Goal: Task Accomplishment & Management: Use online tool/utility

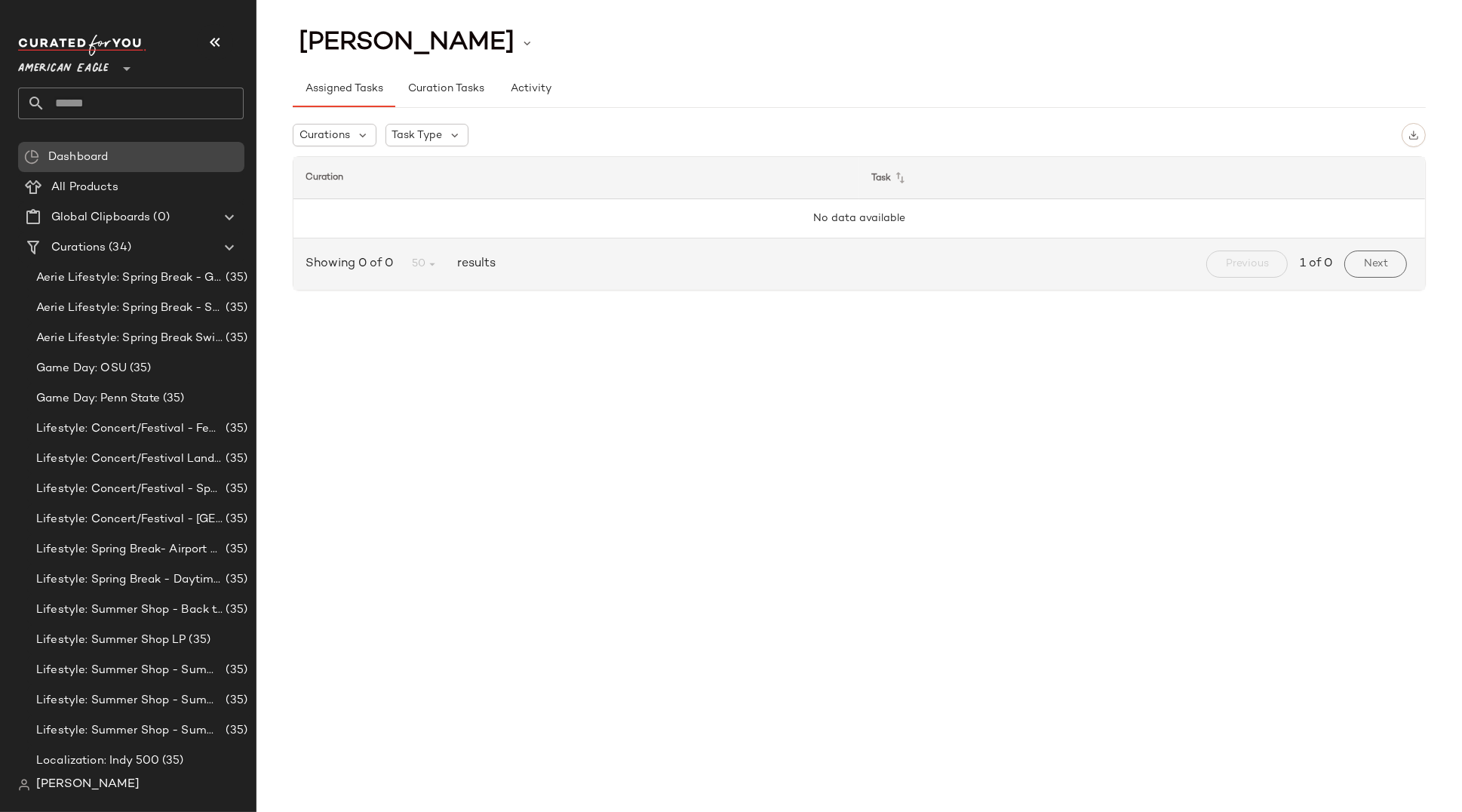
click at [83, 163] on span "Dashboard" at bounding box center [78, 158] width 60 height 17
click at [1096, 58] on div "Assigned Tasks Curation Tasks Activity" at bounding box center [859, 80] width 1133 height 55
click at [87, 64] on span "American Eagle" at bounding box center [63, 64] width 90 height 27
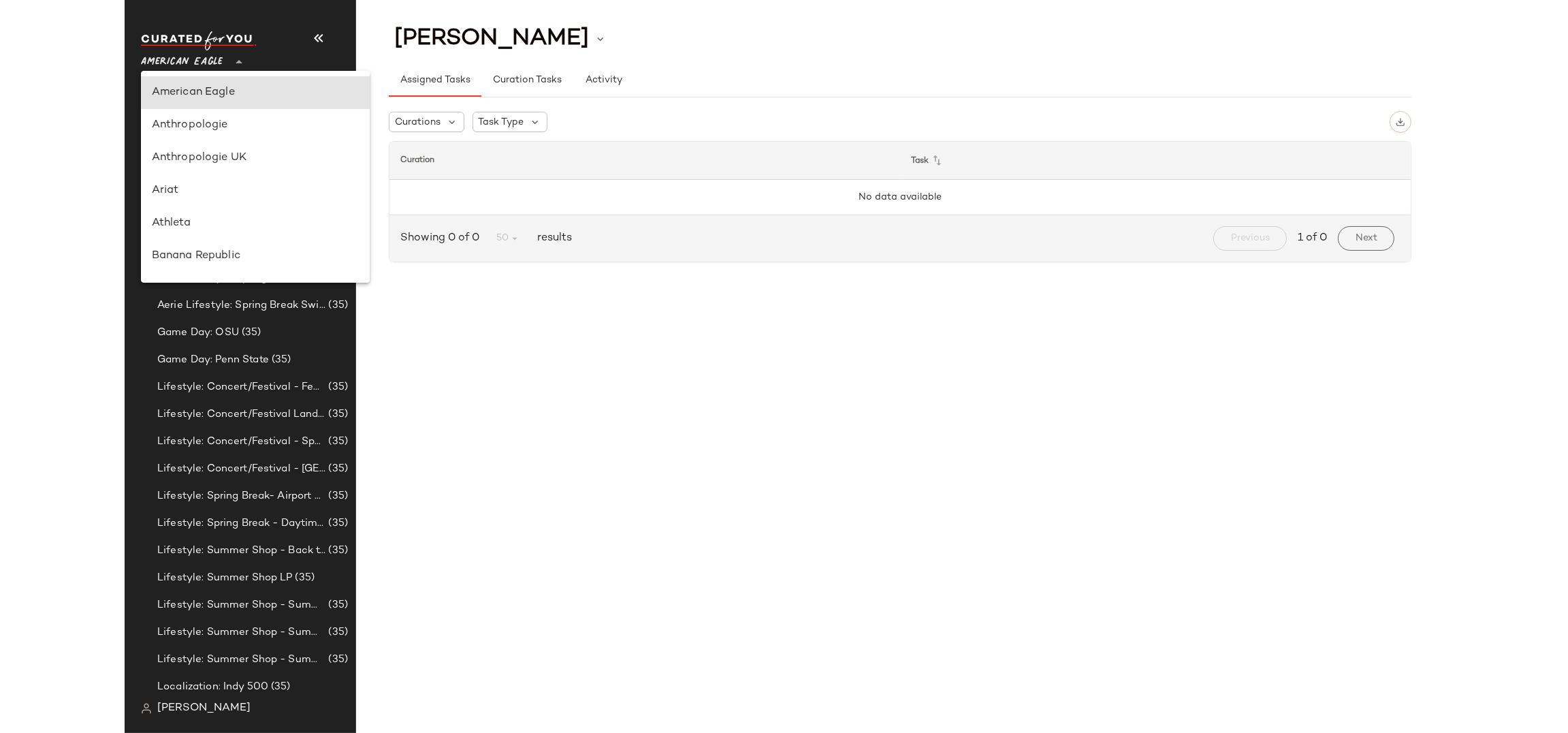
scroll to position [569, 0]
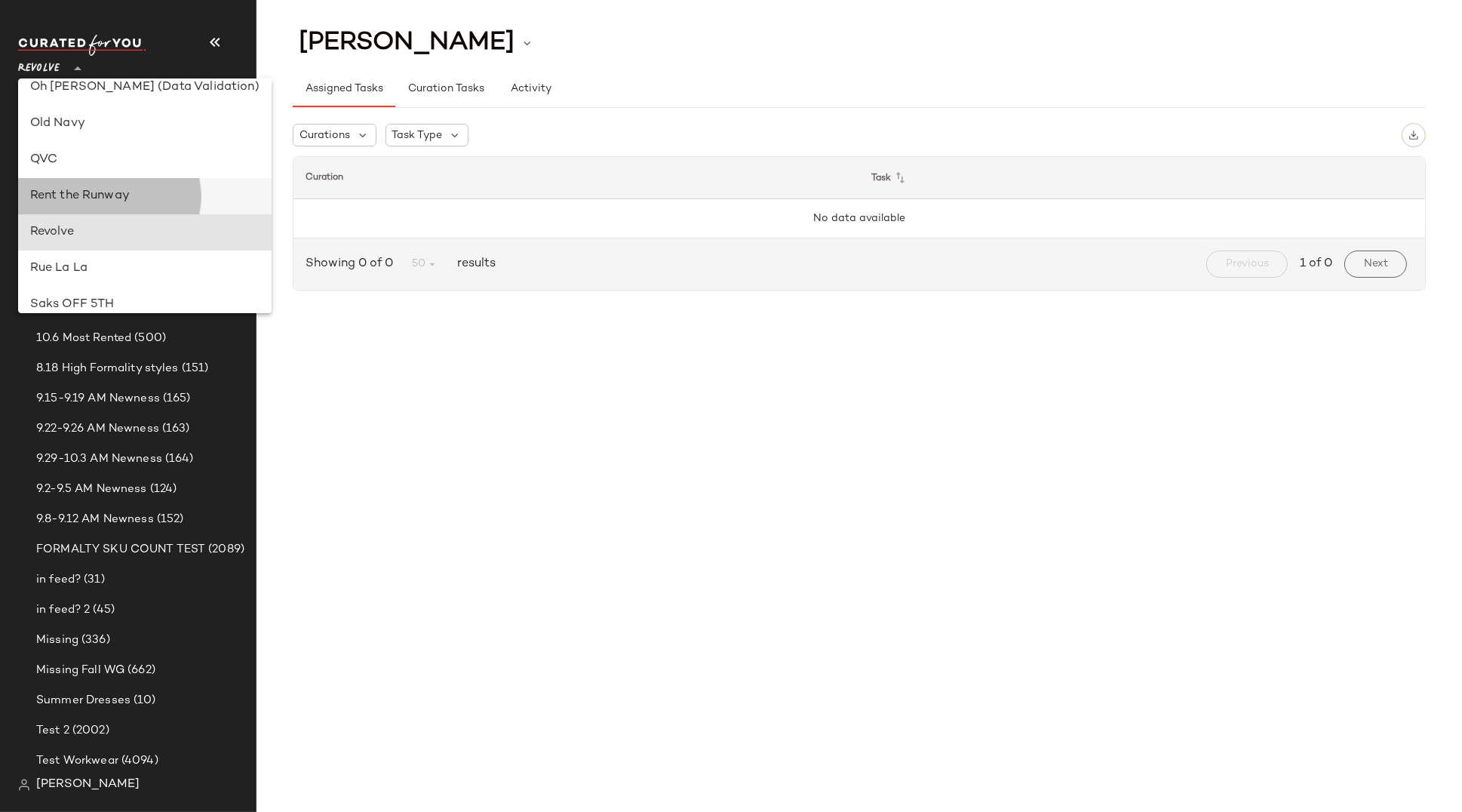
click at [136, 197] on div "Rent the Runway" at bounding box center [144, 196] width 230 height 18
type input "**"
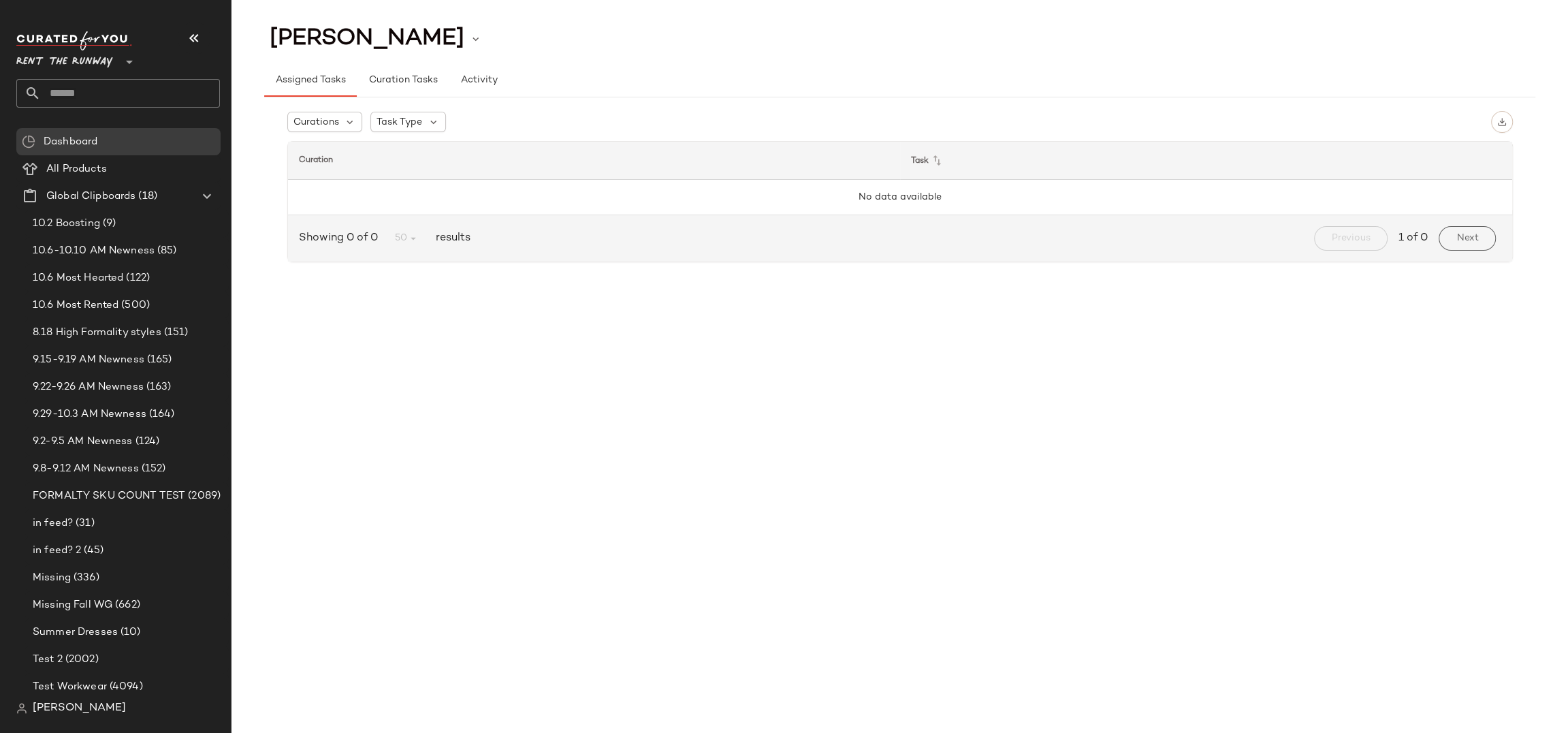
click at [96, 96] on input "text" at bounding box center [130, 93] width 179 height 29
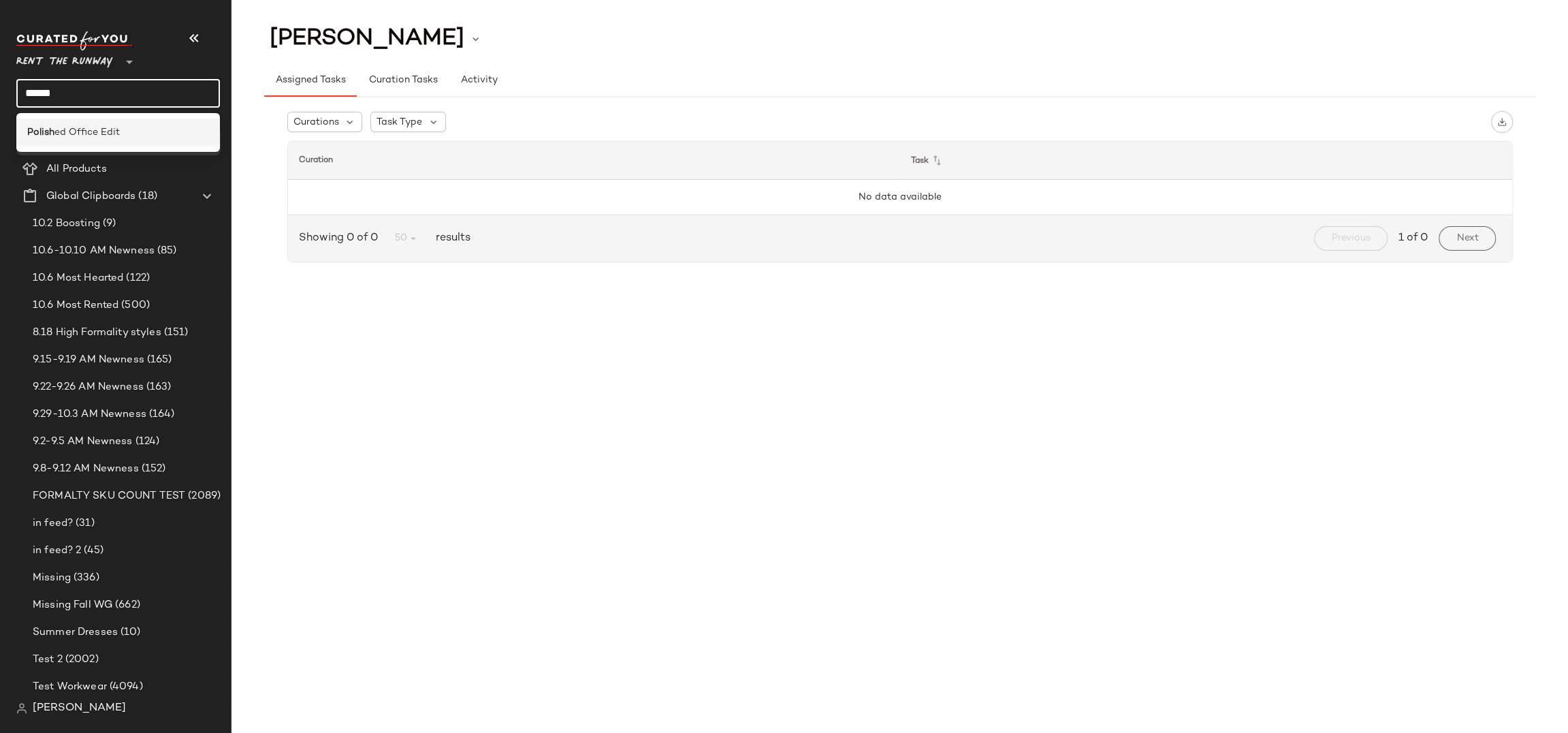
type input "******"
click at [100, 134] on span "ed Office Edit" at bounding box center [87, 132] width 65 height 14
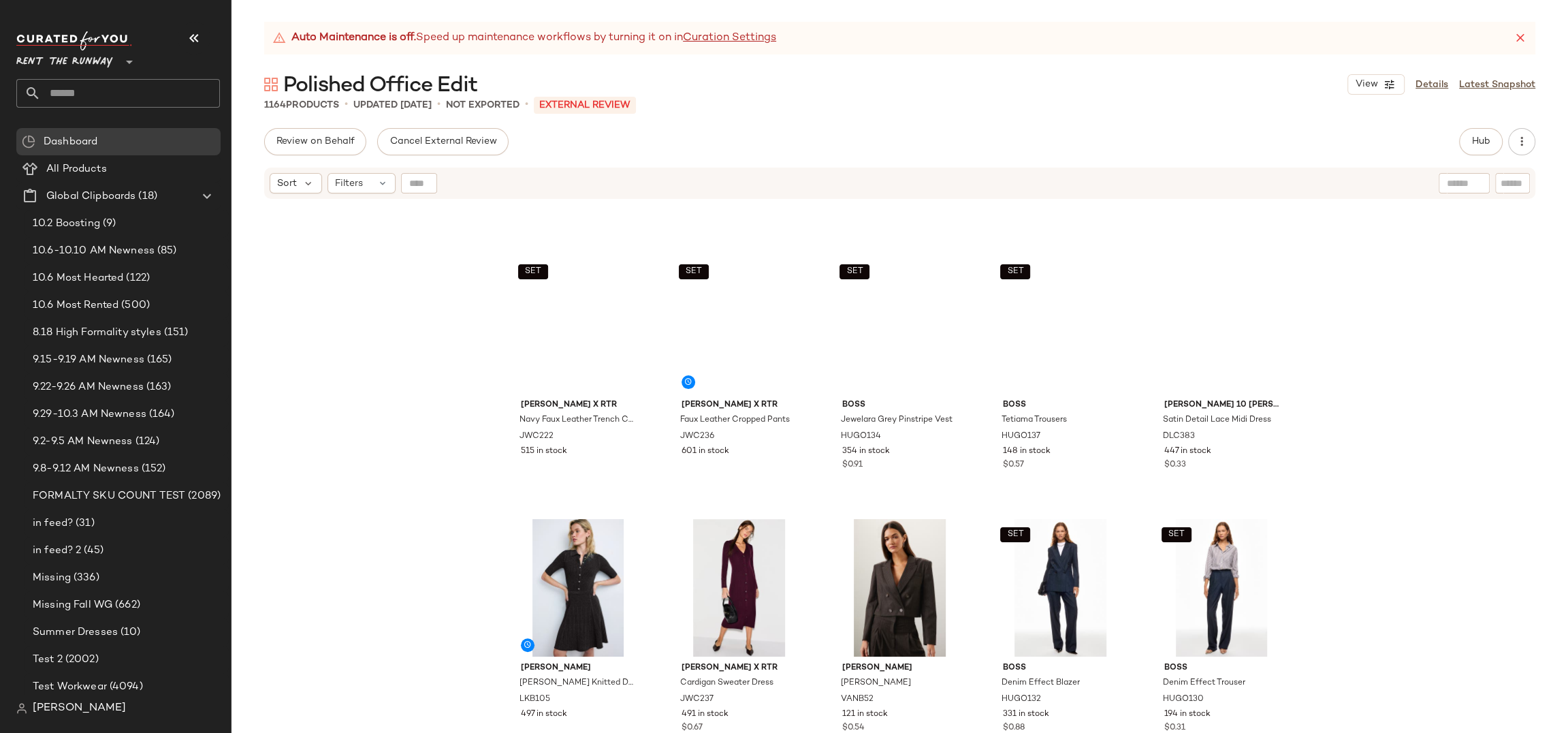
scroll to position [1096, 0]
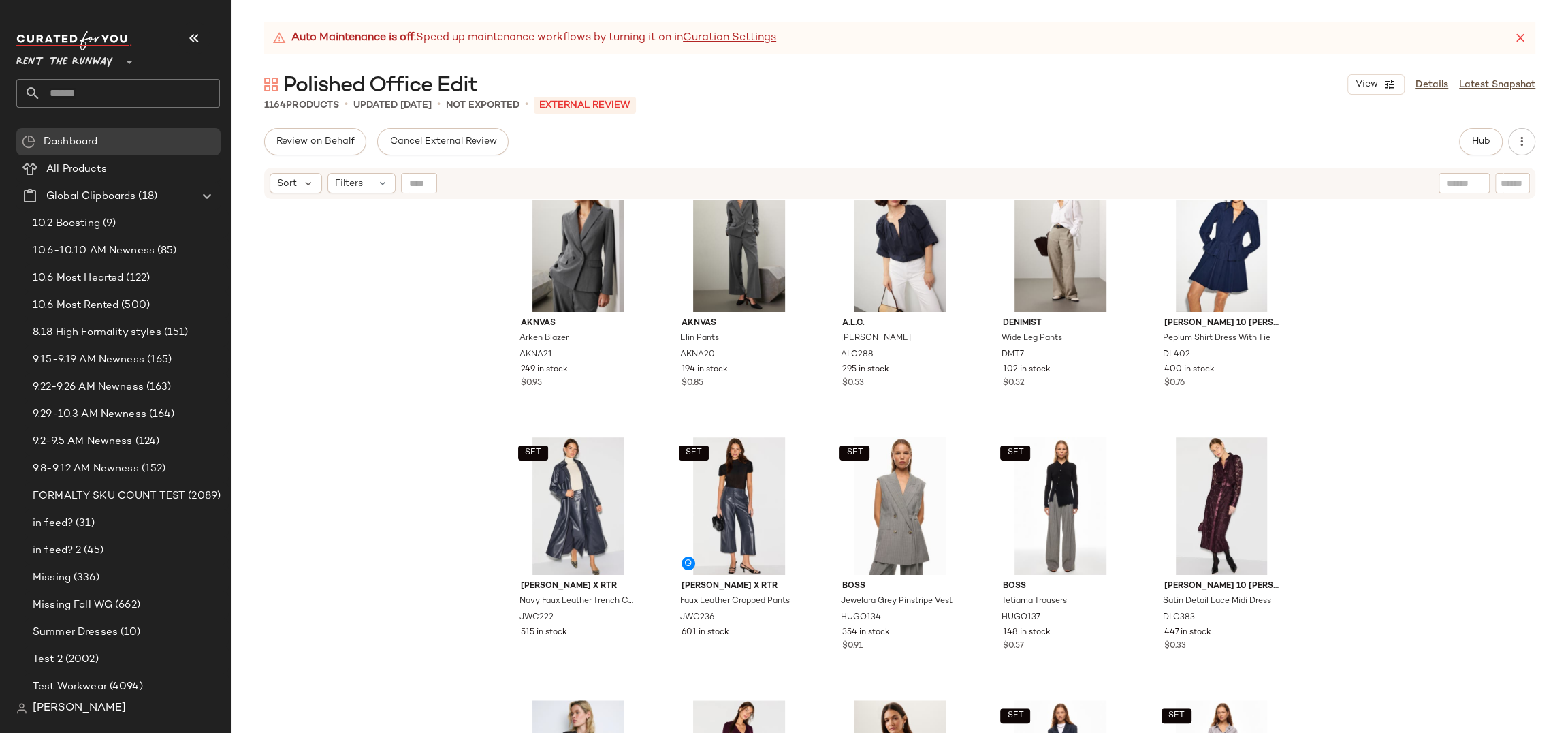
click at [94, 87] on input "text" at bounding box center [130, 93] width 179 height 29
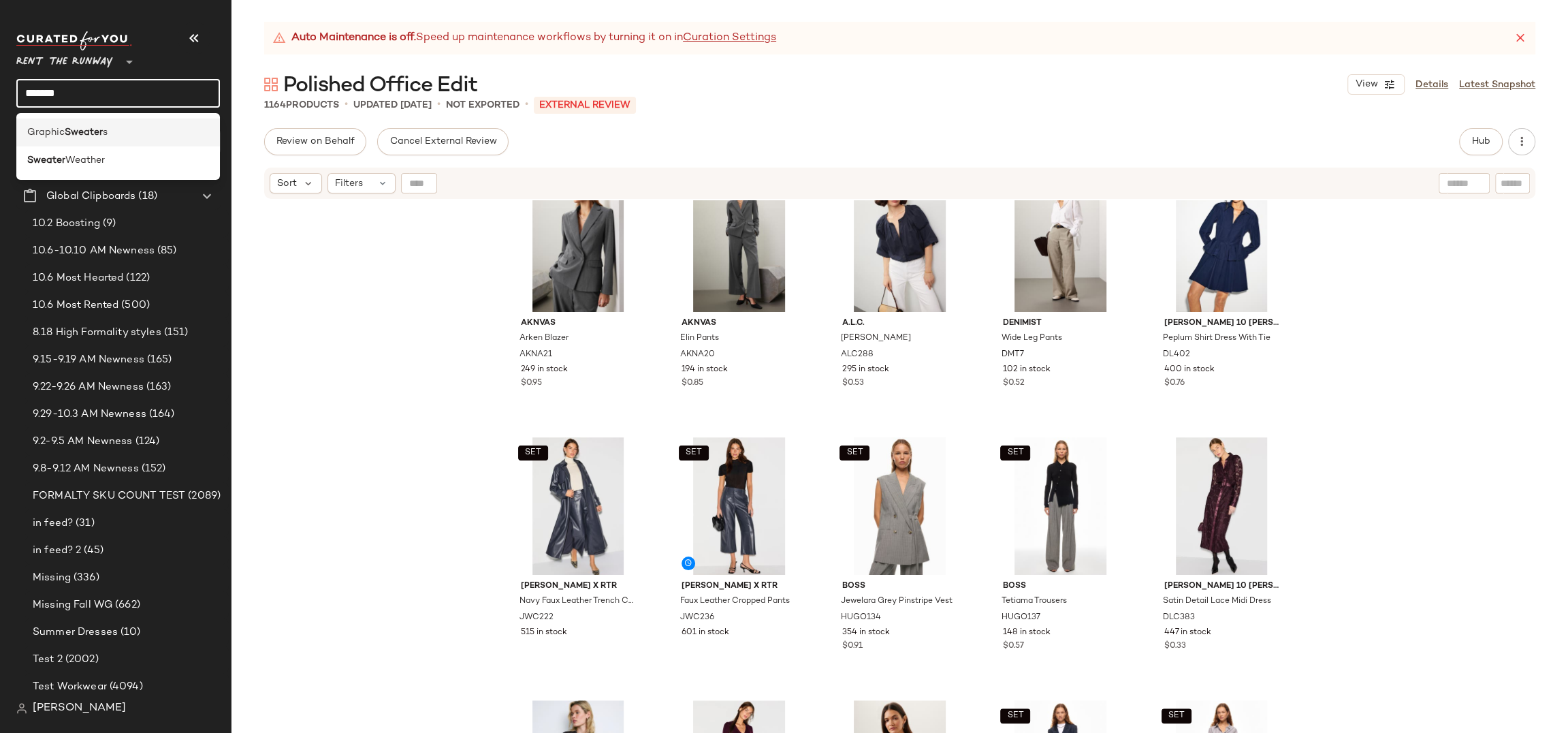
type input "*******"
click at [117, 134] on div "Graphic Sweater s" at bounding box center [118, 132] width 182 height 14
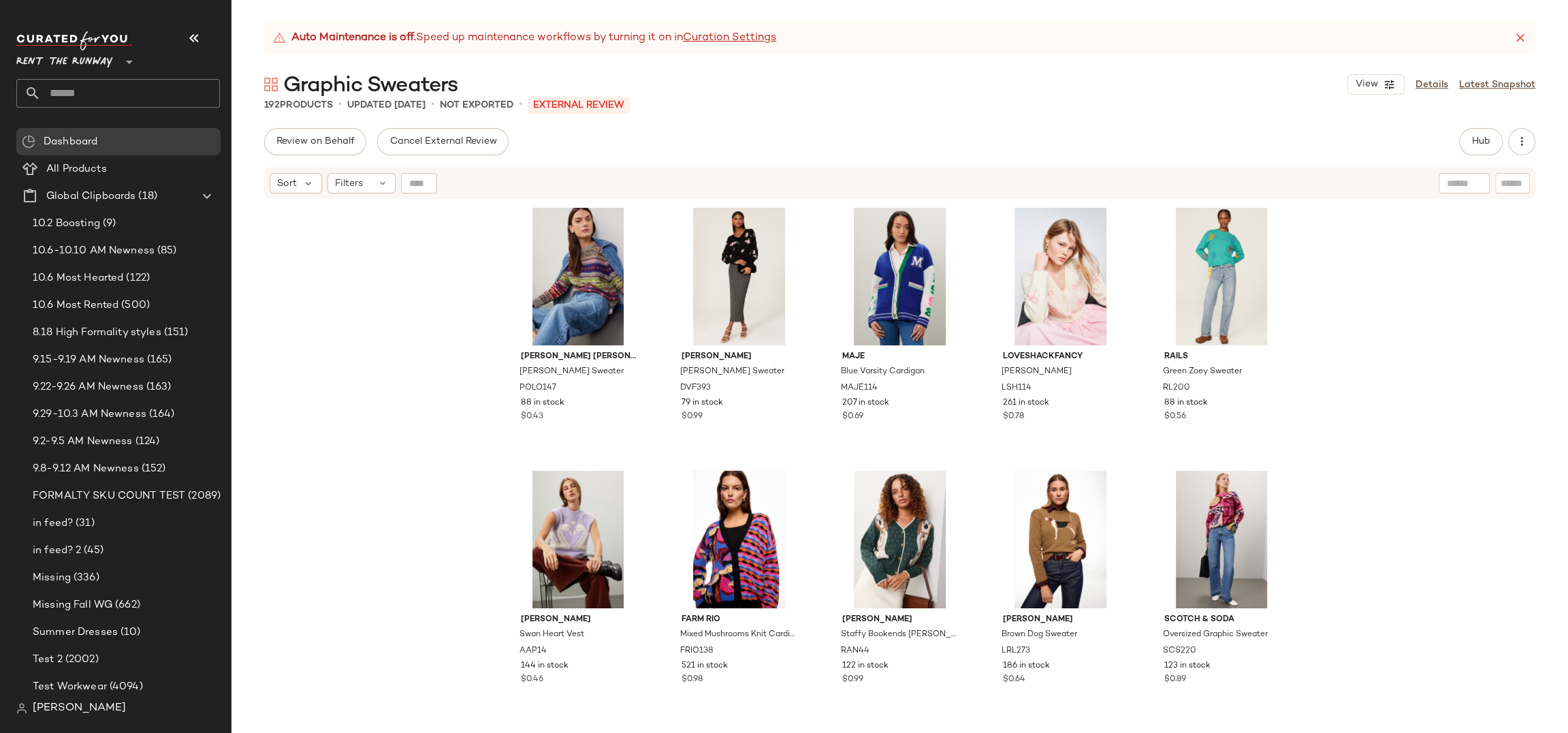
click at [407, 317] on div "Polo Ralph Lauren Frisle Pullover Sweater POLO147 88 in stock $0.43 Diane von F…" at bounding box center [899, 483] width 1336 height 566
click at [1319, 83] on link "Latest Snapshot" at bounding box center [1497, 84] width 76 height 14
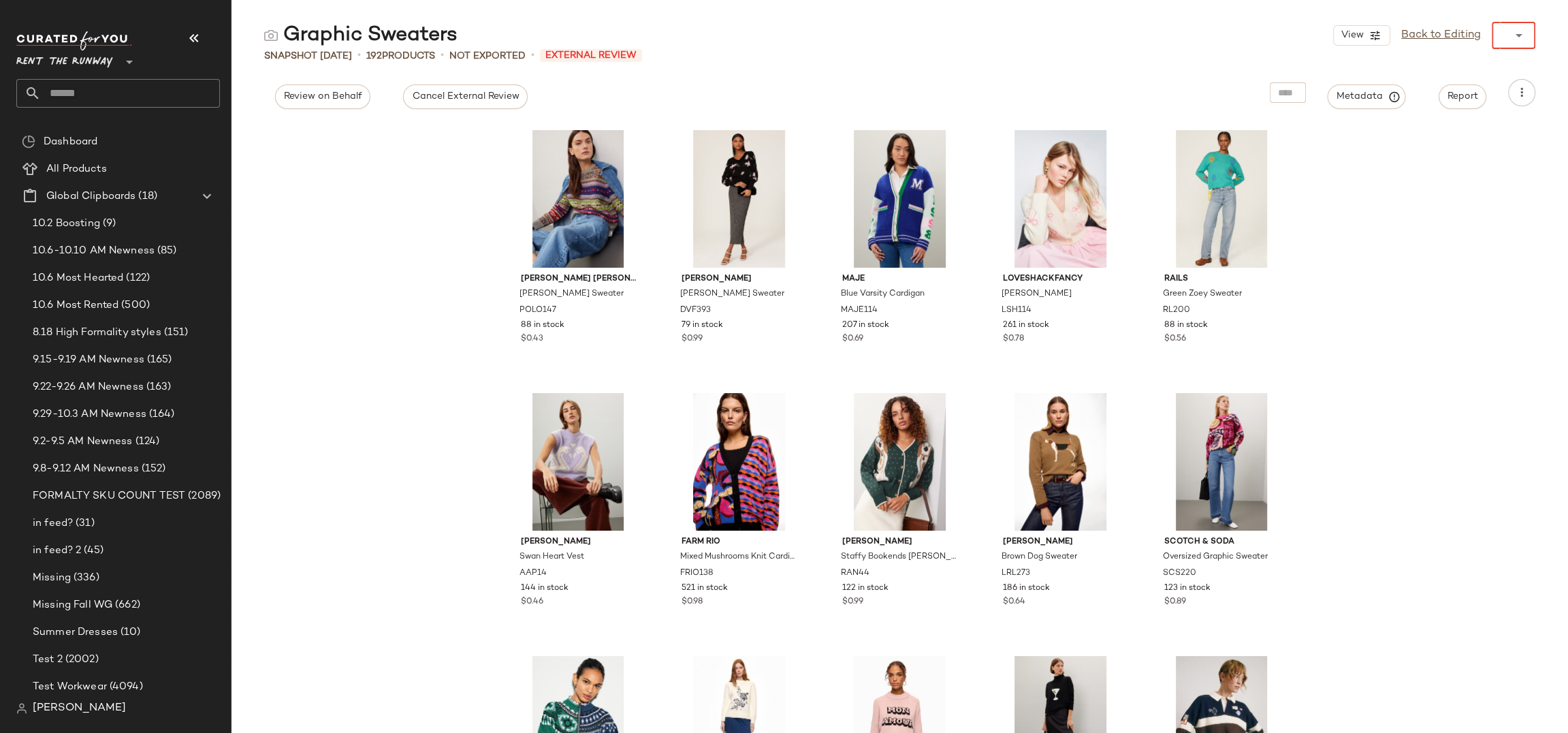
click at [1319, 36] on icon at bounding box center [1519, 35] width 16 height 16
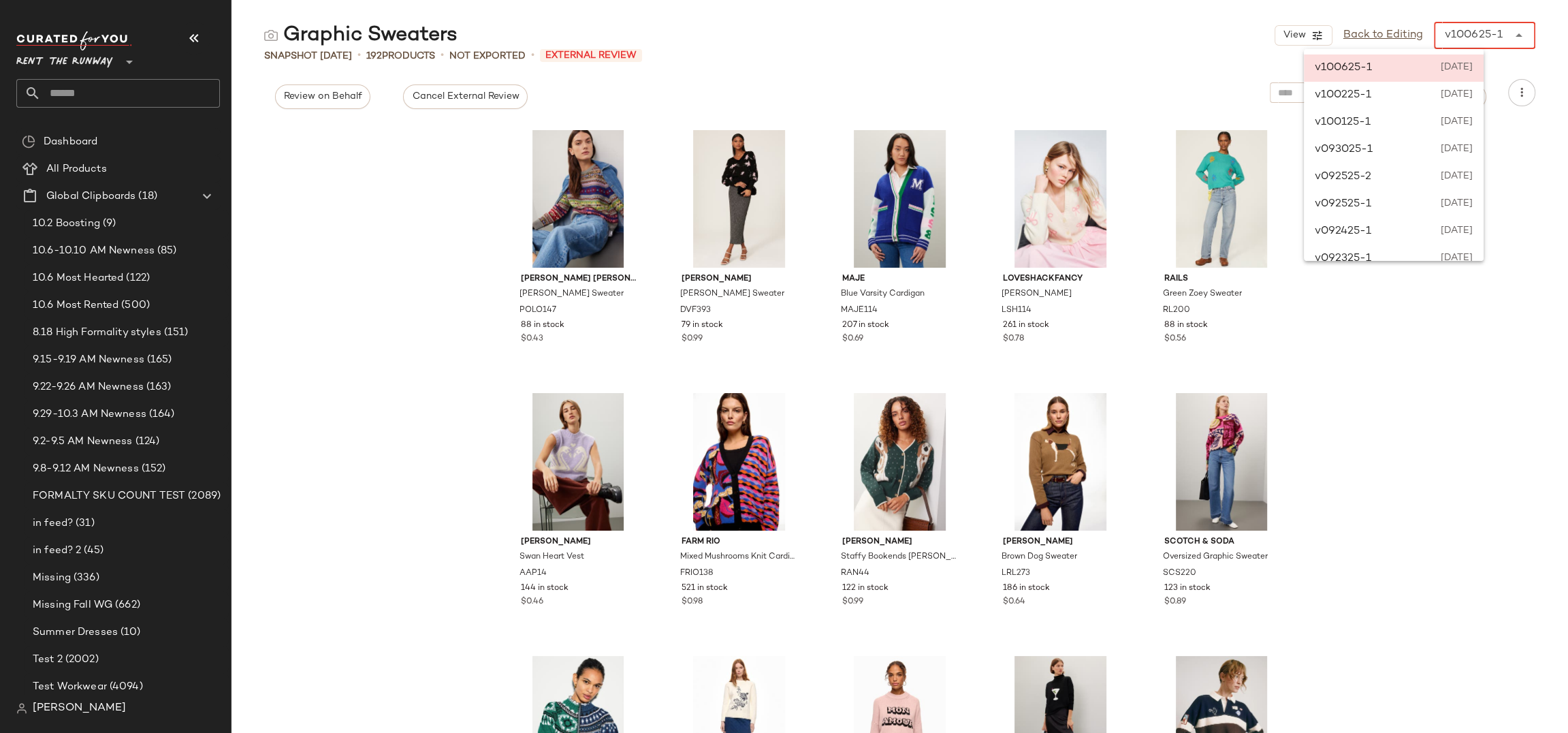
click at [1204, 41] on div "Graphic Sweaters View Back to Editing v100625-1 ******" at bounding box center [899, 35] width 1336 height 27
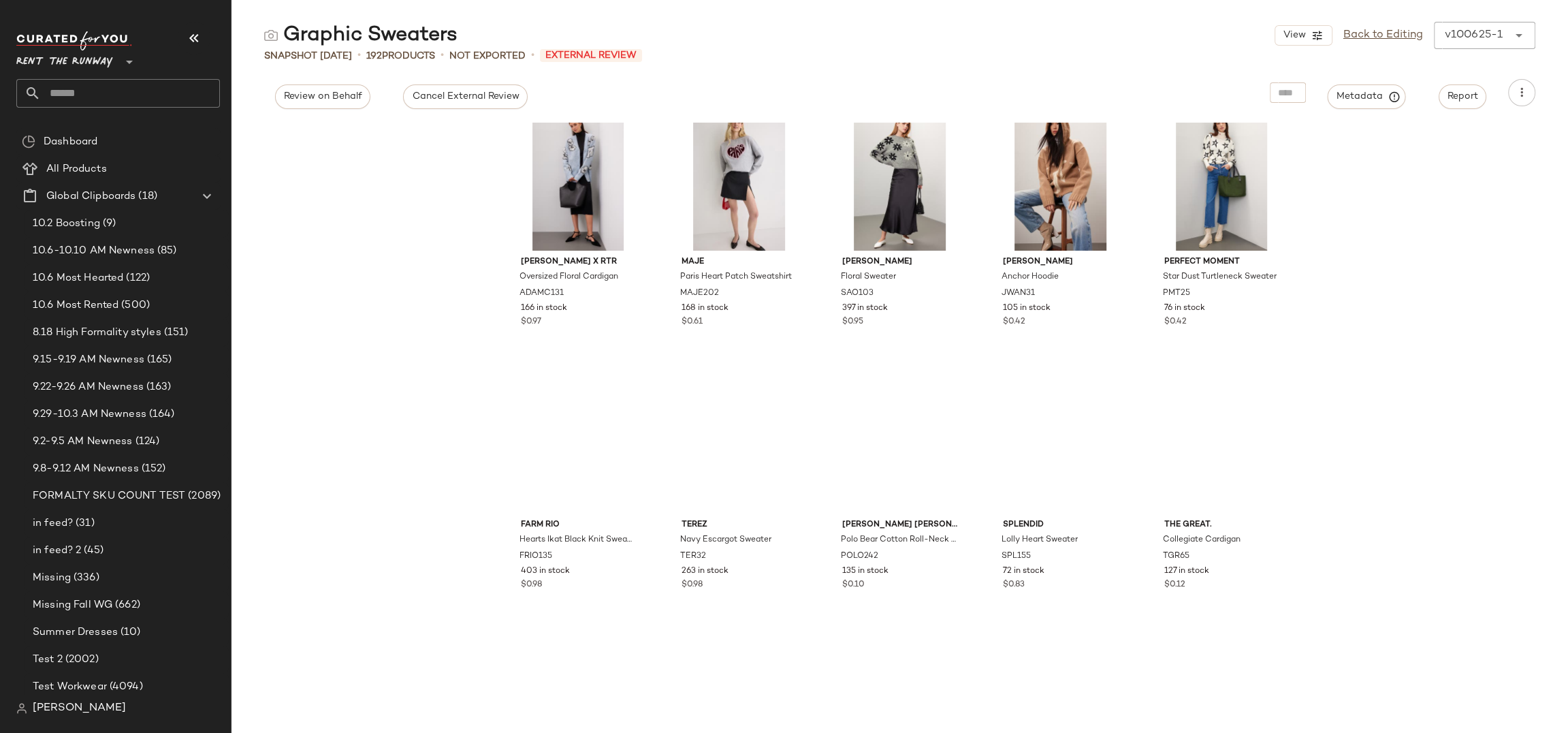
scroll to position [1345, 0]
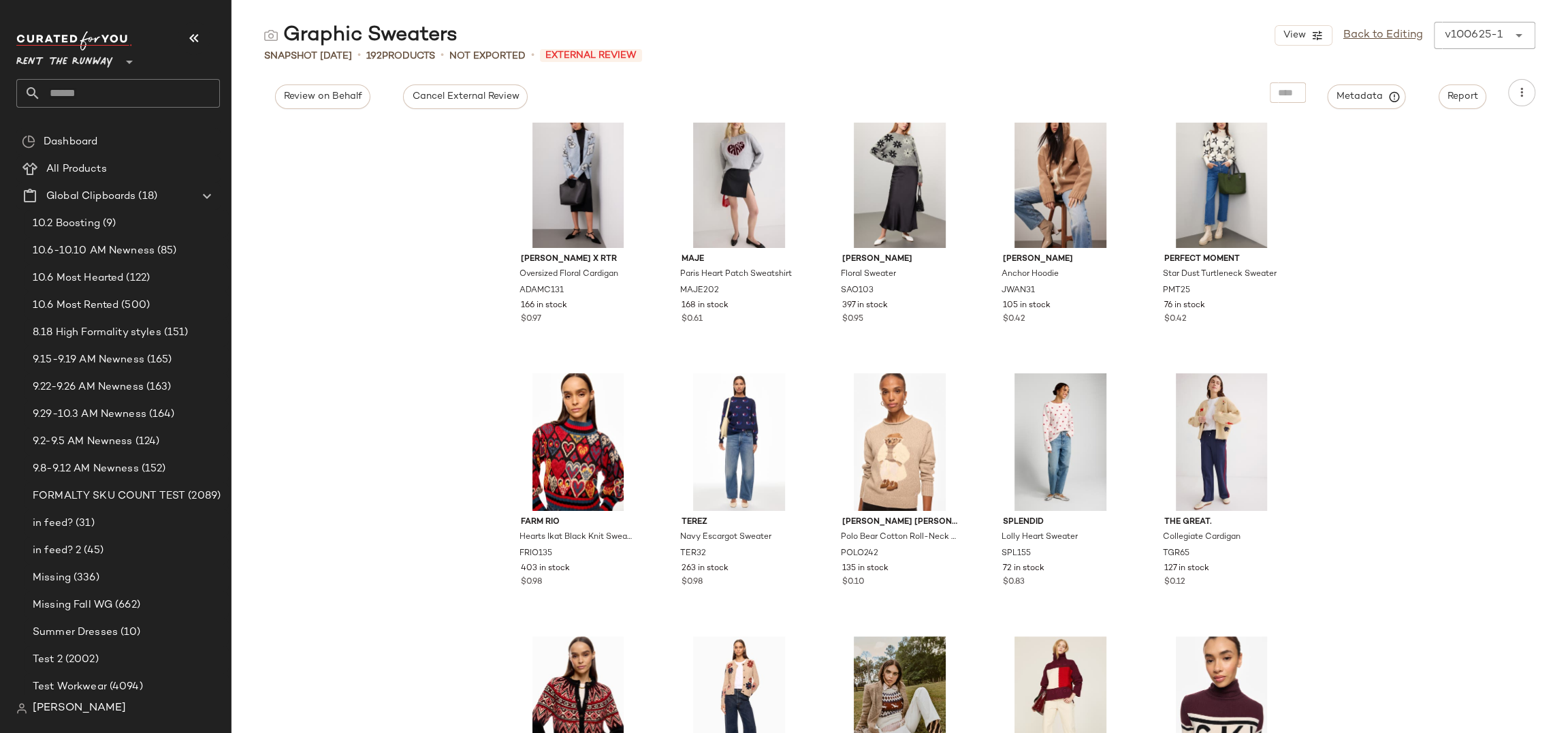
click at [1319, 36] on div "v100625-1" at bounding box center [1473, 35] width 58 height 16
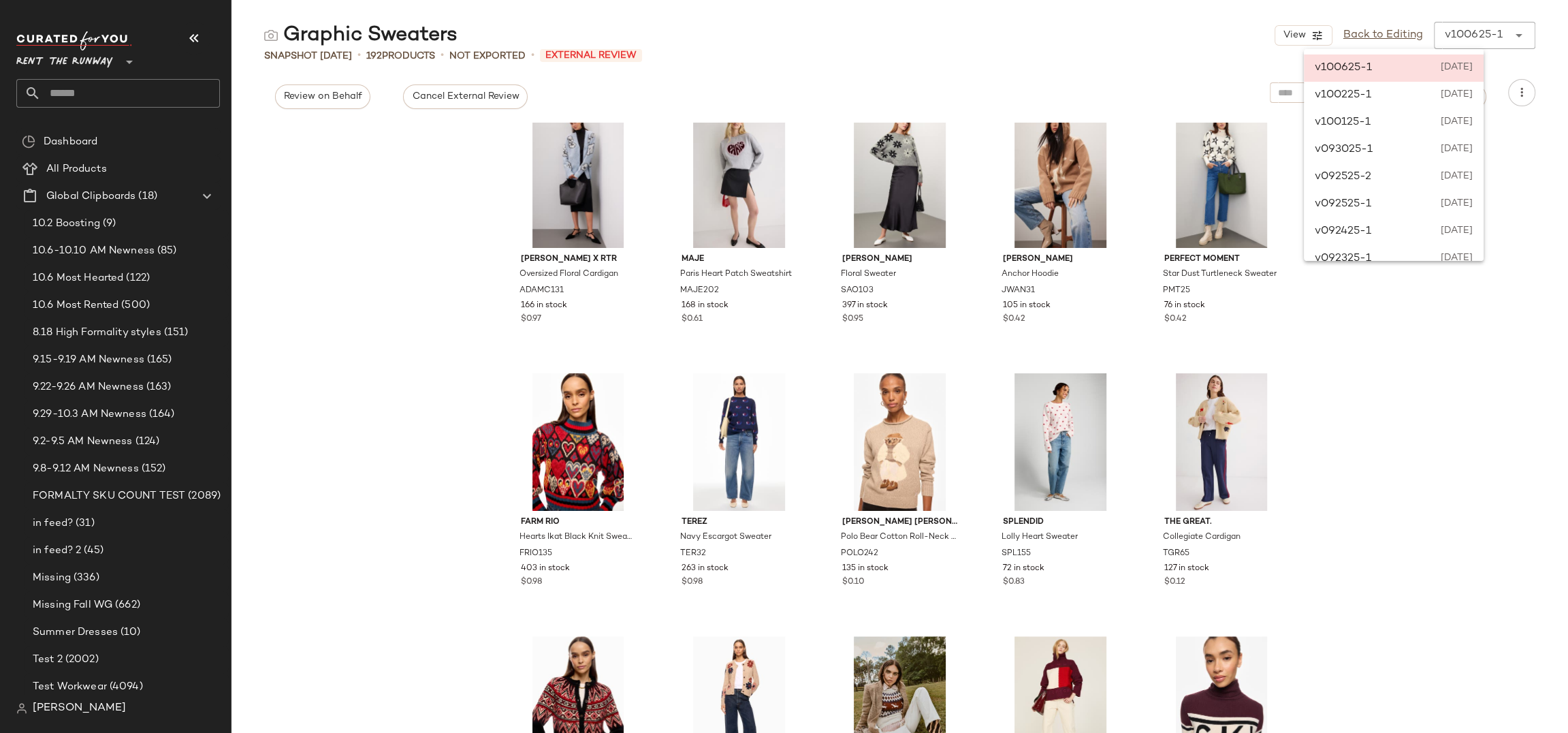
click at [1319, 397] on div "Adam Lippes x RTR Oversized Floral Cardigan ADAMC131 166 in stock $0.97 Maje Pa…" at bounding box center [899, 427] width 1336 height 610
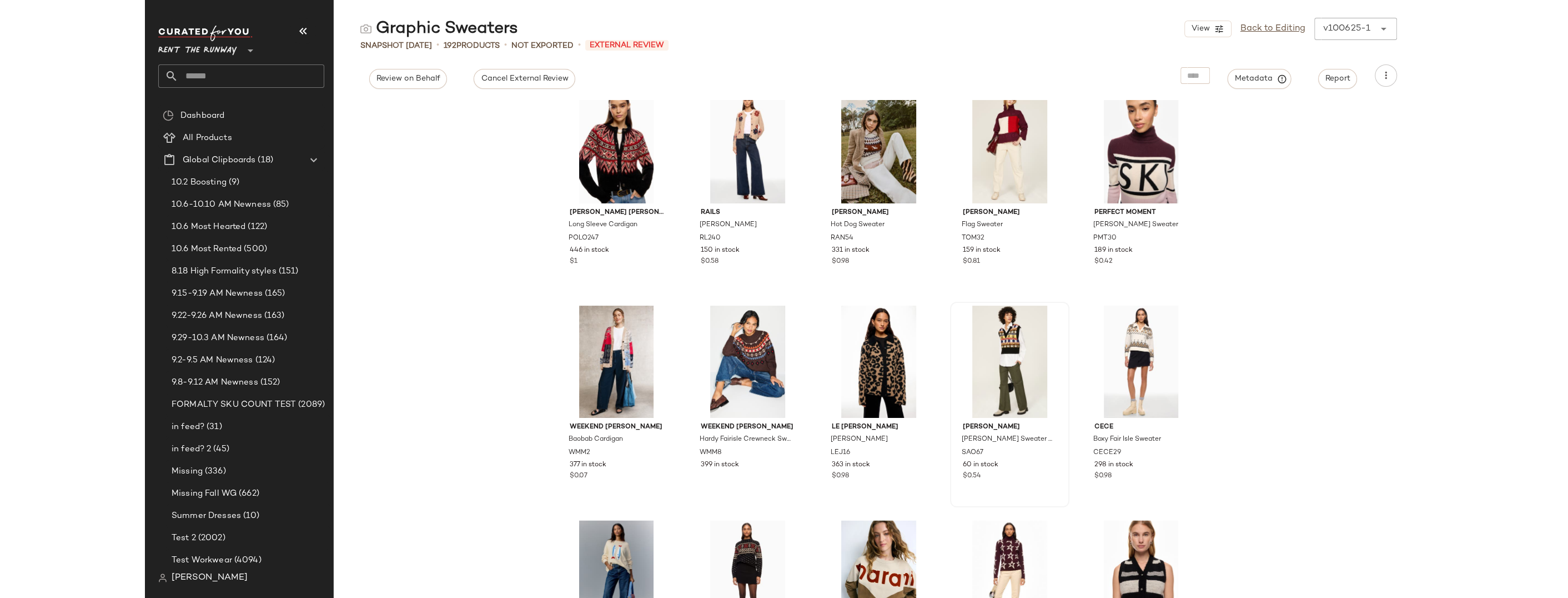
scroll to position [1642, 0]
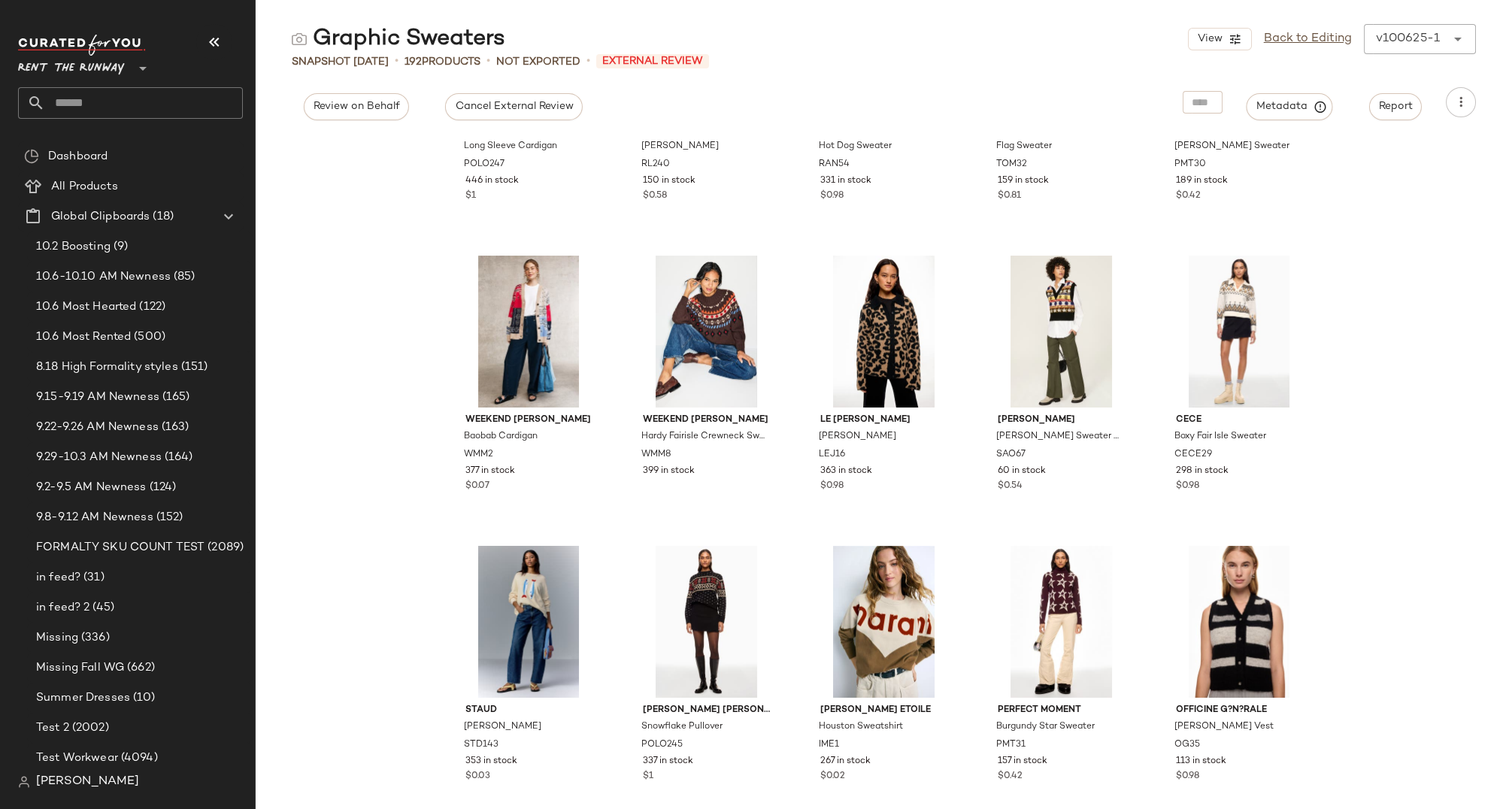
click at [89, 104] on input "text" at bounding box center [144, 102] width 197 height 32
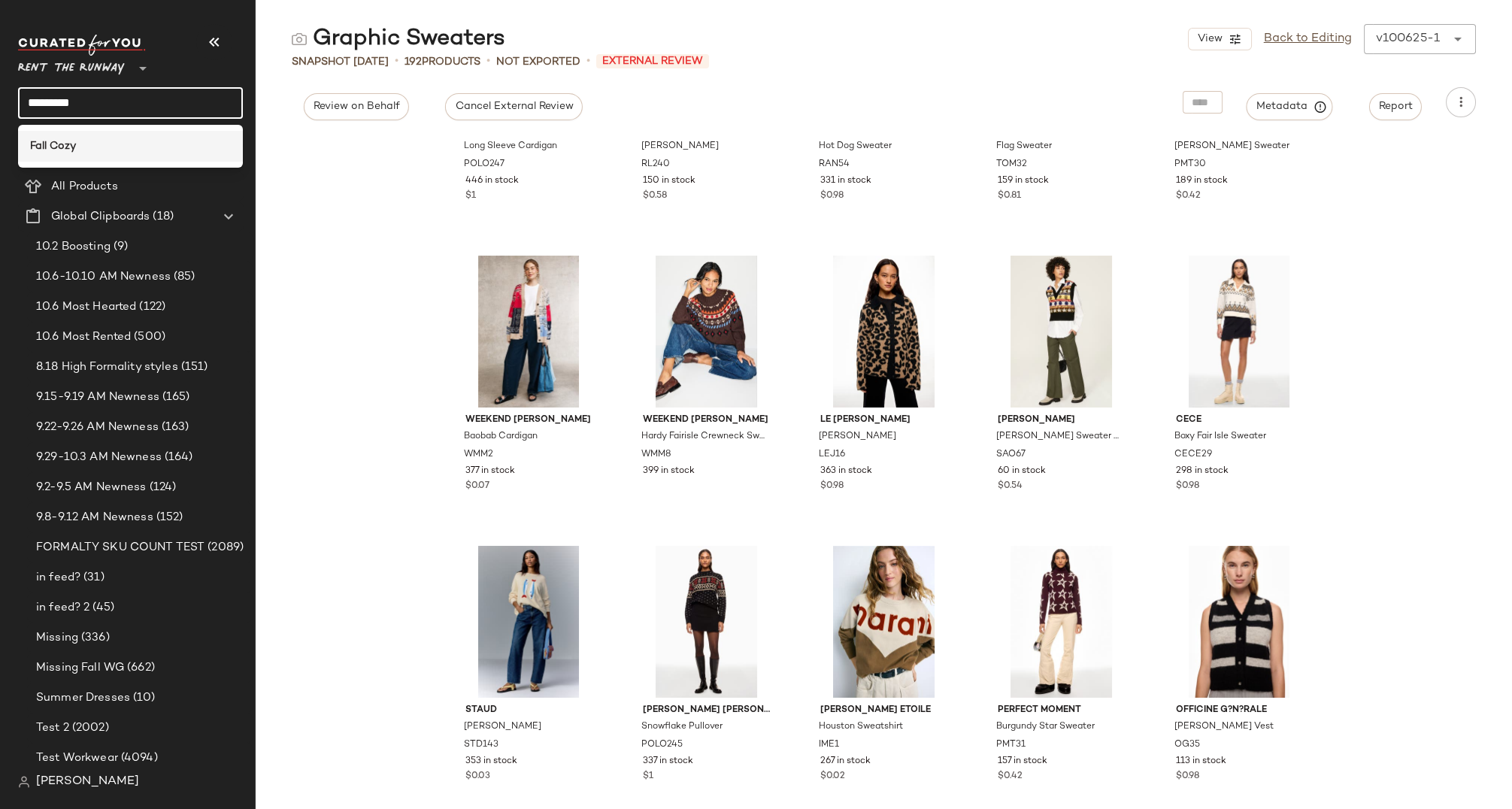
type input "*********"
click at [89, 148] on div "Fall Cozy" at bounding box center [130, 146] width 201 height 15
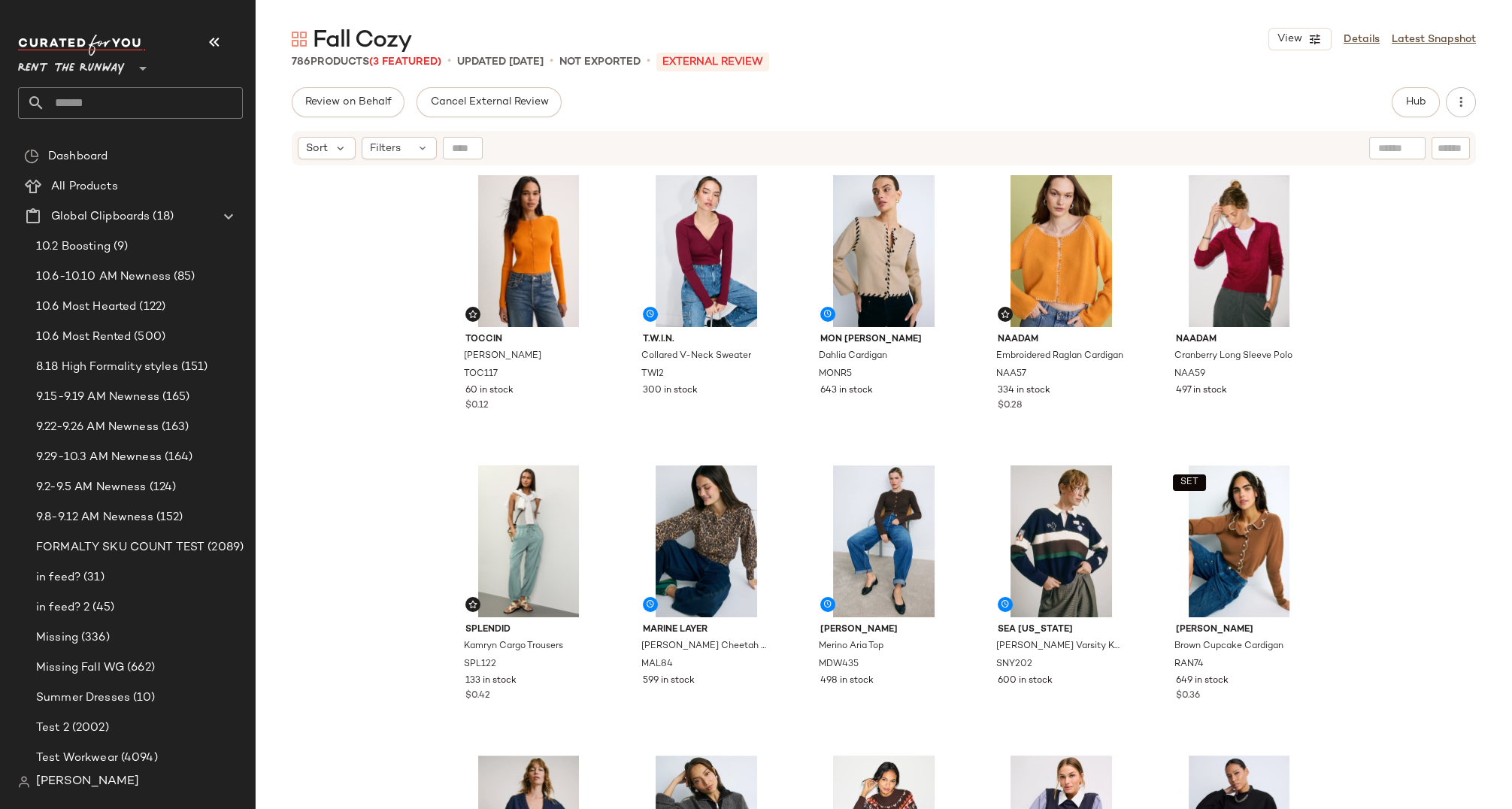
click at [1334, 222] on div "Toccin Zoe Cardigan TOC117 60 in stock $0.12 T.W.I.N. Collared V-Neck Sweater T…" at bounding box center [884, 506] width 1256 height 680
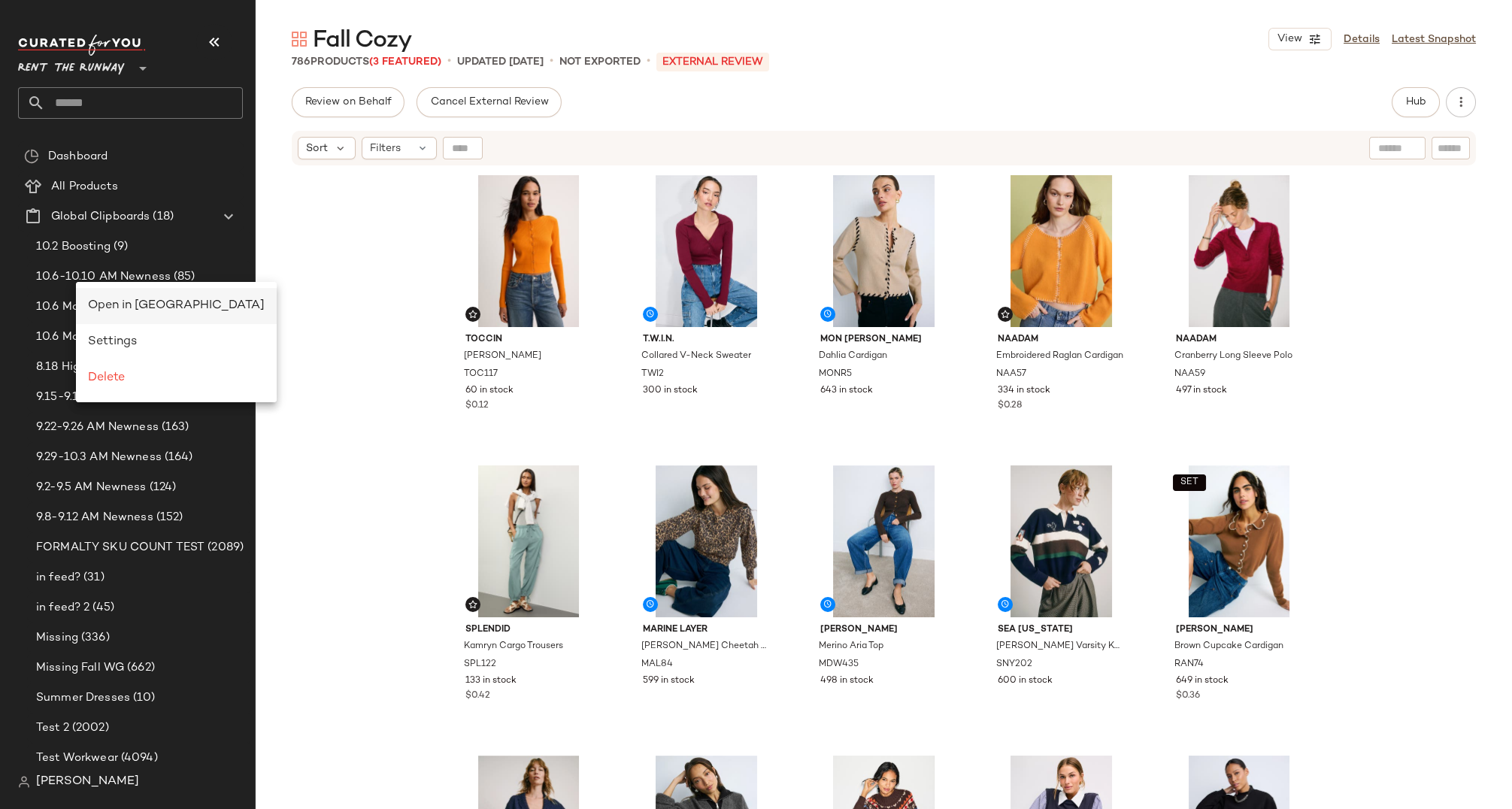
click at [127, 300] on span "Open in Split View" at bounding box center [176, 304] width 176 height 12
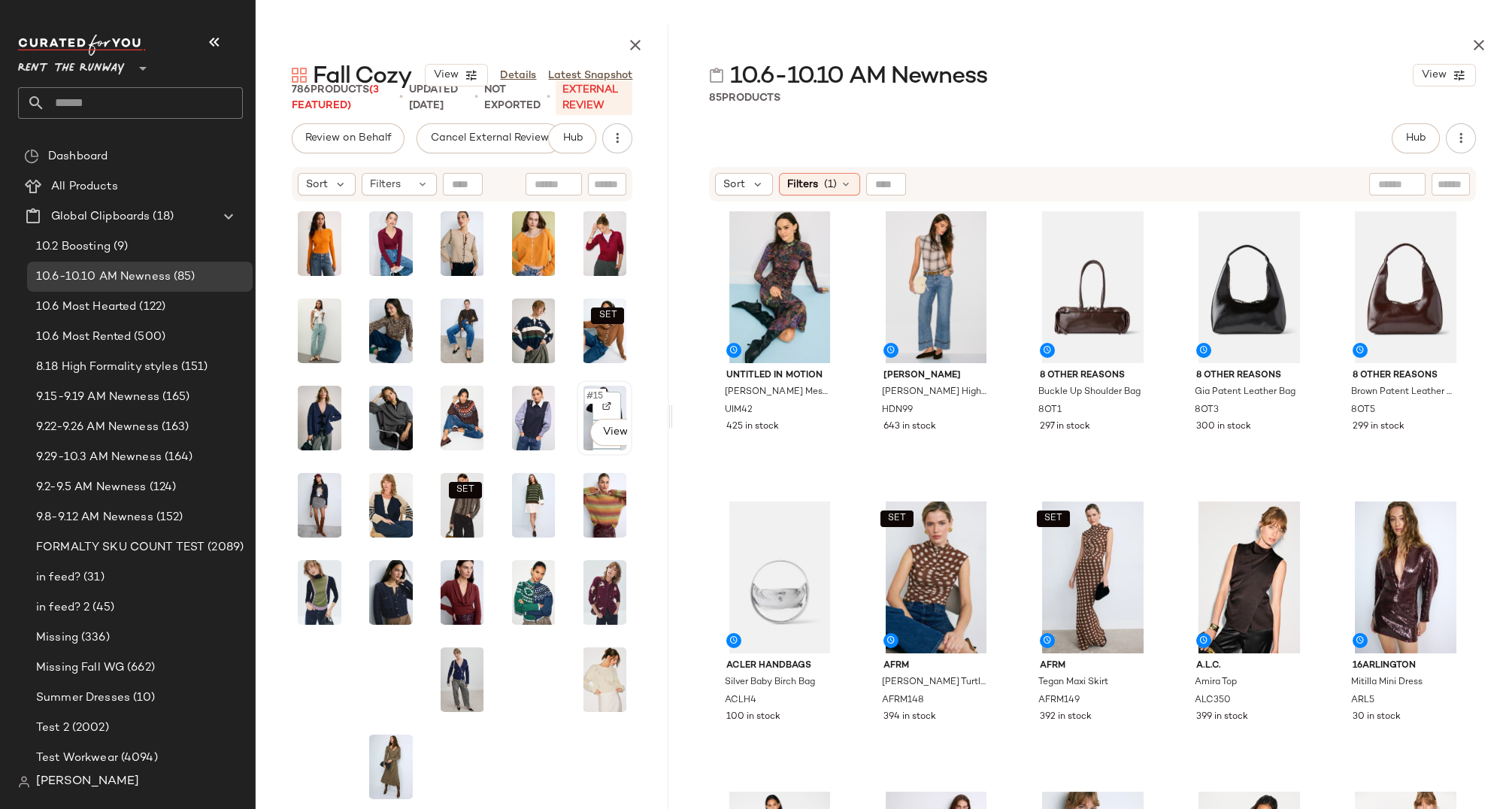
drag, startPoint x: 883, startPoint y: 419, endPoint x: 621, endPoint y: 421, distance: 262.0
click at [591, 421] on div "Fall Cozy View Details Latest Snapshot 786 Products (3 Featured) • updated Oct …" at bounding box center [884, 416] width 1256 height 785
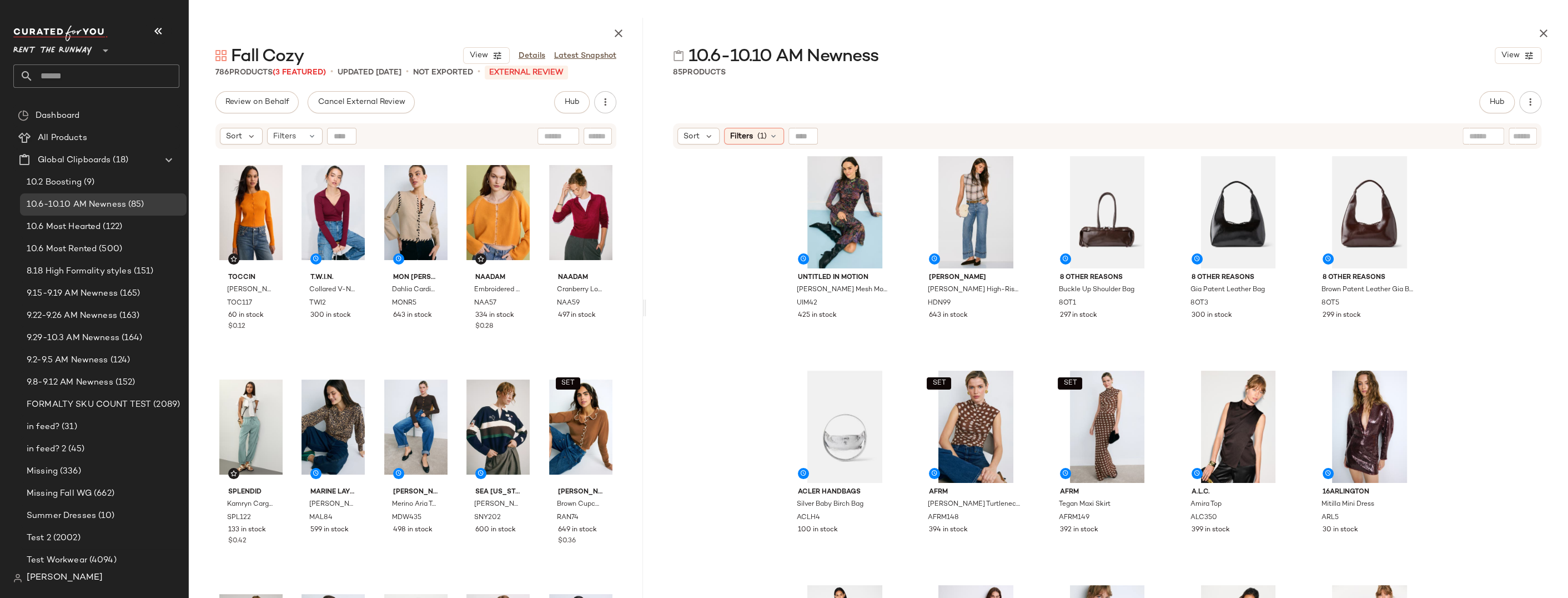
click at [1076, 268] on div "Untitled in Motion Alonia Mesh Mock Neck Dress UIM42 425 in stock Hudson Rosie …" at bounding box center [1107, 401] width 922 height 502
click at [1076, 180] on div "Untitled in Motion Alonia Mesh Mock Neck Dress UIM42 425 in stock Hudson Rosie …" at bounding box center [1107, 401] width 922 height 502
click at [1076, 216] on div "Untitled in Motion Alonia Mesh Mock Neck Dress UIM42 425 in stock Hudson Rosie …" at bounding box center [1107, 401] width 922 height 502
click at [776, 138] on icon at bounding box center [773, 136] width 9 height 9
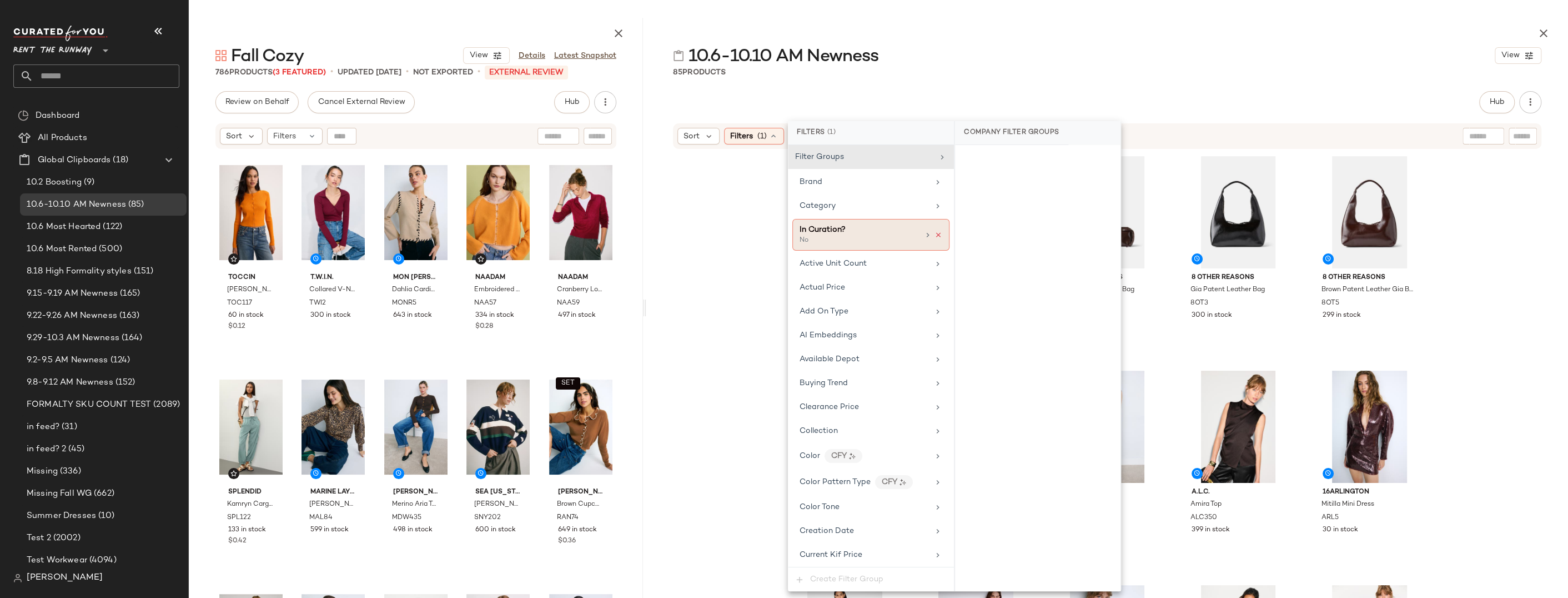
click at [934, 234] on icon at bounding box center [938, 235] width 8 height 8
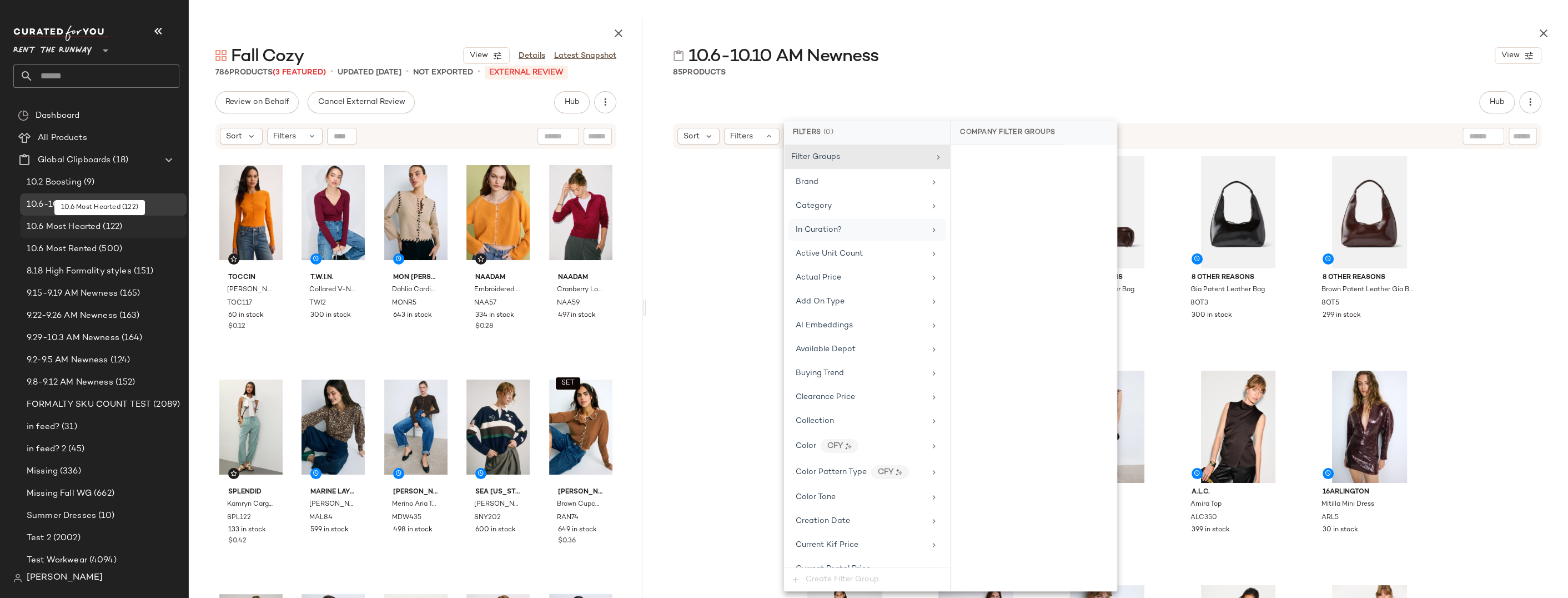
click at [73, 226] on span "10.6 Most Hearted" at bounding box center [64, 227] width 74 height 13
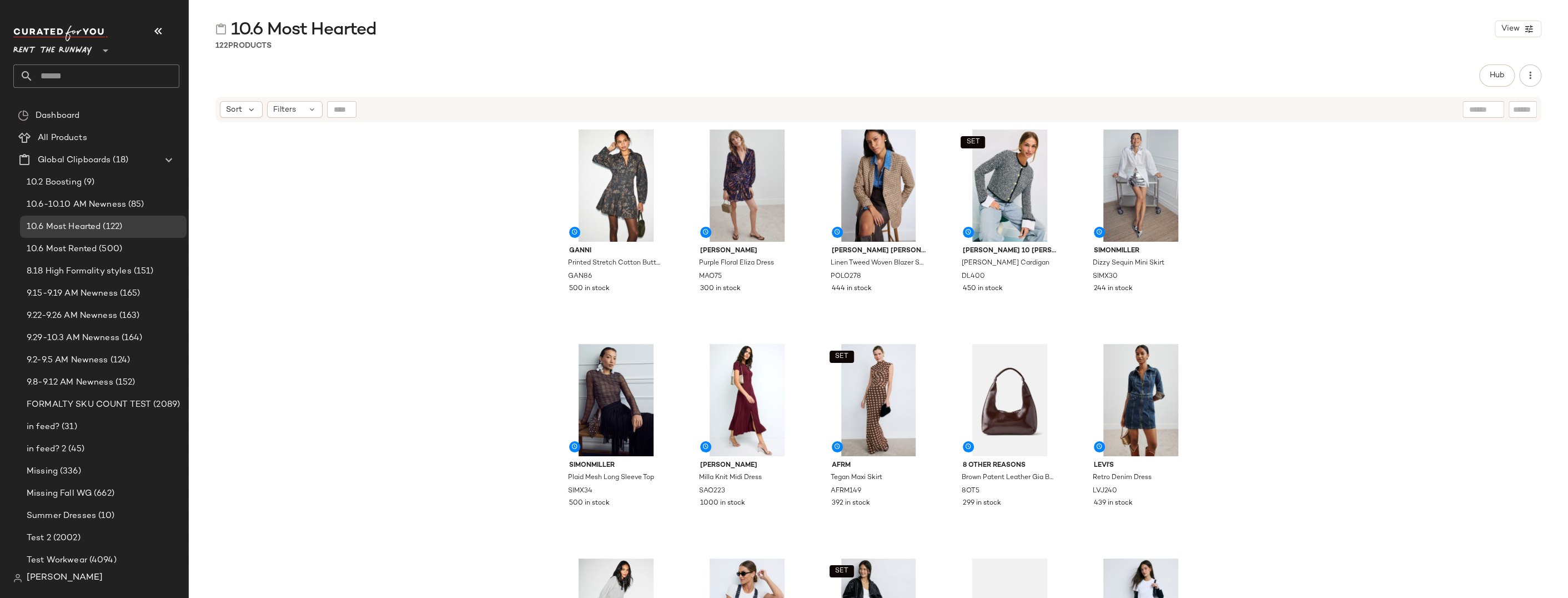
click at [489, 235] on div "GANNI Printed Stretch Cotton Buttoned Mini Dress GAN86 500 in stock Marie Olive…" at bounding box center [878, 374] width 1379 height 502
click at [655, 143] on img at bounding box center [656, 144] width 6 height 6
click at [414, 249] on div "GANNI Printed Stretch Cotton Buttoned Mini Dress GAN86 500 in stock Marie Olive…" at bounding box center [878, 374] width 1379 height 502
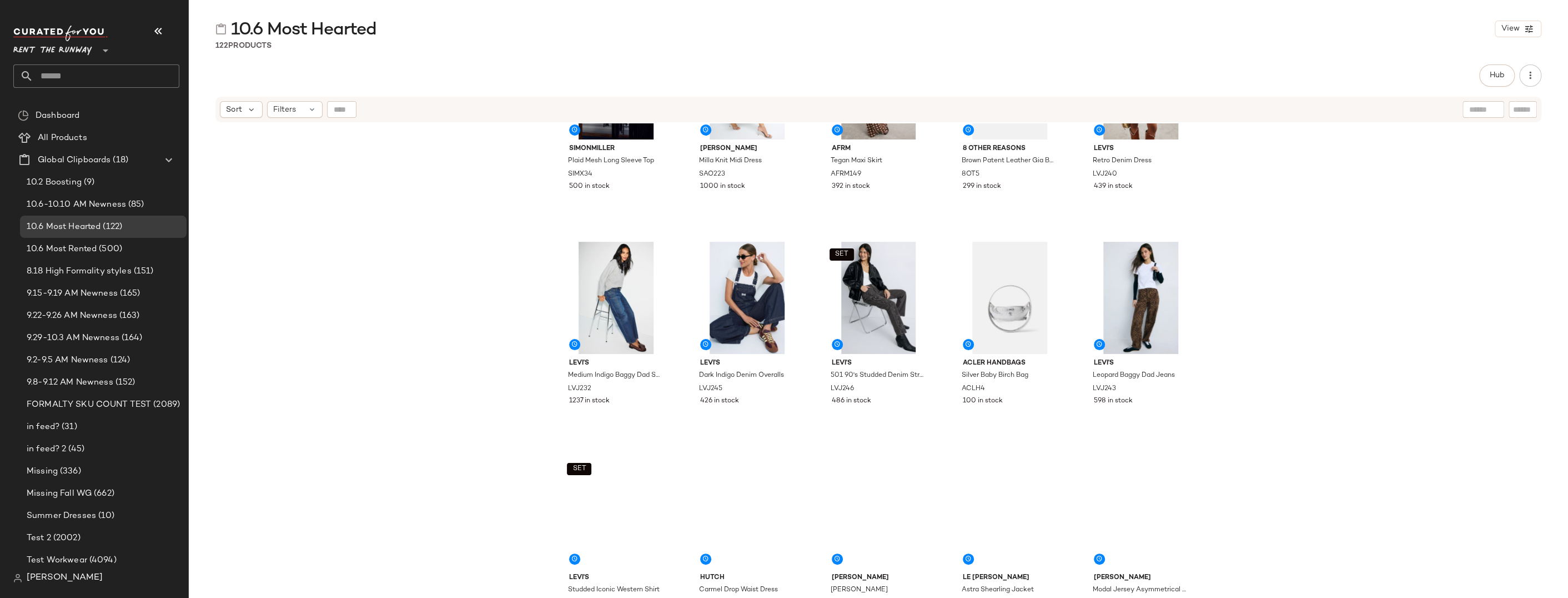
scroll to position [342, 0]
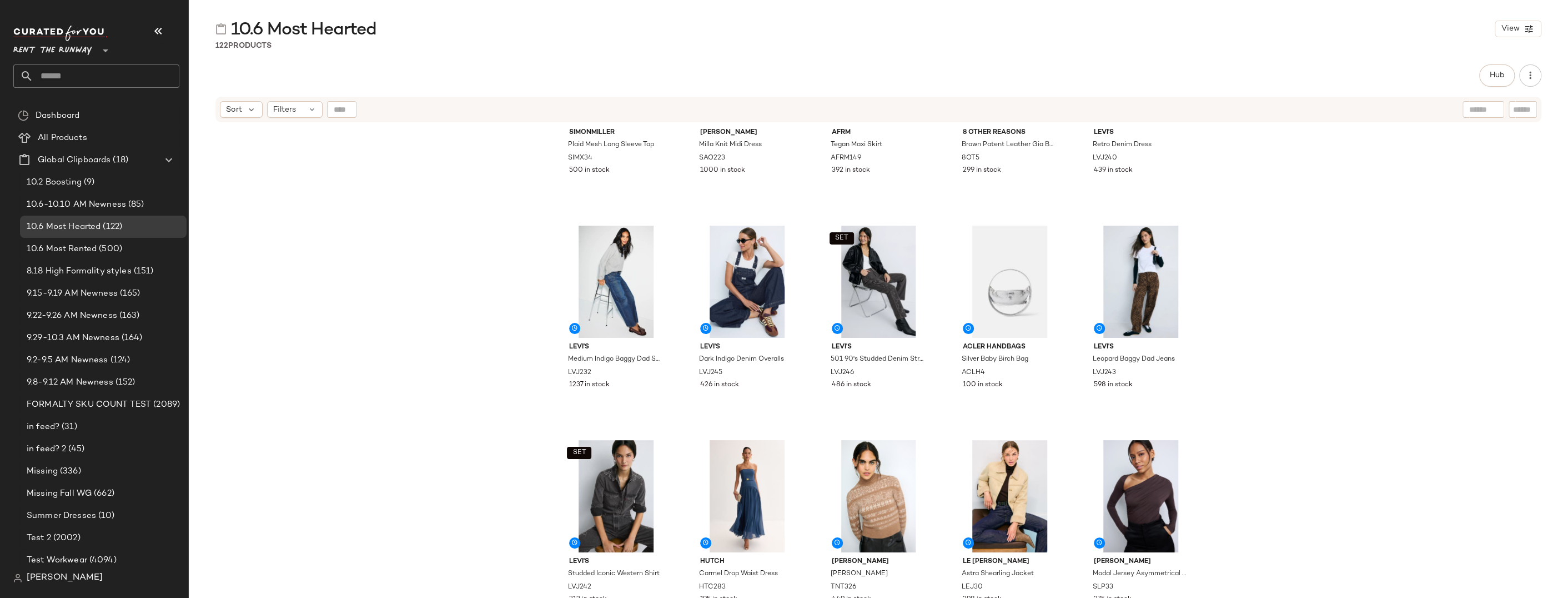
click at [1076, 309] on div "SIMONMILLER Plaid Mesh Long Sleeve Top SIMX34 500 in stock Sandro Milla Knit Mi…" at bounding box center [878, 374] width 1379 height 502
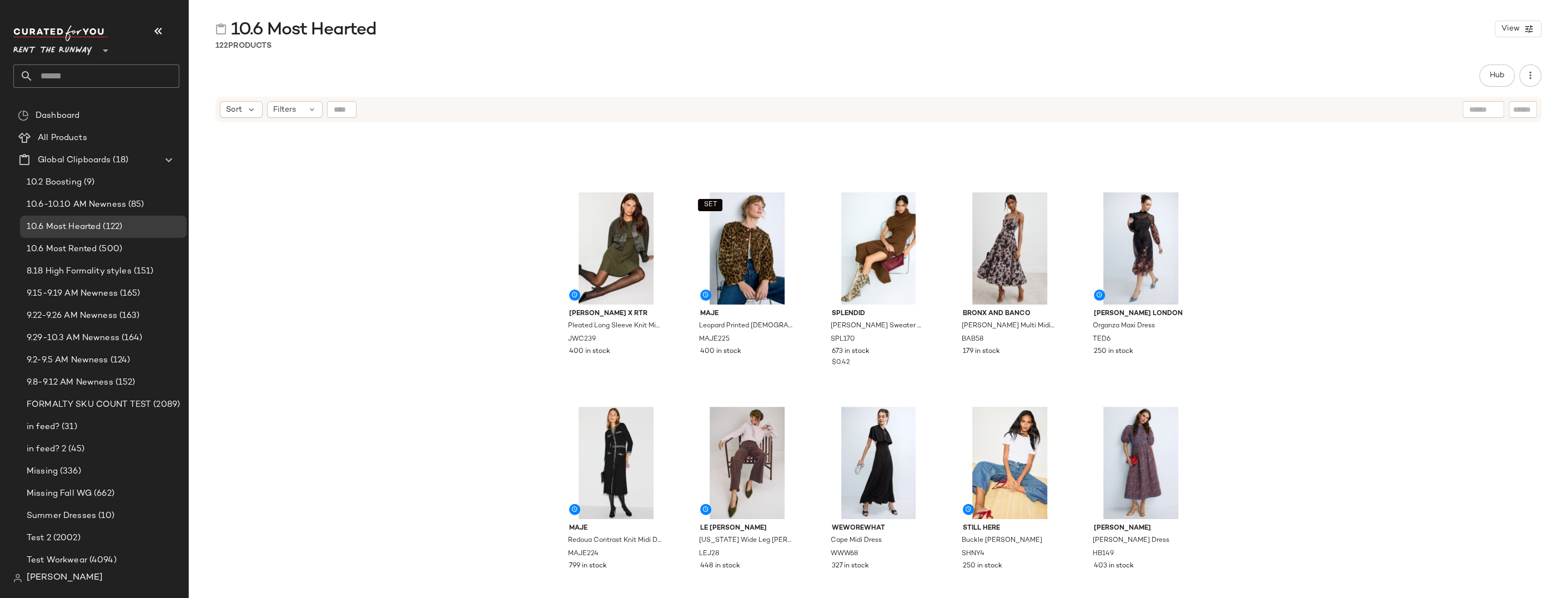
scroll to position [3166, 0]
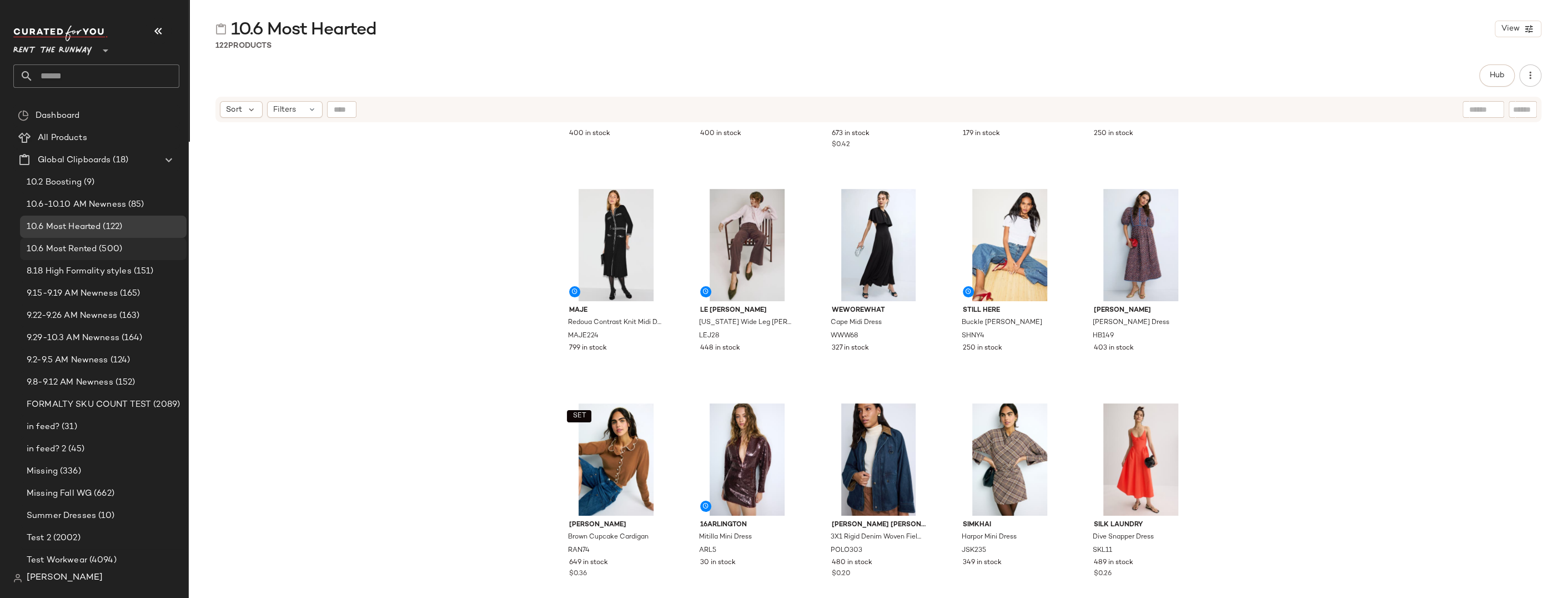
click at [77, 252] on span "10.6 Most Rented" at bounding box center [62, 249] width 70 height 13
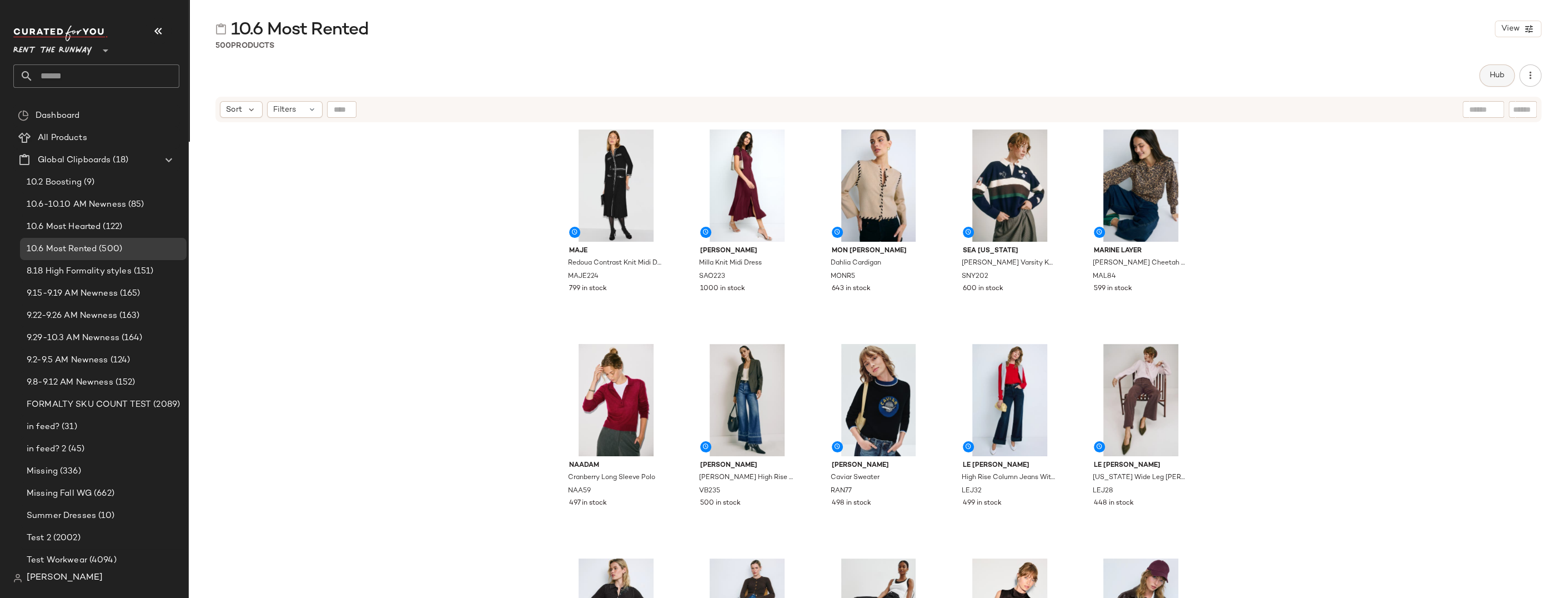
click at [1076, 78] on button "Hub" at bounding box center [1497, 75] width 35 height 22
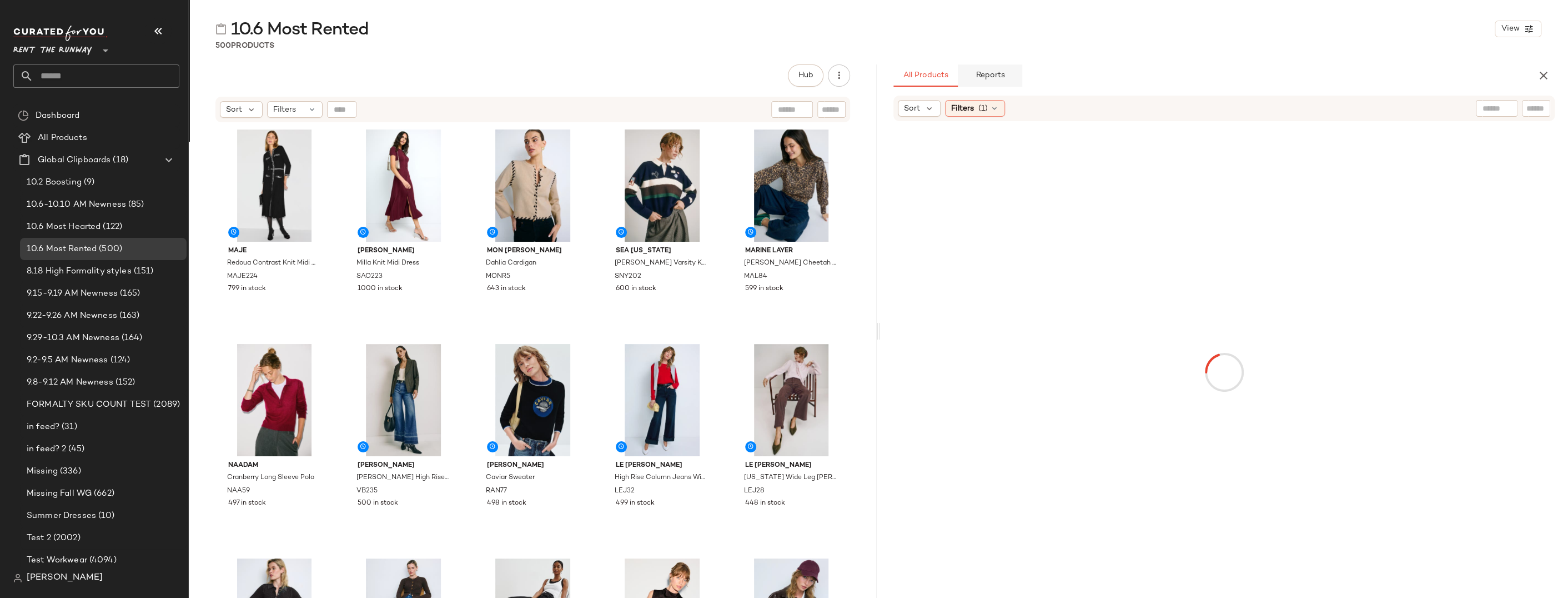
click at [990, 78] on span "Reports" at bounding box center [989, 75] width 30 height 9
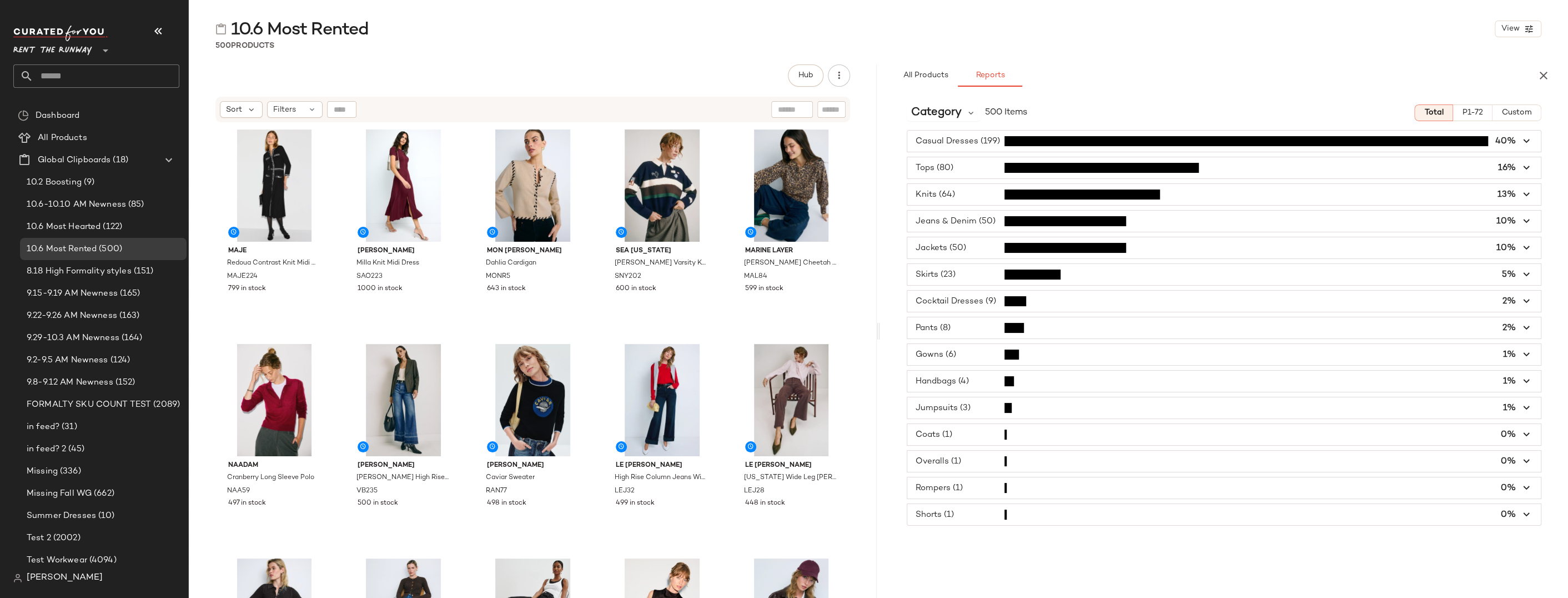
click at [972, 166] on span "button" at bounding box center [1224, 168] width 634 height 21
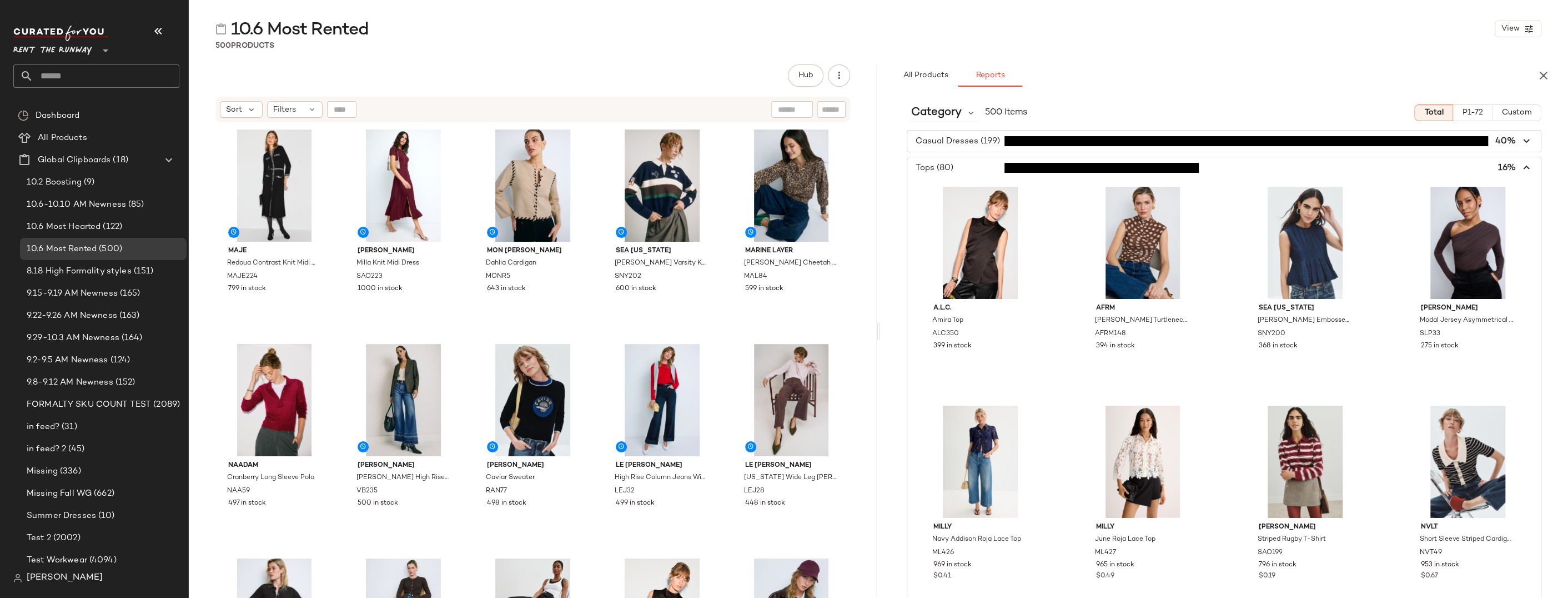
click at [972, 166] on span "button" at bounding box center [1224, 168] width 634 height 21
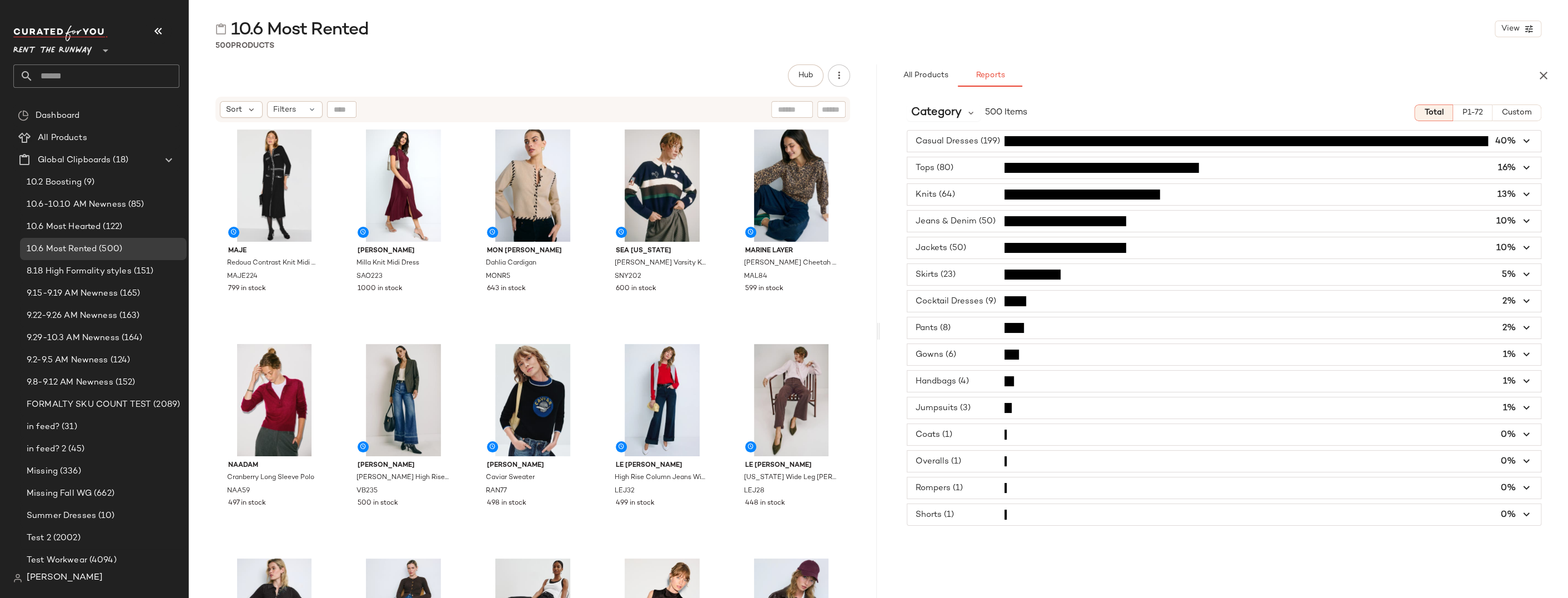
click at [970, 191] on span "button" at bounding box center [1224, 195] width 634 height 21
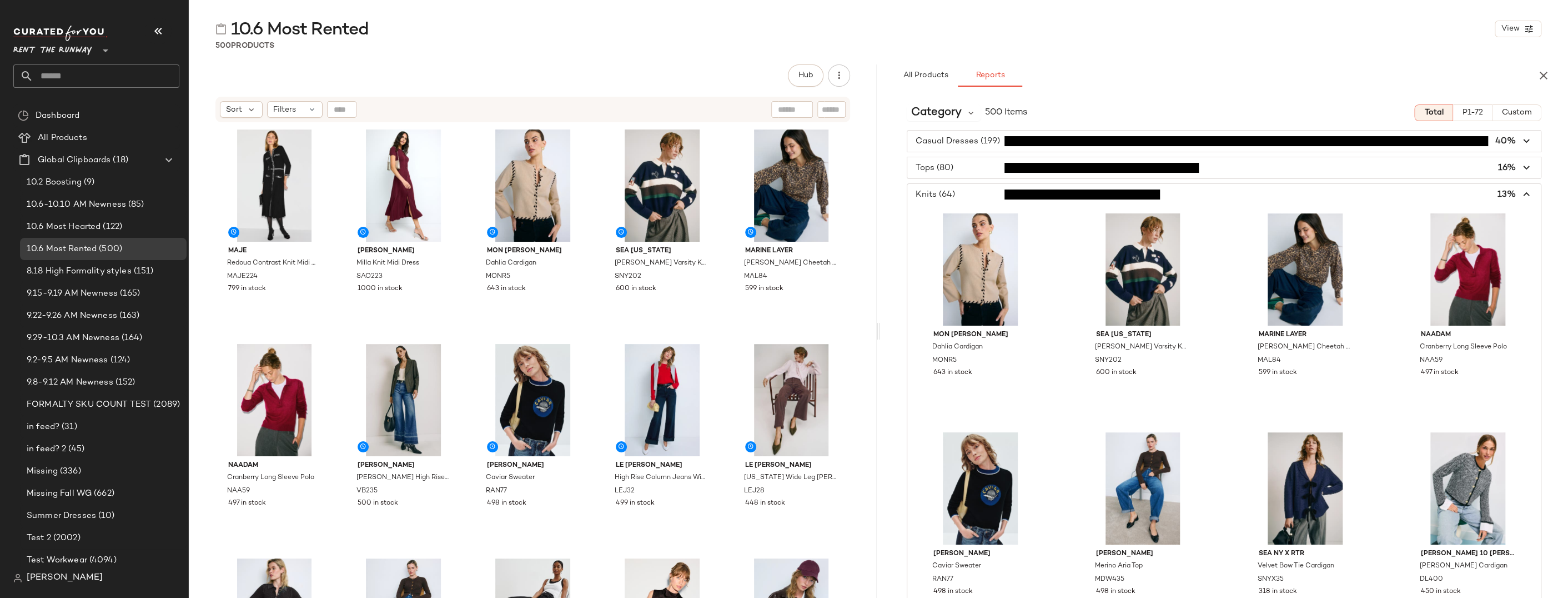
click at [970, 191] on span "button" at bounding box center [1224, 195] width 634 height 21
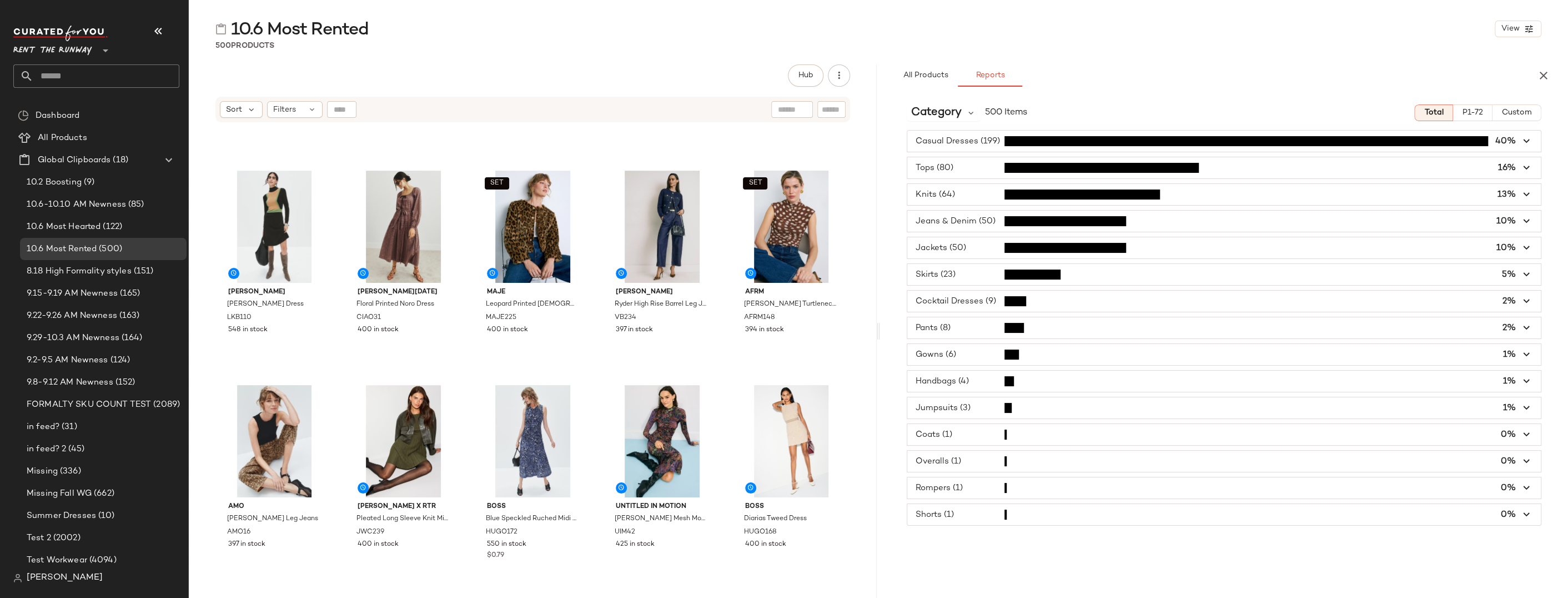
scroll to position [489, 0]
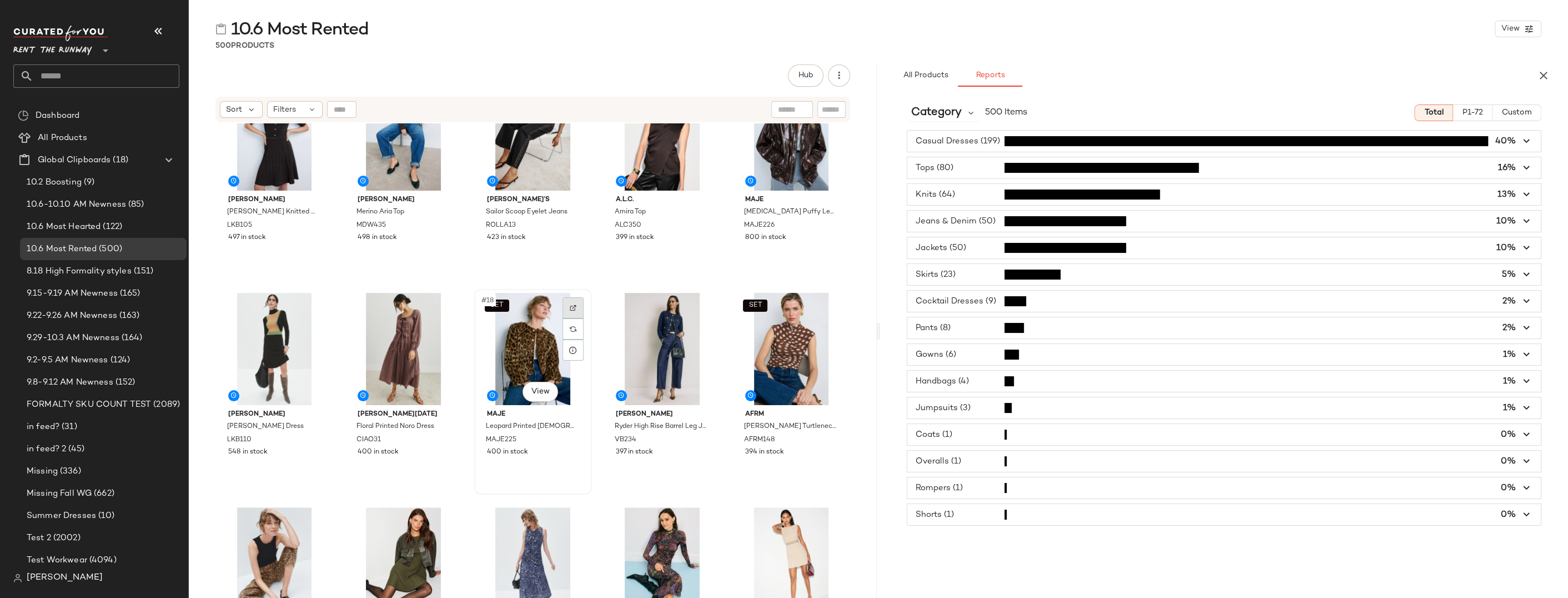
click at [569, 309] on img at bounding box center [572, 307] width 6 height 6
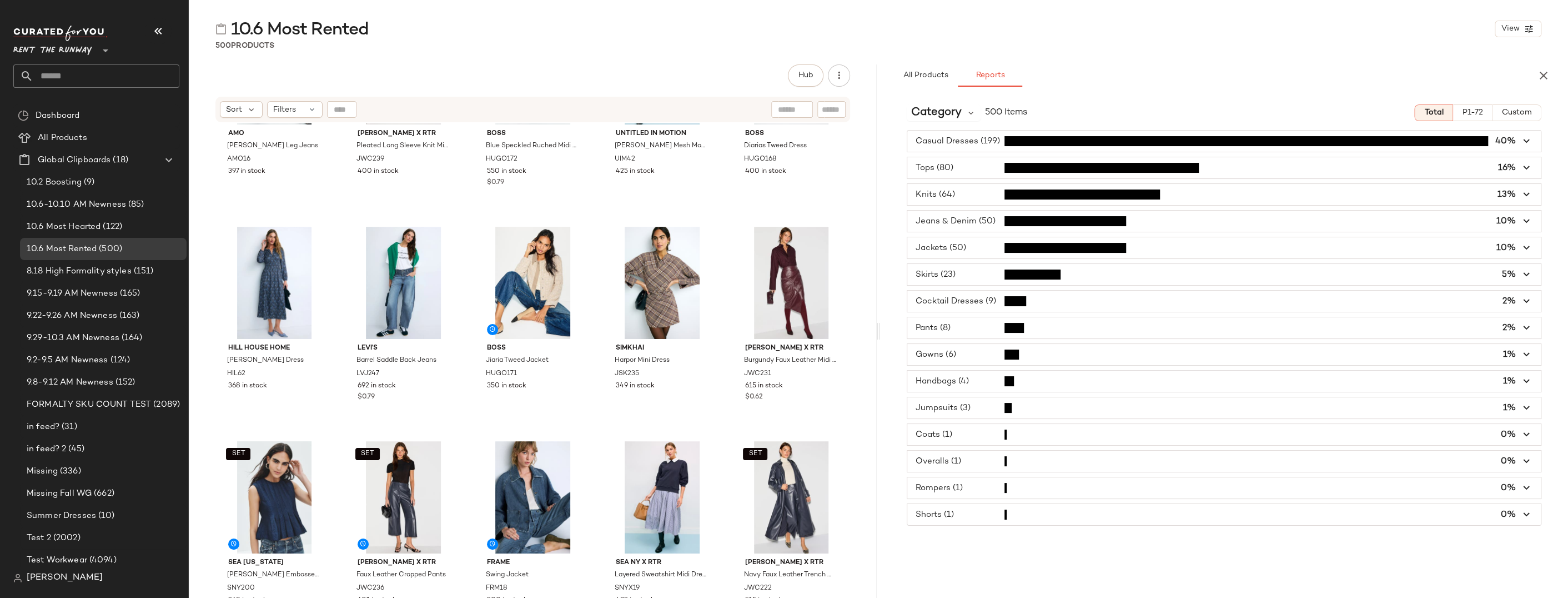
scroll to position [1485, 0]
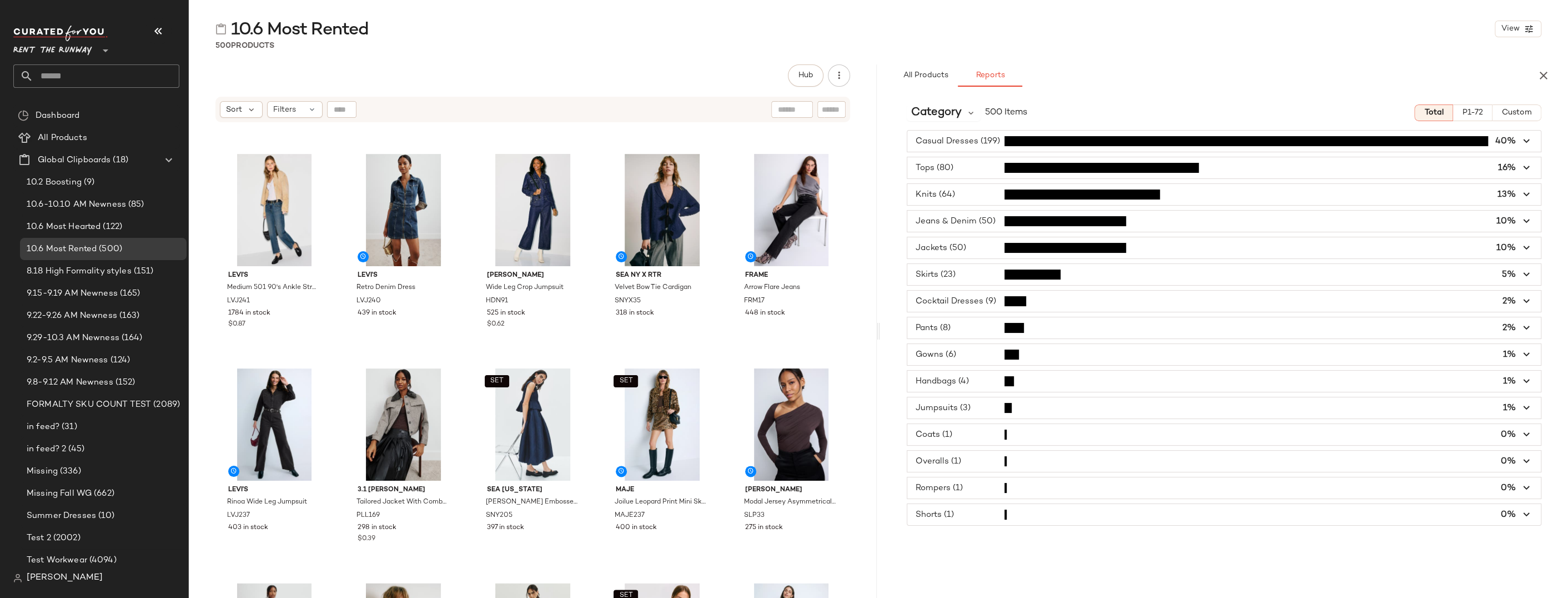
click at [963, 249] on span "button" at bounding box center [1224, 248] width 634 height 21
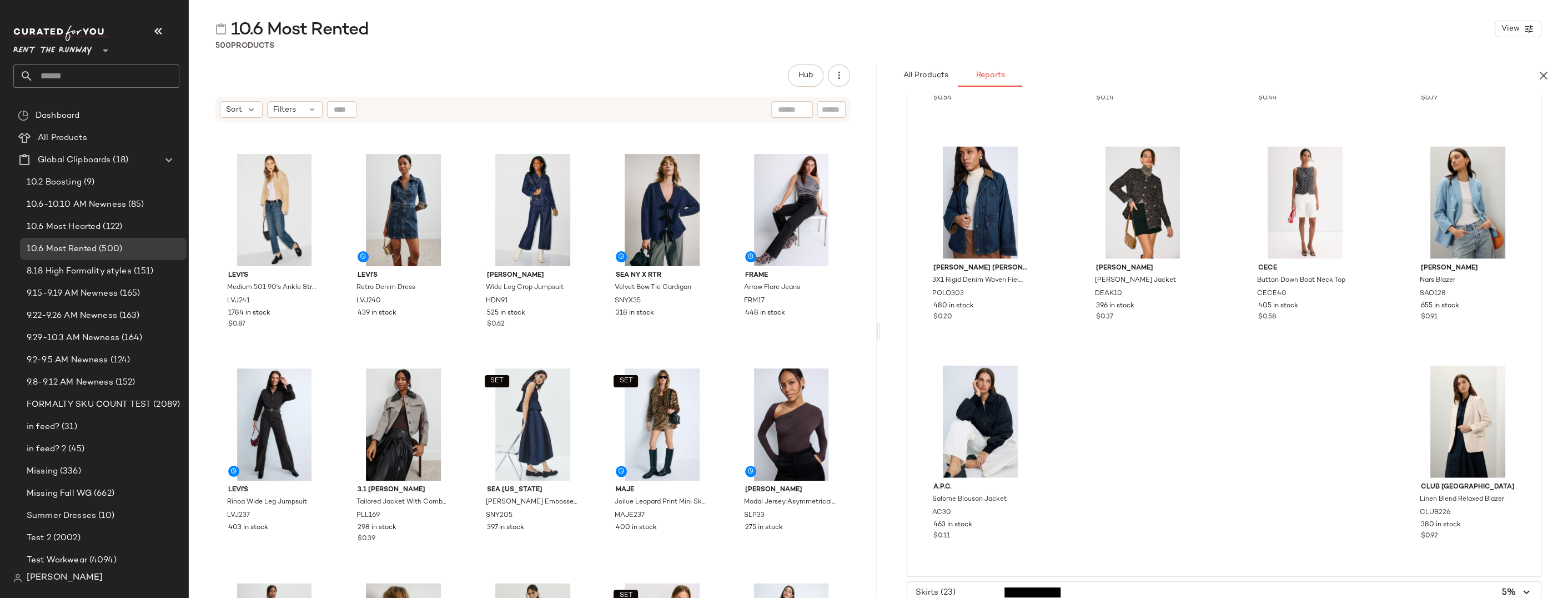
scroll to position [2565, 0]
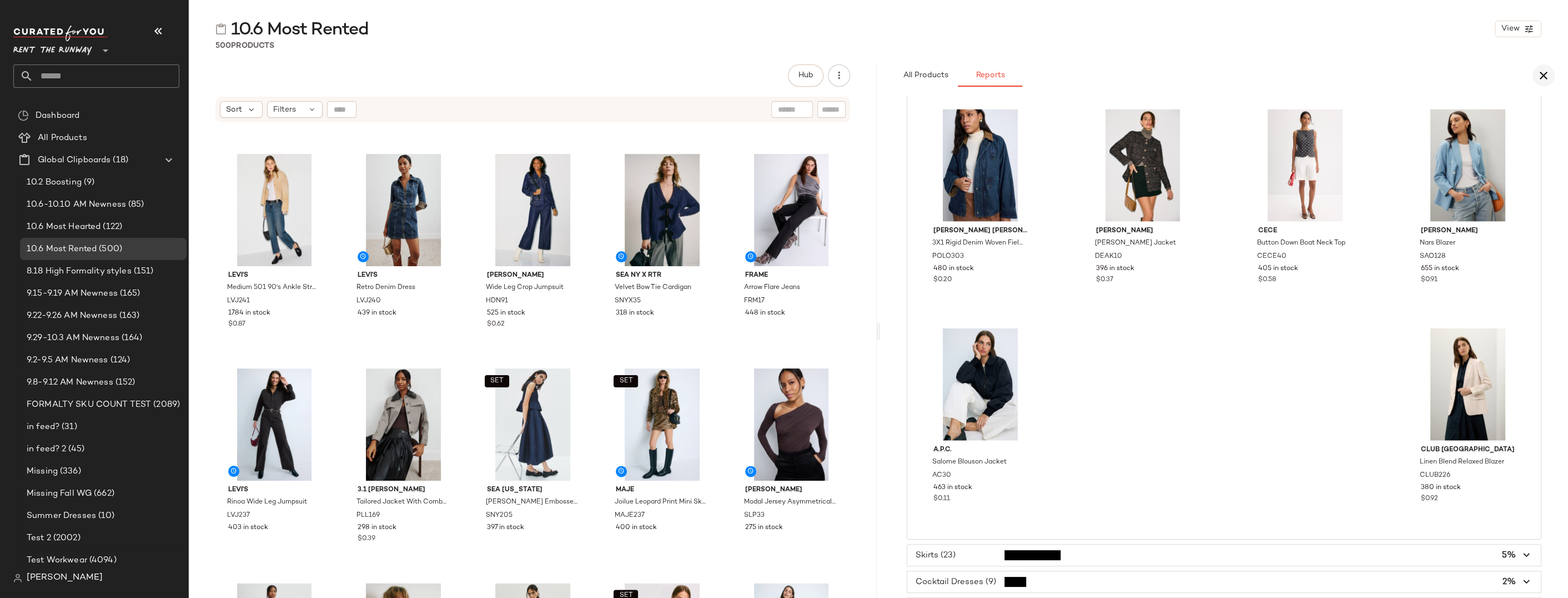
click at [1076, 71] on icon "button" at bounding box center [1543, 75] width 13 height 13
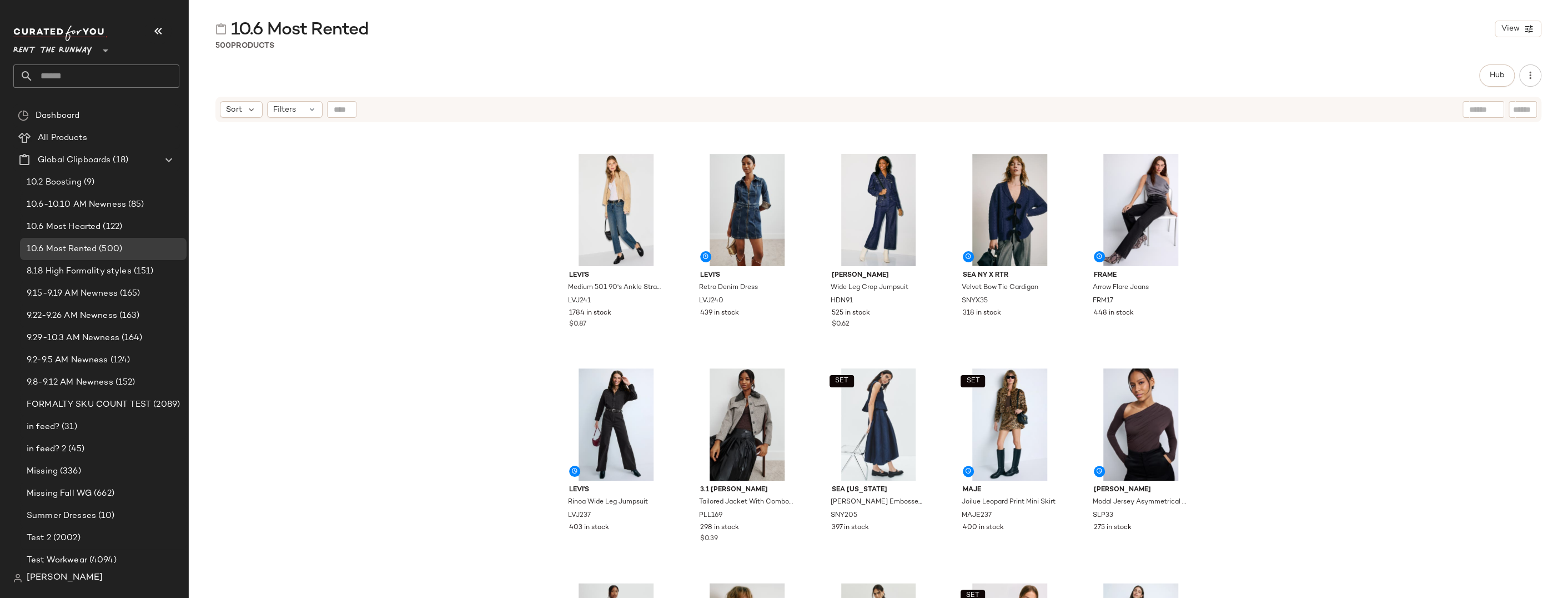
click at [1076, 57] on div "10.6 Most Rented View 500 Products Hub Send for Review External Review Internal…" at bounding box center [878, 308] width 1379 height 580
click at [76, 79] on input "text" at bounding box center [106, 76] width 146 height 23
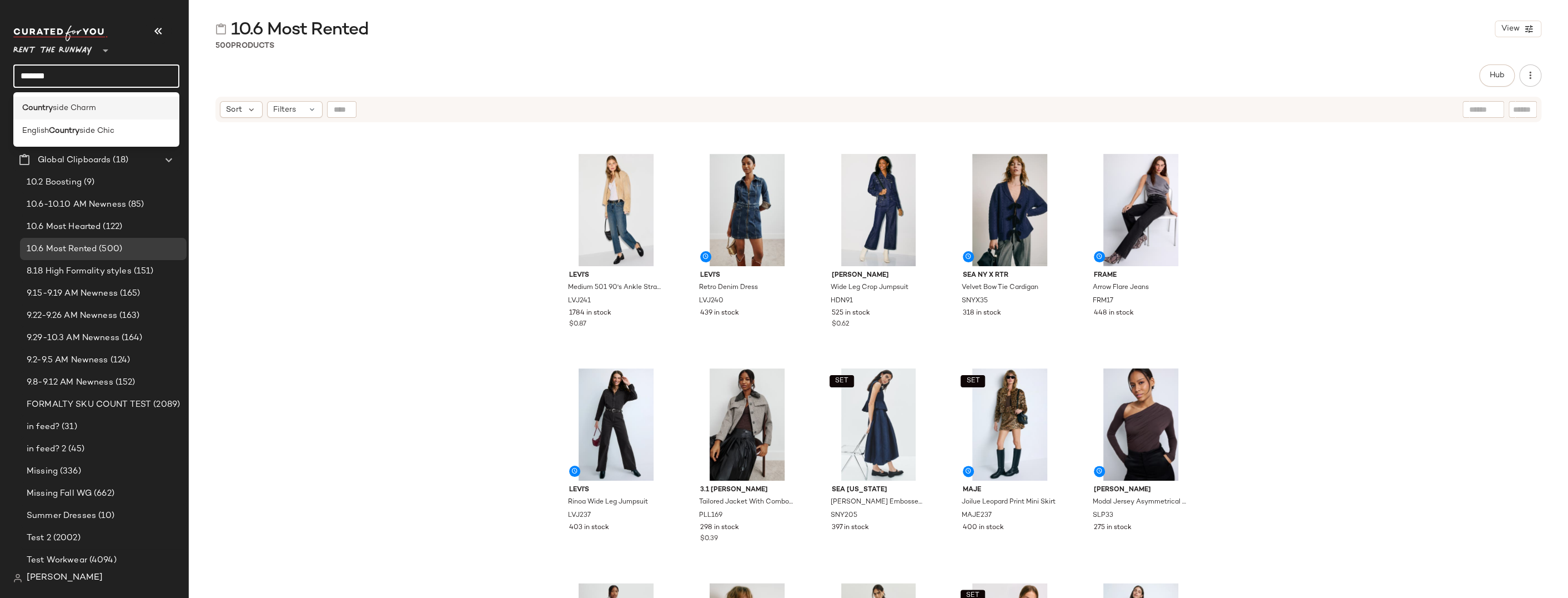
type input "*******"
click at [68, 105] on span "side Charm" at bounding box center [74, 108] width 43 height 11
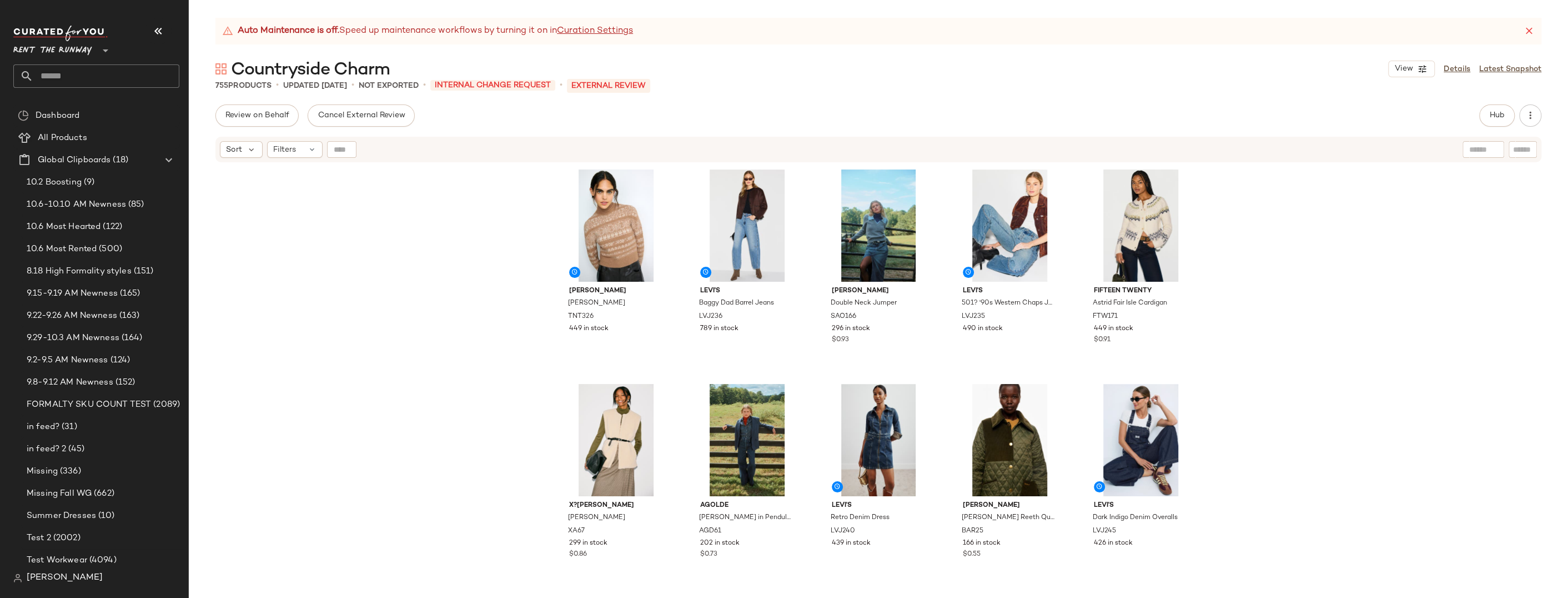
click at [1076, 292] on div "Tanya Taylor Mariah Sweater TNT326 449 in stock Levi's Baggy Dad Barrel Jeans L…" at bounding box center [878, 394] width 1379 height 462
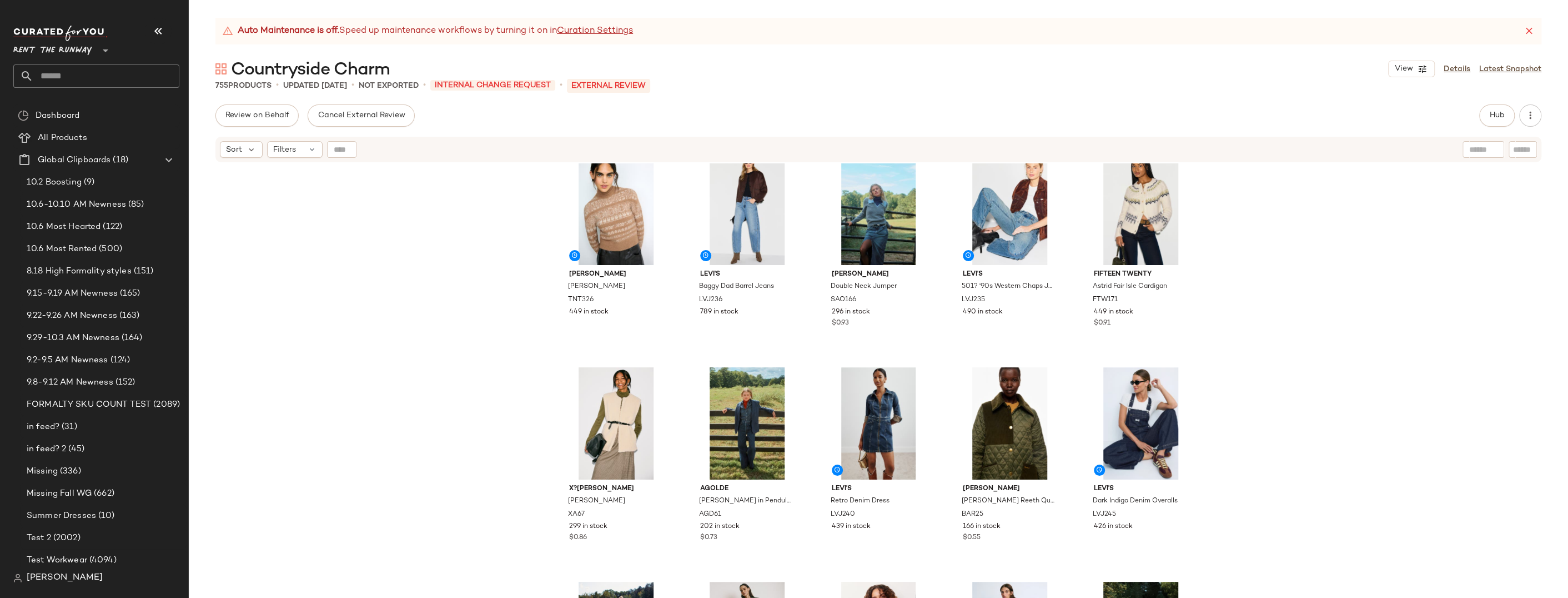
scroll to position [18, 0]
click at [1076, 205] on div "Tanya Taylor Mariah Sweater TNT326 449 in stock Levi's Baggy Dad Barrel Jeans L…" at bounding box center [878, 394] width 1379 height 462
click at [1076, 117] on span "Hub" at bounding box center [1497, 115] width 16 height 9
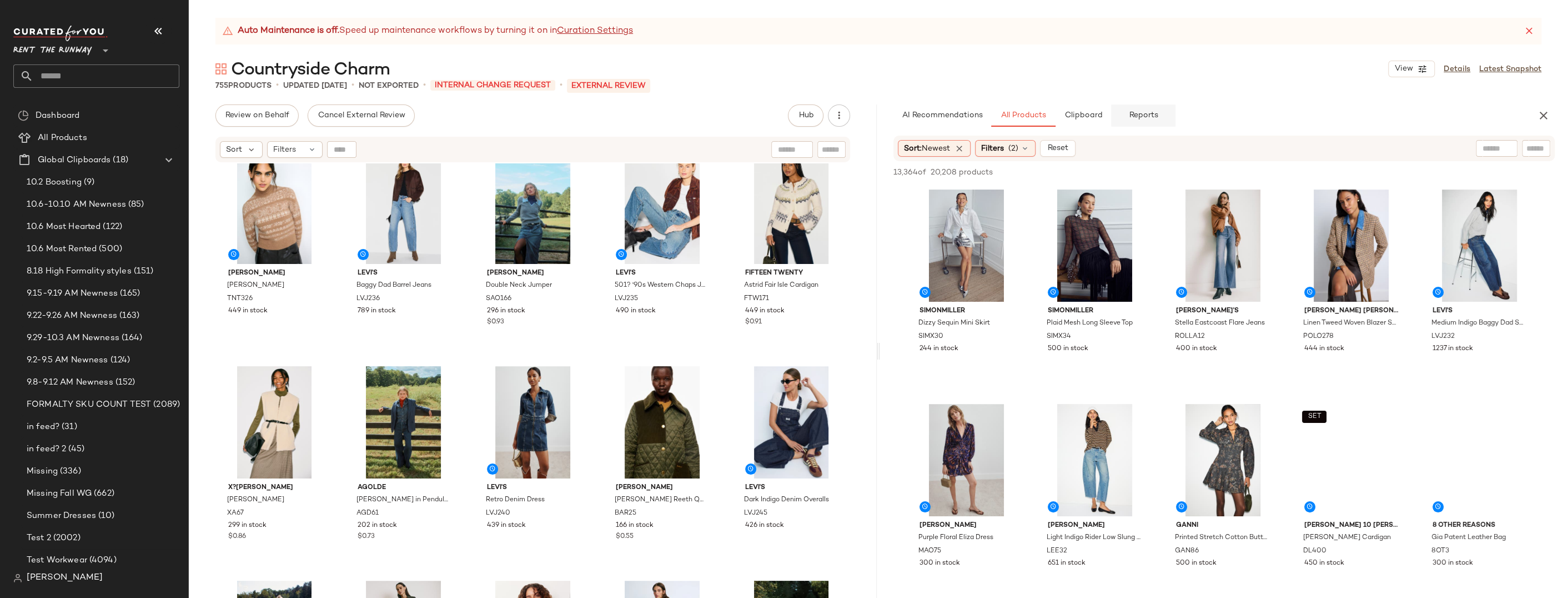
click at [1076, 115] on span "Reports" at bounding box center [1143, 115] width 30 height 9
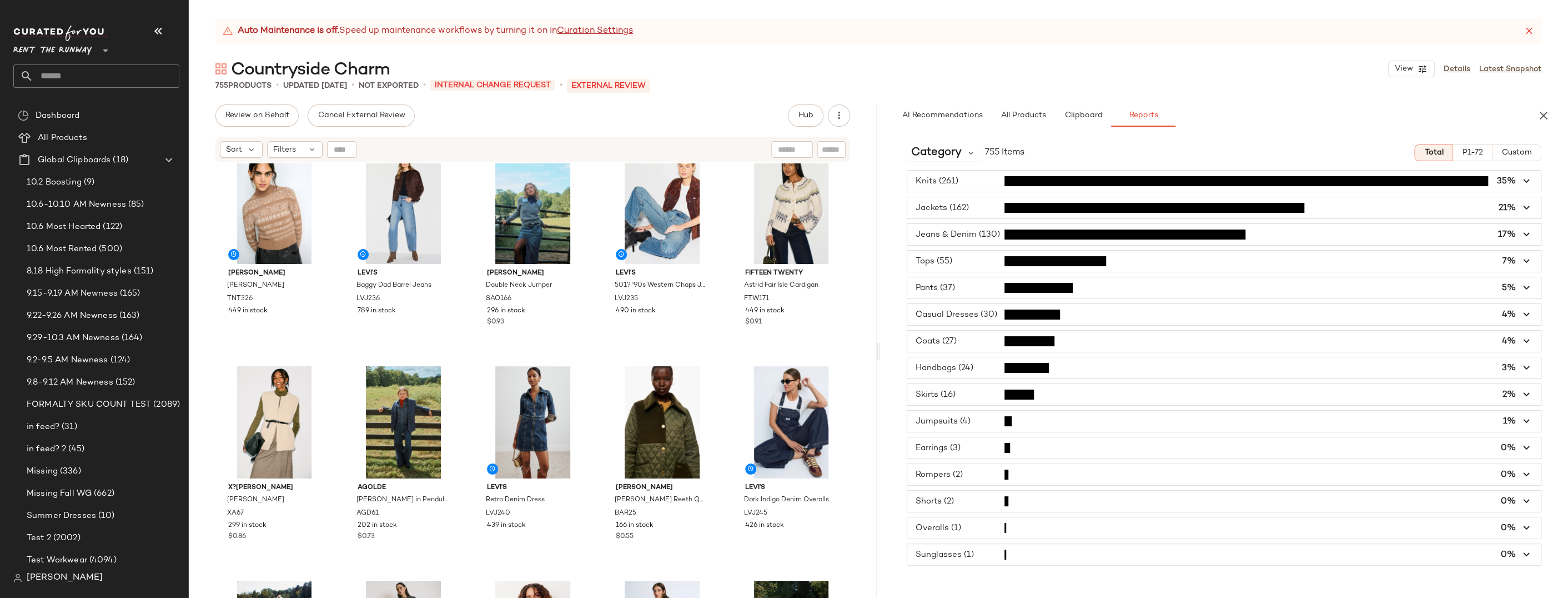
click at [950, 319] on span "button" at bounding box center [1224, 314] width 634 height 21
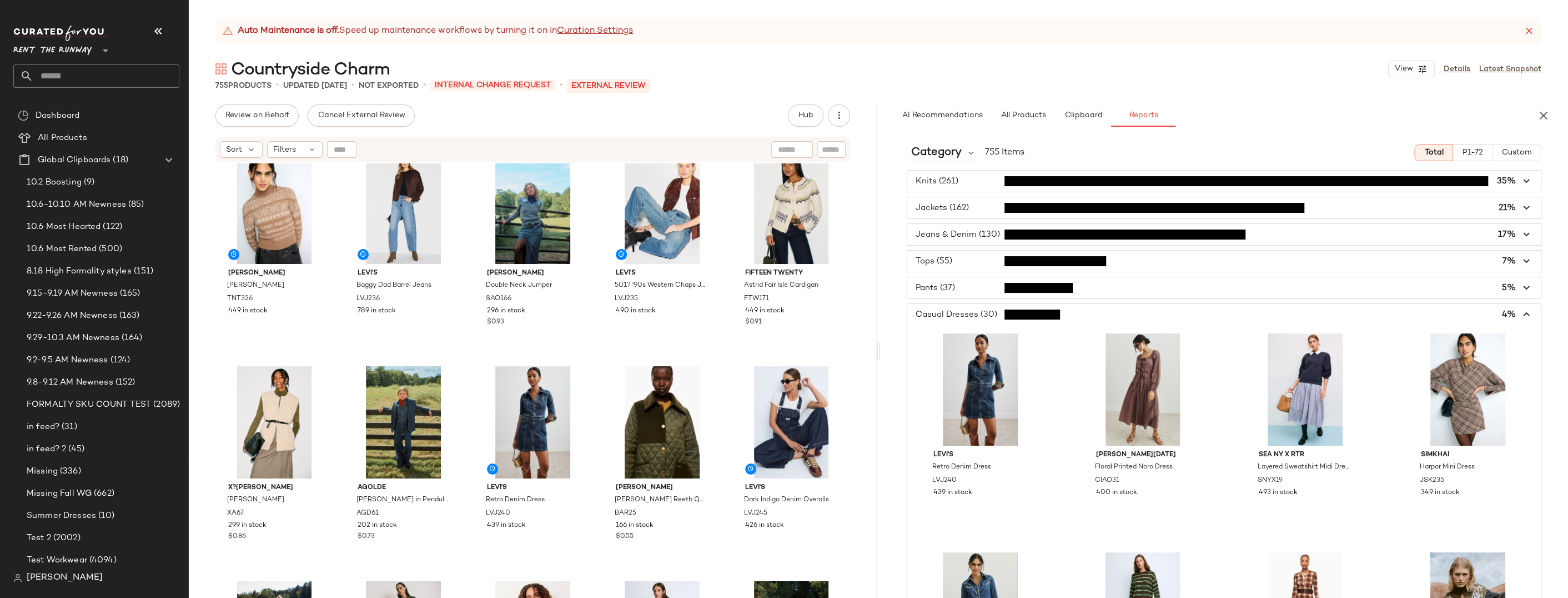
click at [951, 316] on span "button" at bounding box center [1224, 314] width 634 height 21
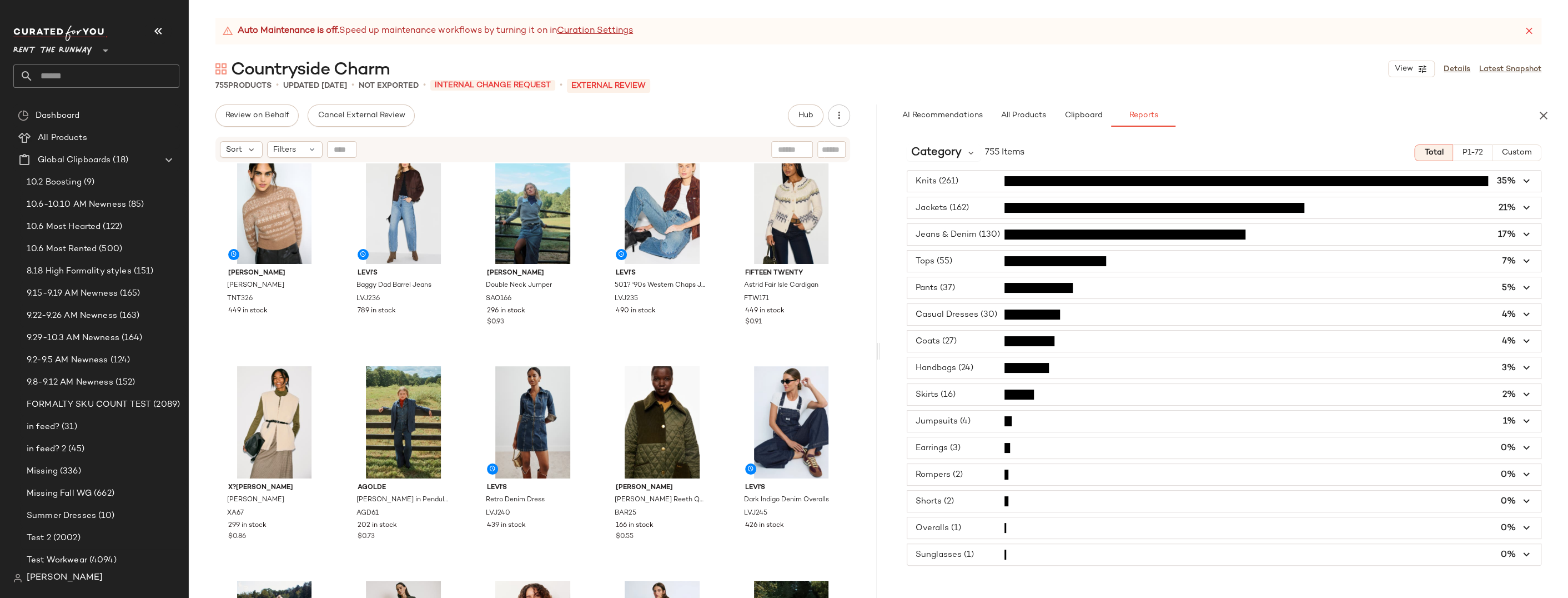
click at [856, 322] on div "Tanya Taylor Mariah Sweater TNT326 449 in stock Levi's Baggy Dad Barrel Jeans L…" at bounding box center [533, 394] width 688 height 462
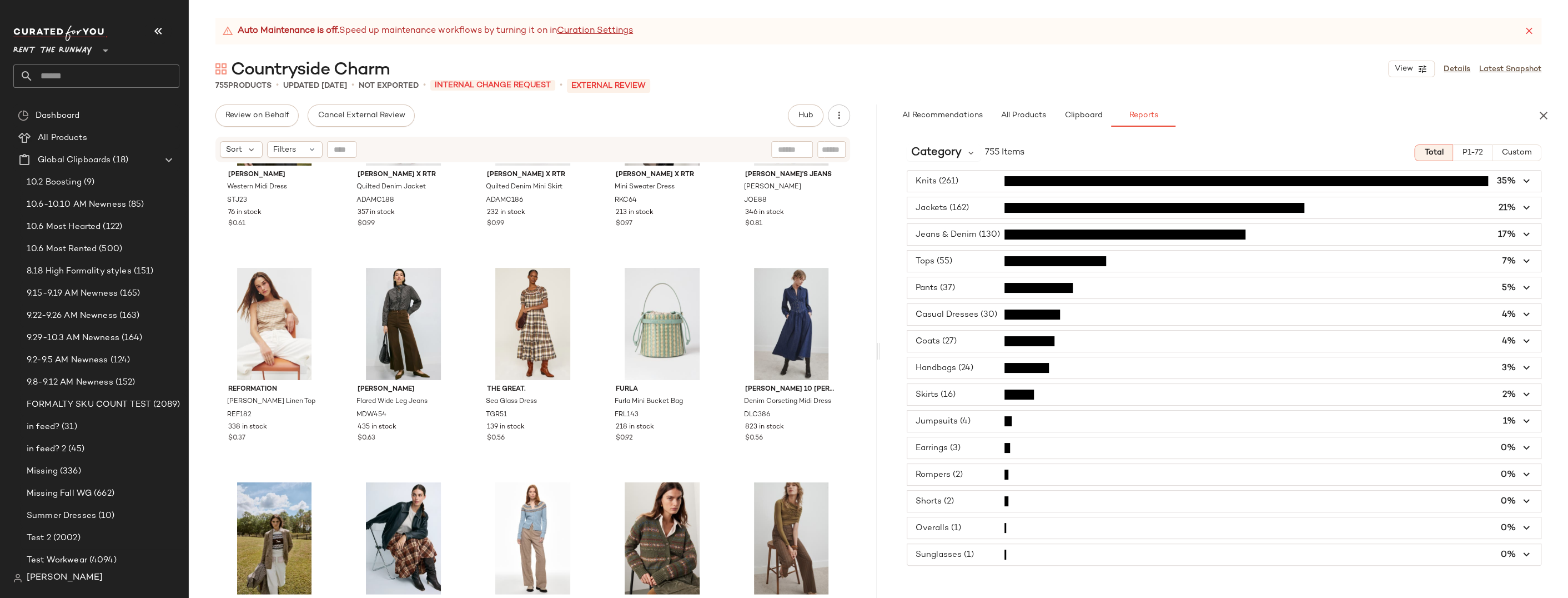
scroll to position [2633, 0]
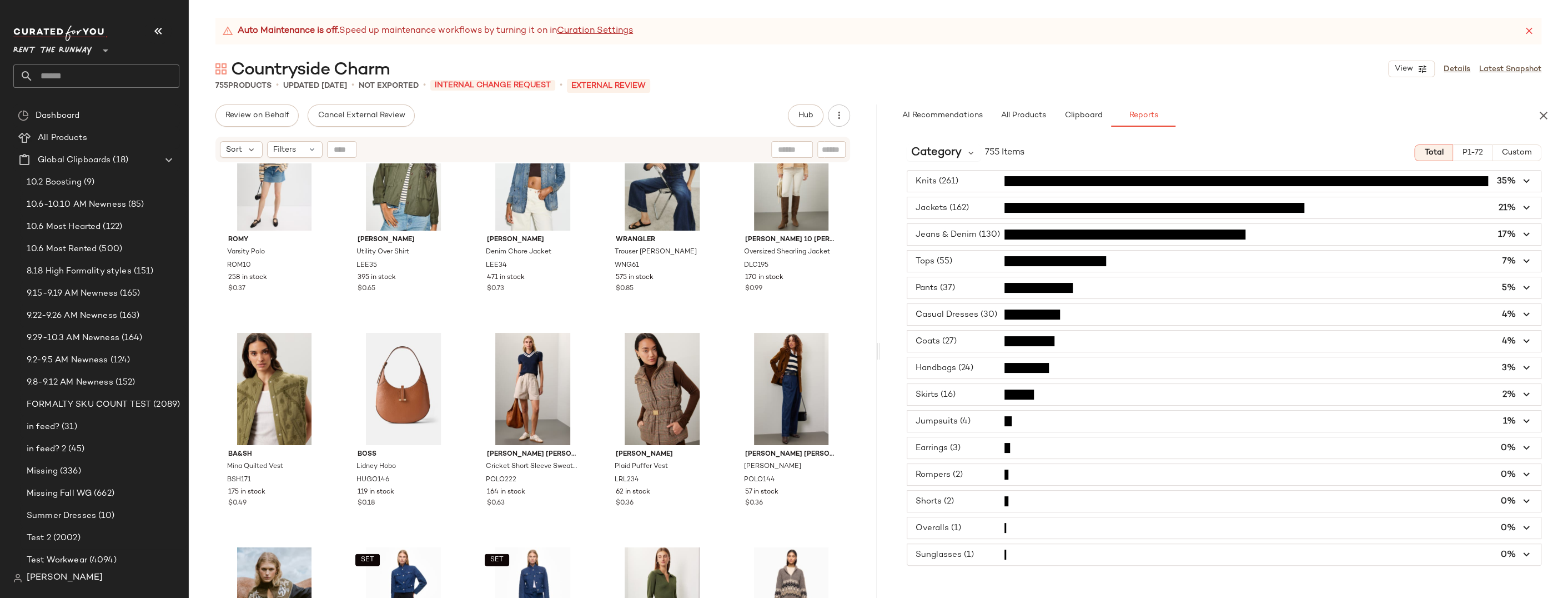
click at [1076, 149] on span "P1-72" at bounding box center [1473, 153] width 21 height 9
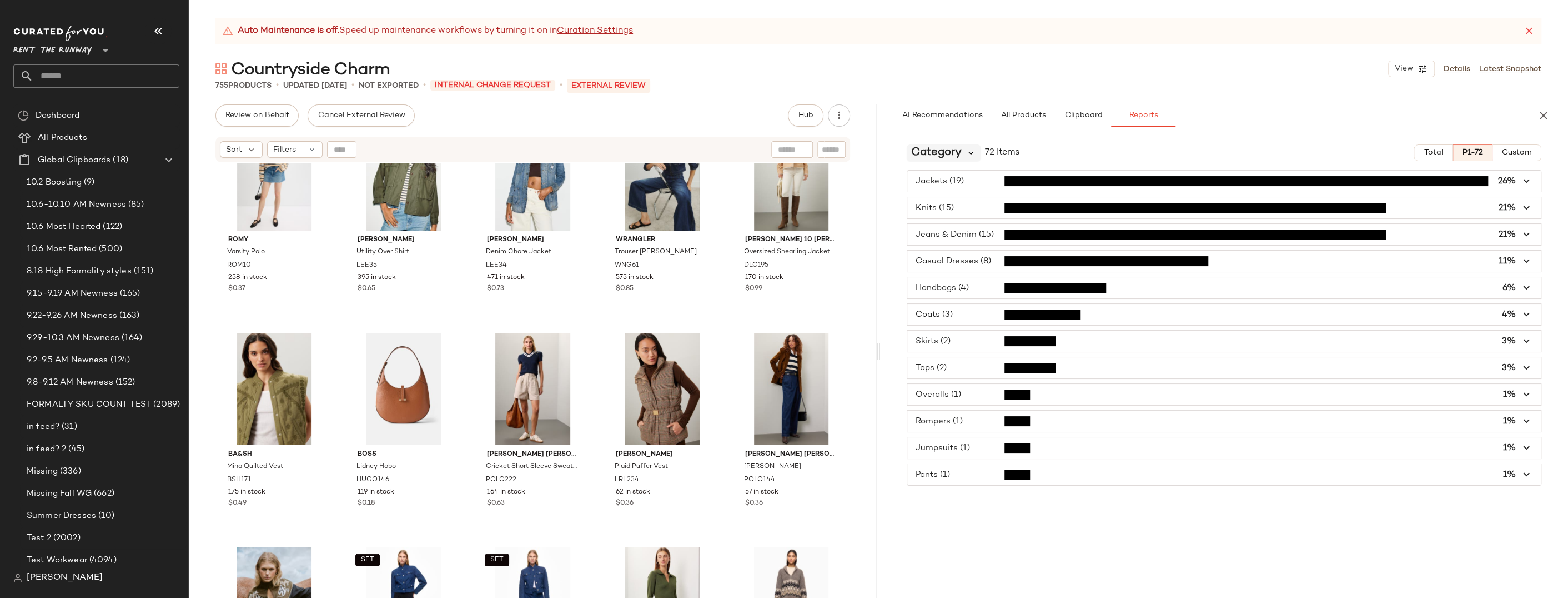
click at [972, 156] on icon at bounding box center [971, 153] width 10 height 10
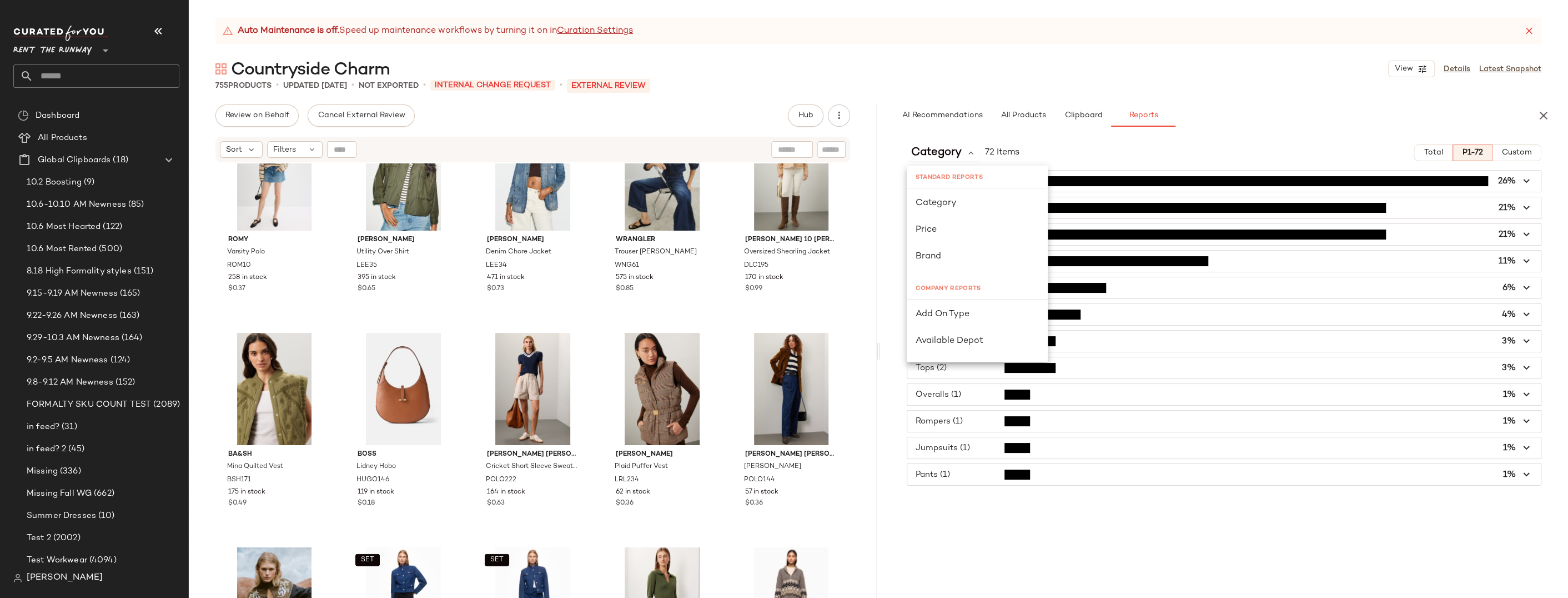
click at [900, 166] on div "Category 72 Items Total P1-72 Custom Jackets (19) 26% Knits (15) 21% Jeans & De…" at bounding box center [1224, 367] width 688 height 462
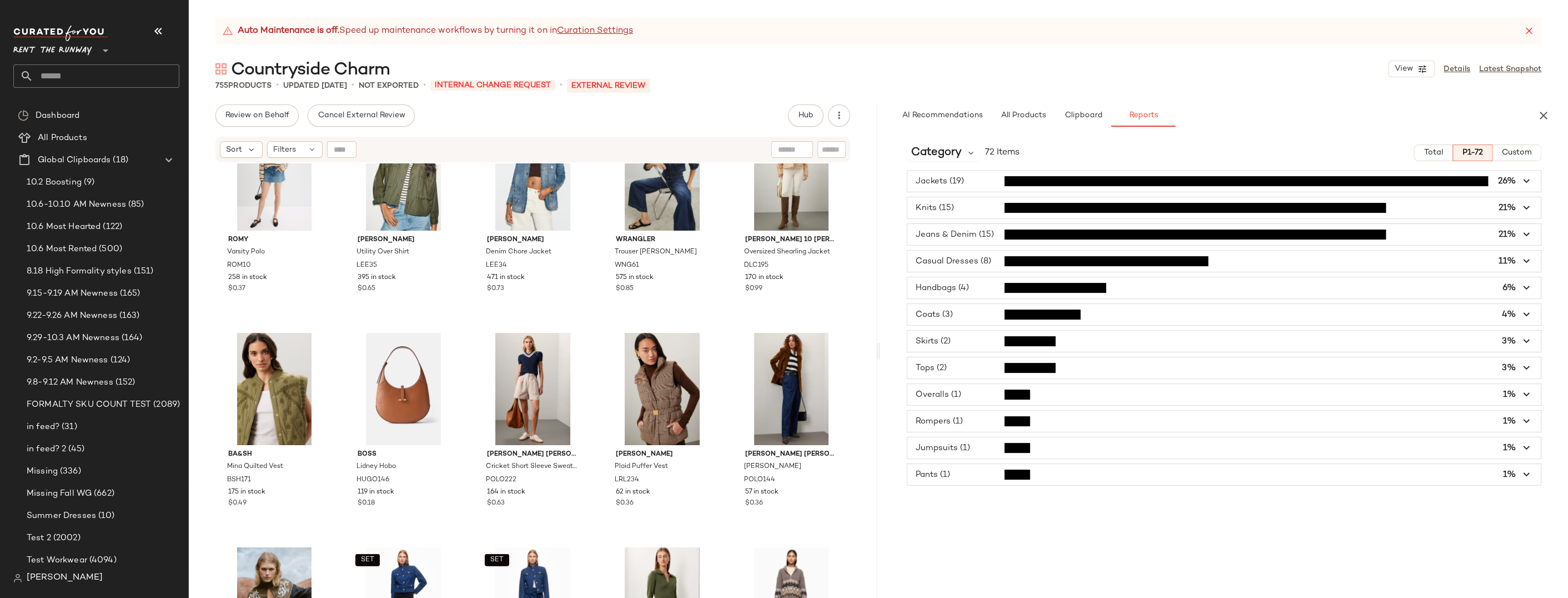
click at [959, 244] on span "button" at bounding box center [1224, 234] width 634 height 21
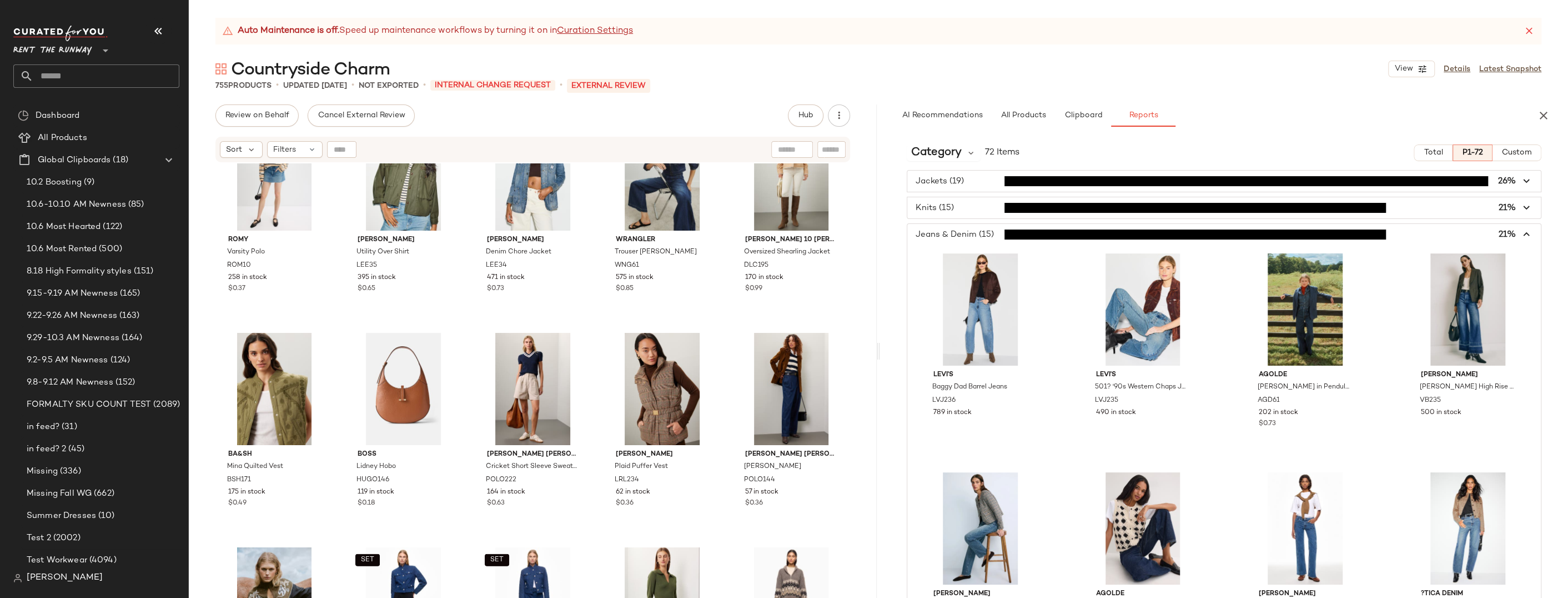
click at [968, 239] on span "button" at bounding box center [1224, 234] width 634 height 21
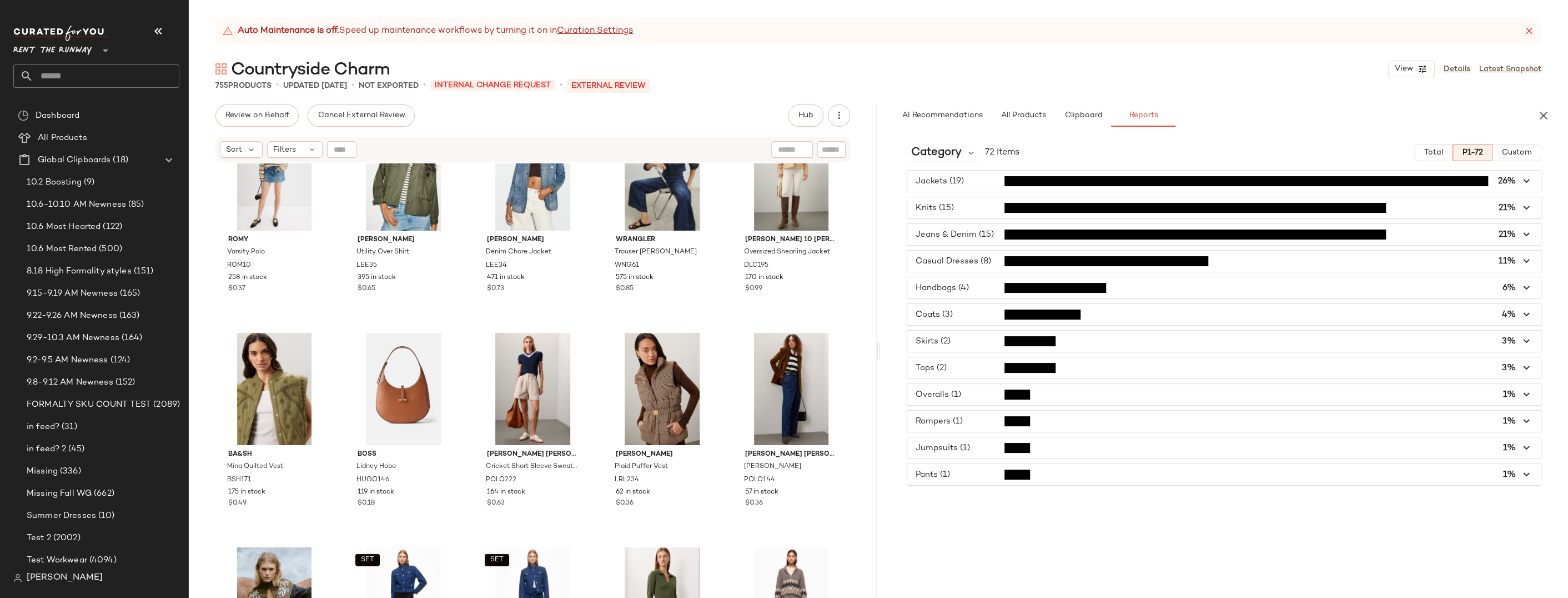
click at [1076, 149] on span "Total" at bounding box center [1432, 153] width 19 height 9
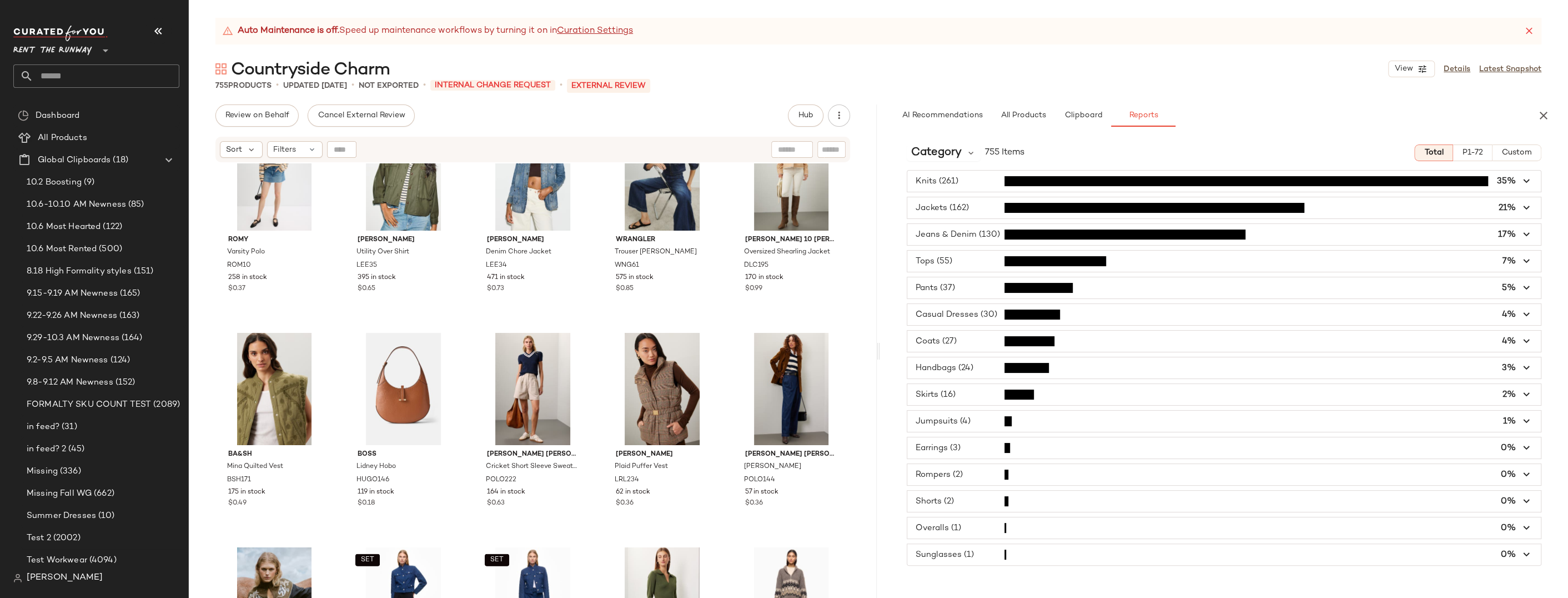
click at [862, 277] on div "ROMY Varsity Polo ROM10 258 in stock $0.37 LEE Utility Over Shirt LEE35 395 in …" at bounding box center [533, 394] width 688 height 462
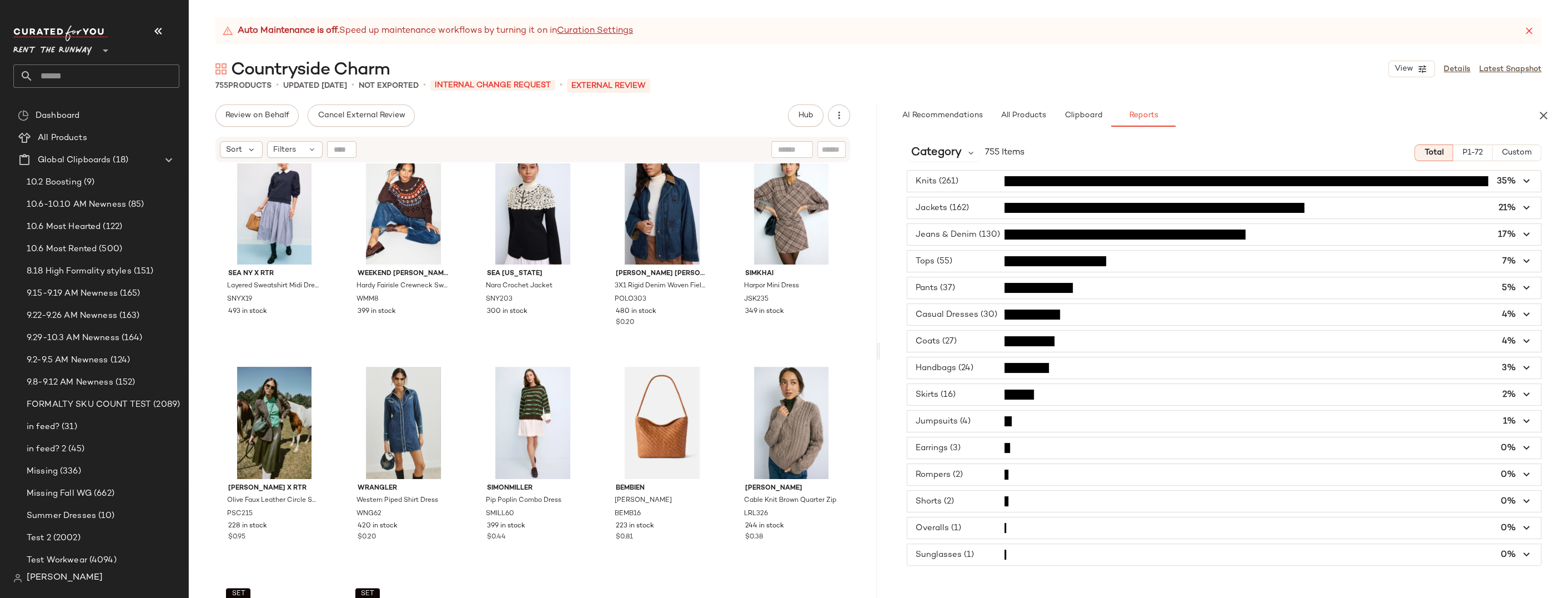
scroll to position [1472, 0]
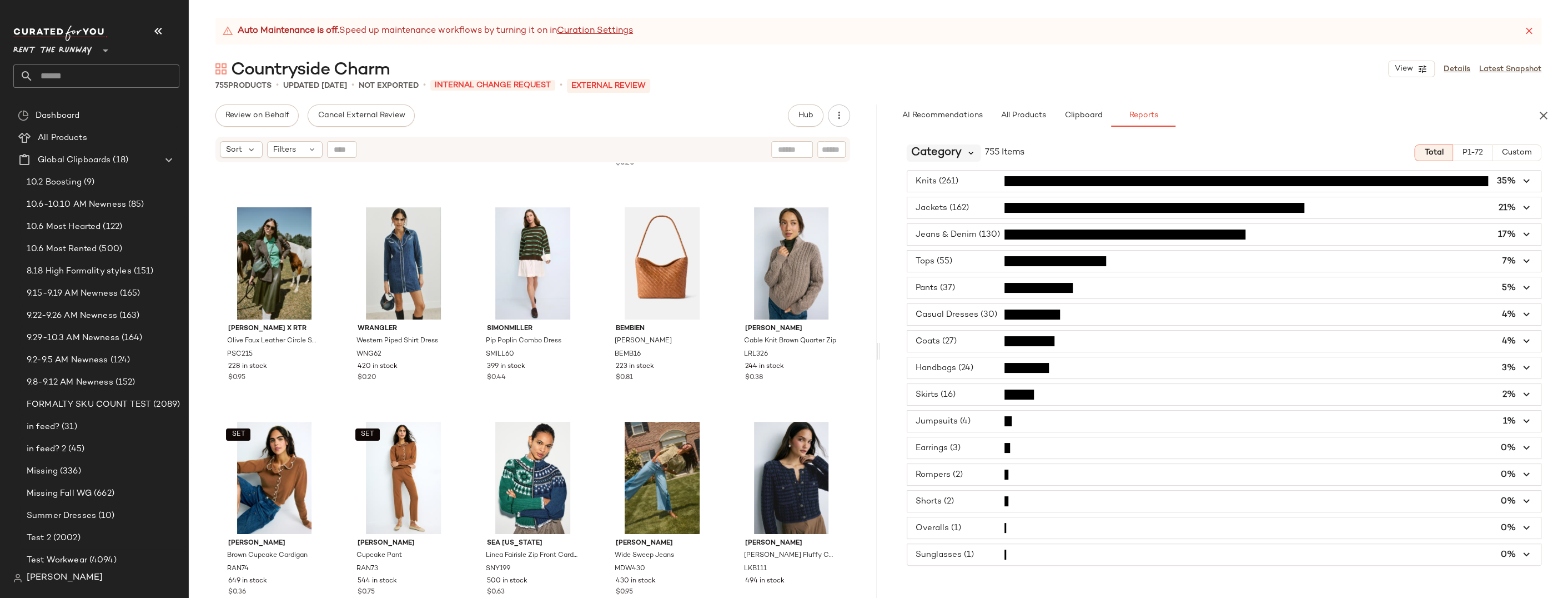
click at [972, 155] on icon at bounding box center [971, 153] width 10 height 10
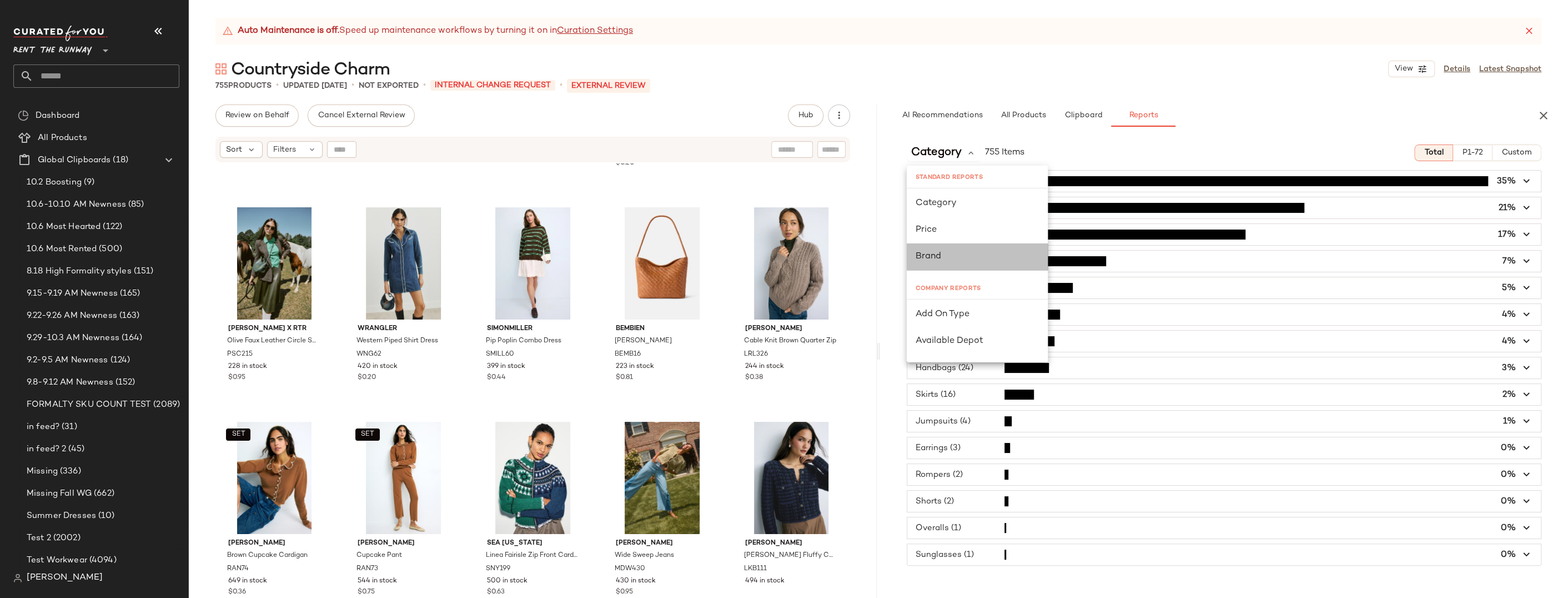
click at [962, 261] on div "Brand" at bounding box center [977, 256] width 123 height 13
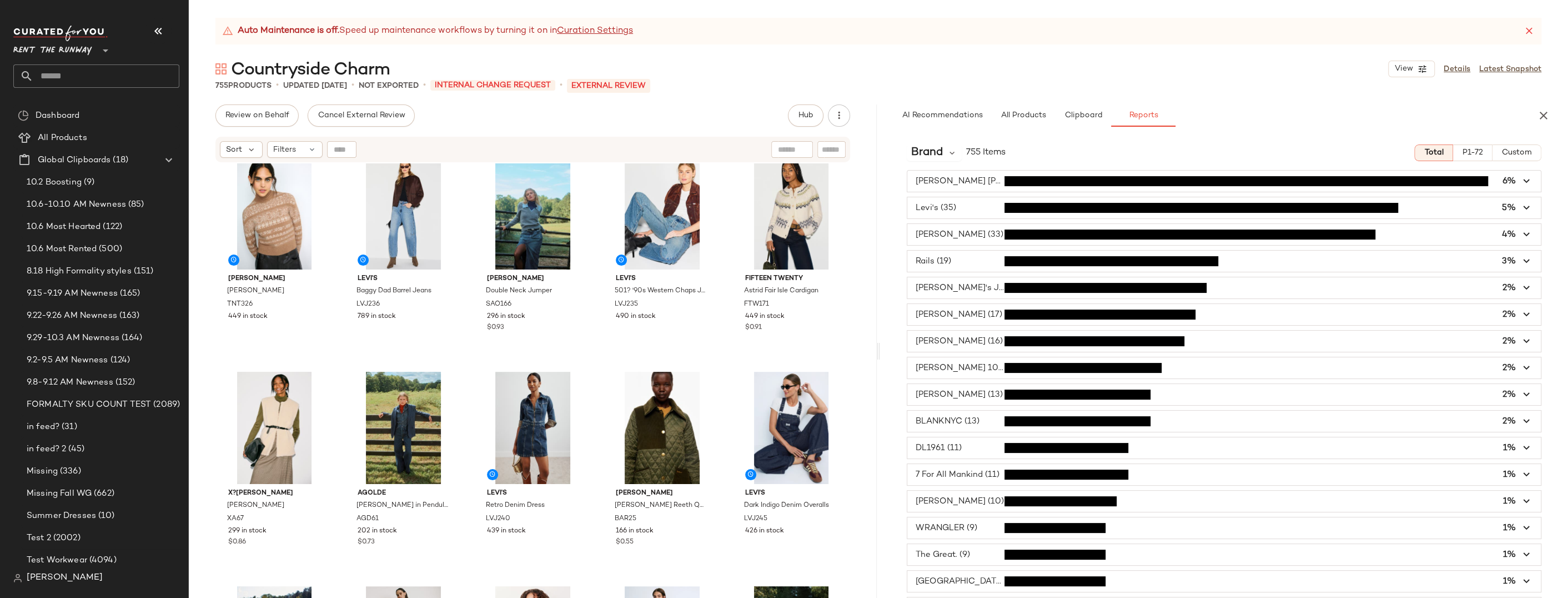
scroll to position [0, 0]
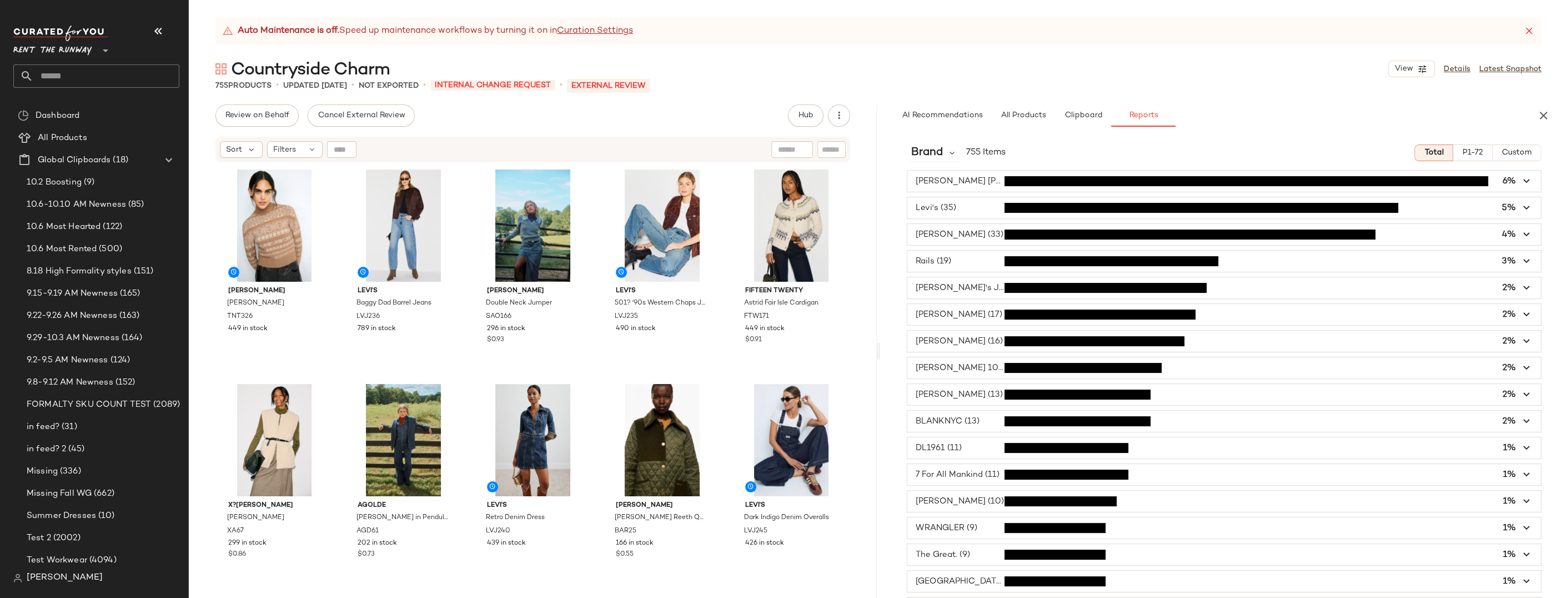
click at [853, 242] on div "Tanya Taylor Mariah Sweater TNT326 449 in stock Levi's Baggy Dad Barrel Jeans L…" at bounding box center [533, 394] width 688 height 462
click at [83, 224] on span "10.6 Most Hearted" at bounding box center [64, 227] width 74 height 13
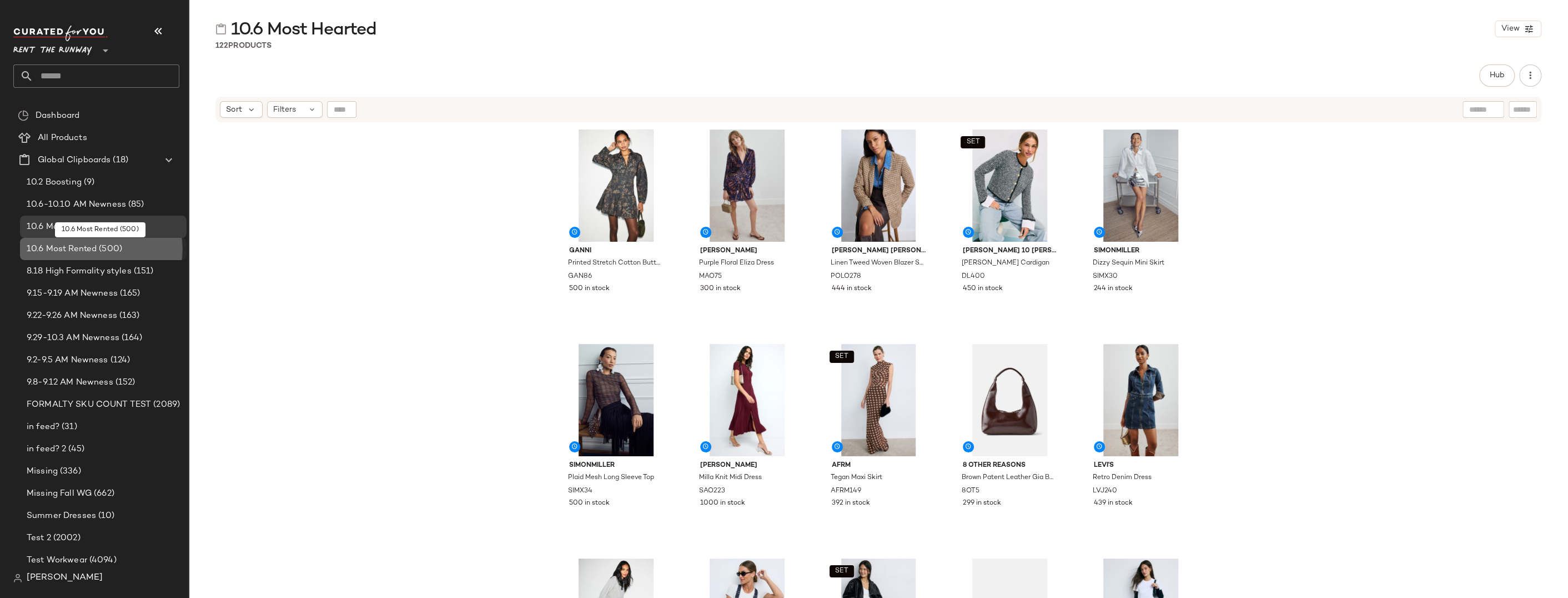
click at [81, 252] on span "10.6 Most Rented" at bounding box center [62, 249] width 70 height 13
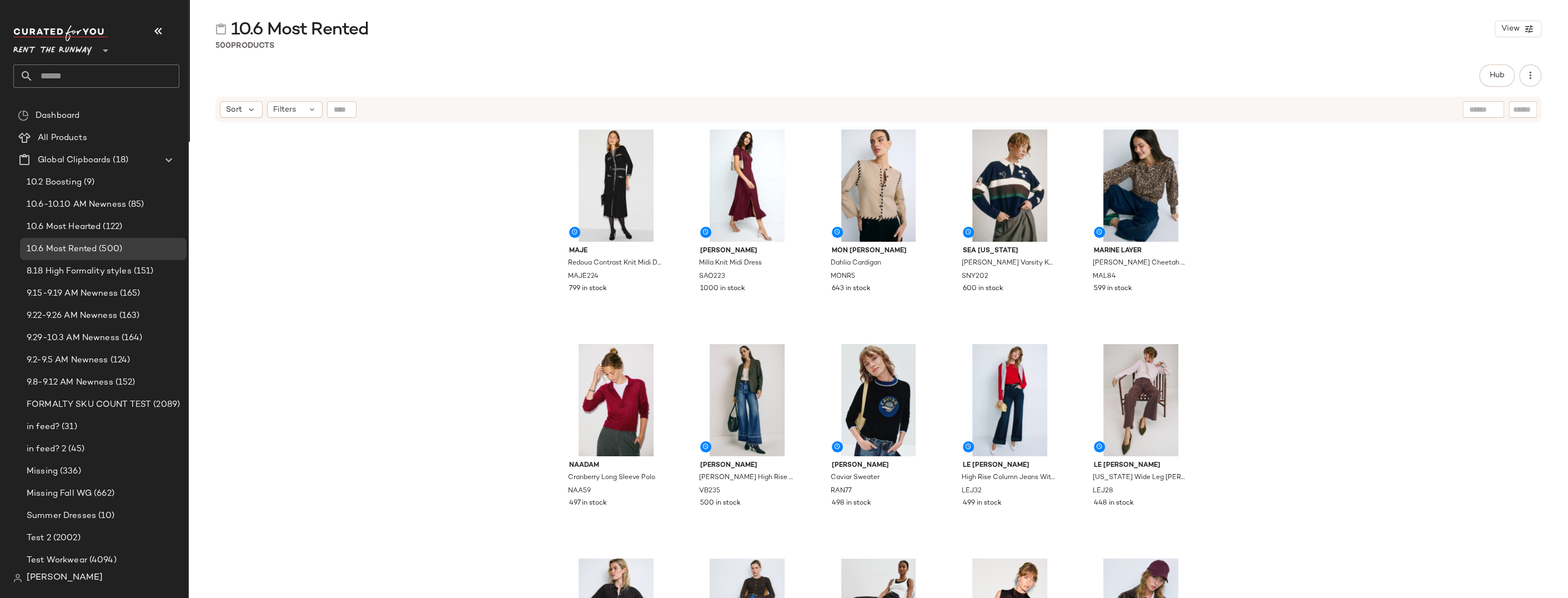
click at [1076, 159] on div "Maje Redoua Contrast Knit Midi Dress MAJE224 799 in stock Sandro Milla Knit Mid…" at bounding box center [878, 374] width 1379 height 502
click at [1076, 206] on div "Maje Redoua Contrast Knit Midi Dress MAJE224 799 in stock Sandro Milla Knit Mid…" at bounding box center [878, 374] width 1379 height 502
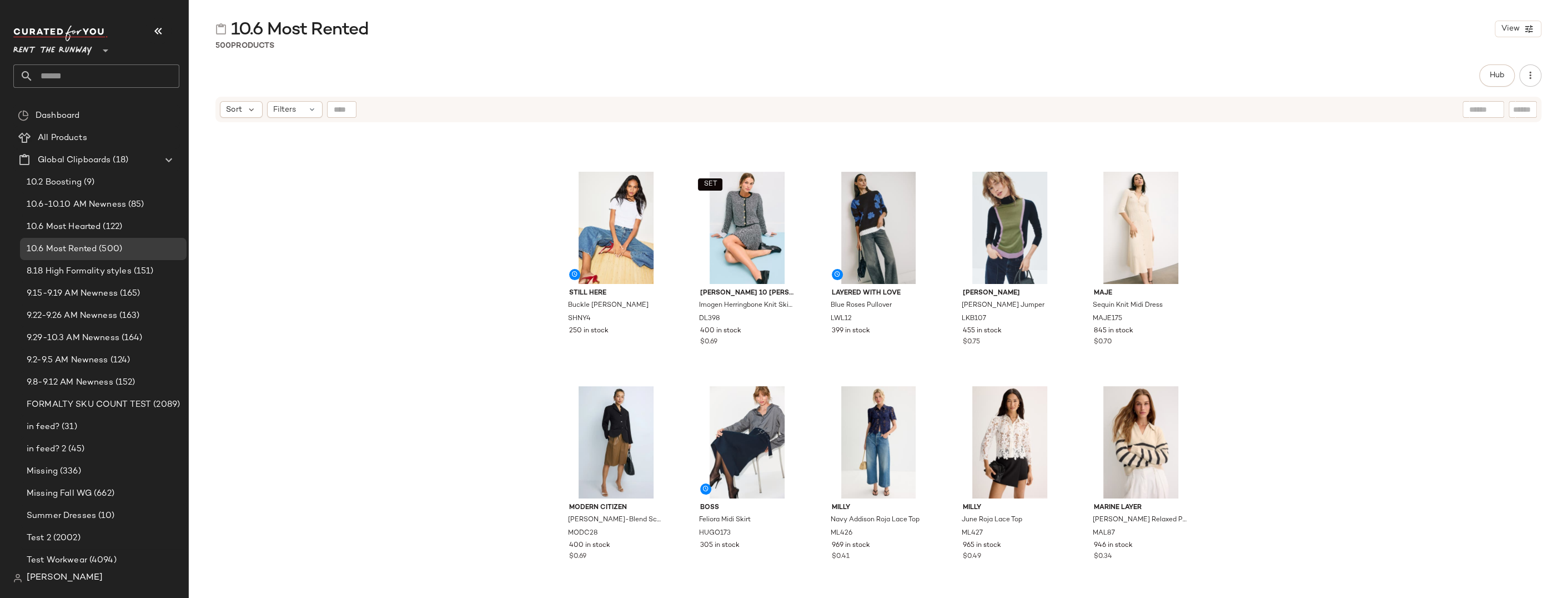
scroll to position [2668, 0]
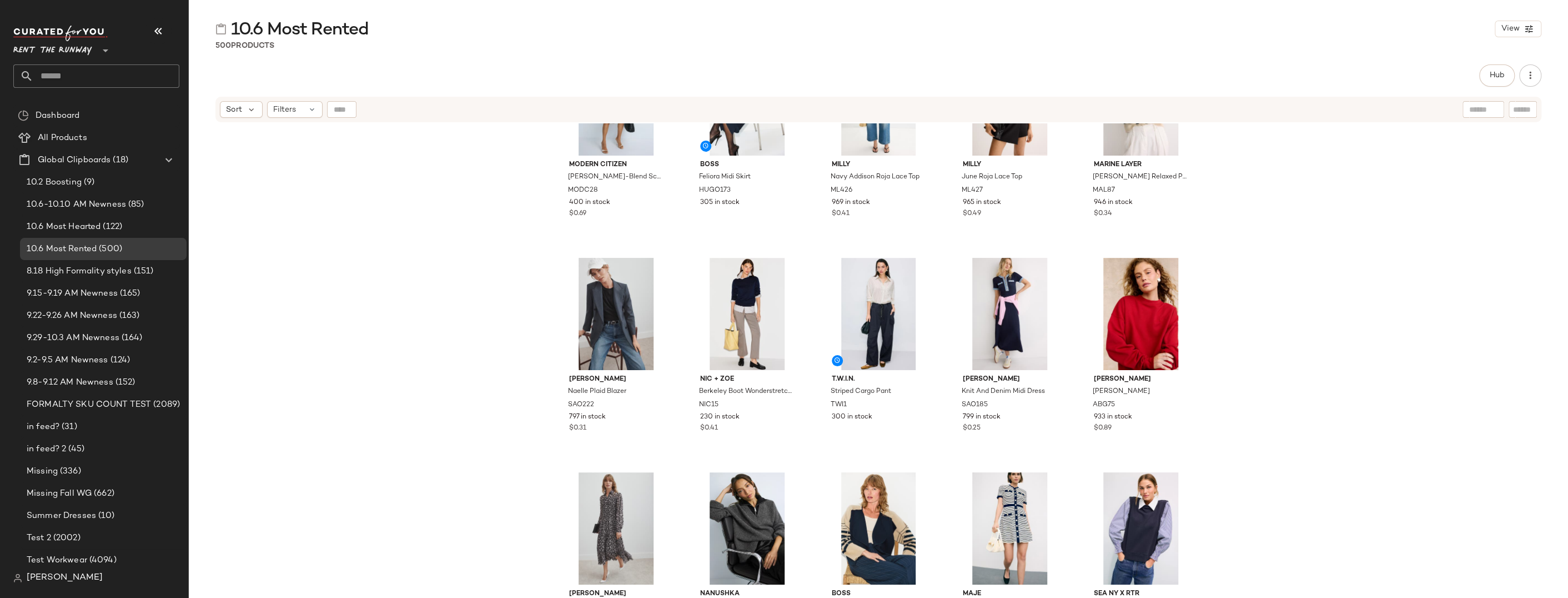
click at [1076, 192] on div "Modern Citizen Marina Wool-Blend Sculpted Blazer MODC28 400 in stock $0.69 BOSS…" at bounding box center [878, 374] width 1379 height 502
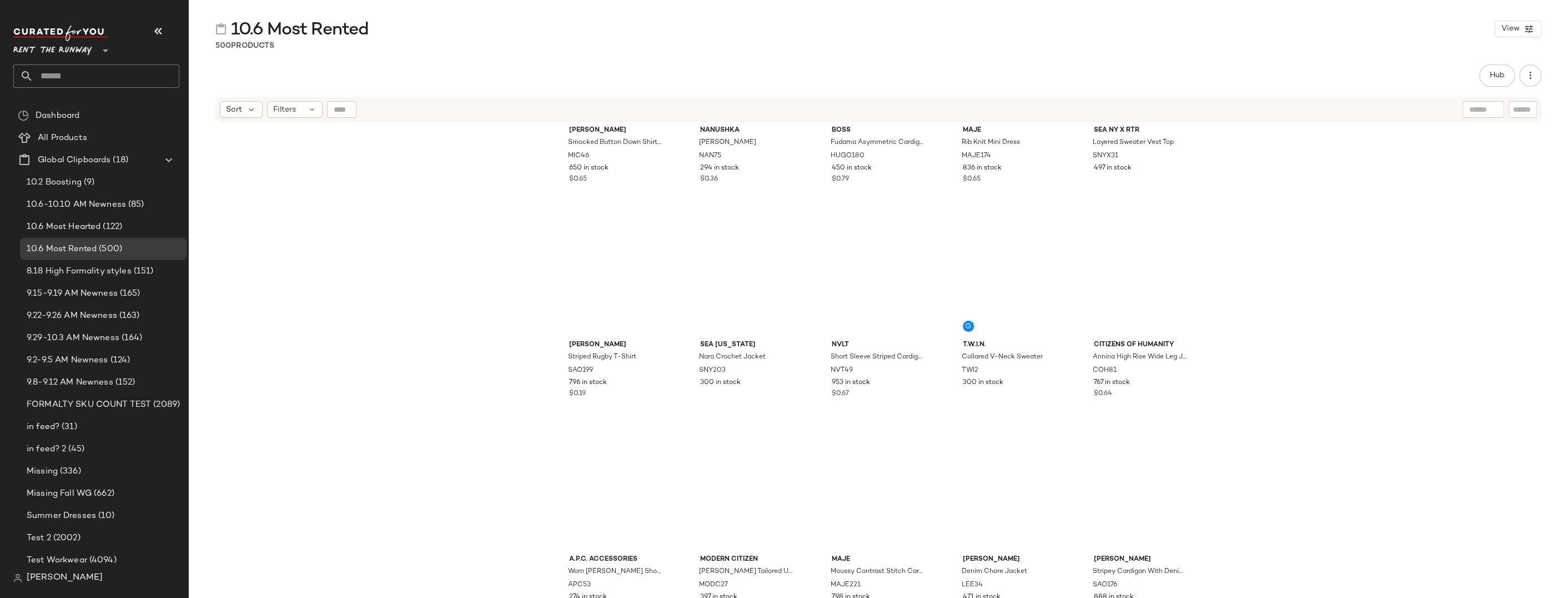
scroll to position [3152, 0]
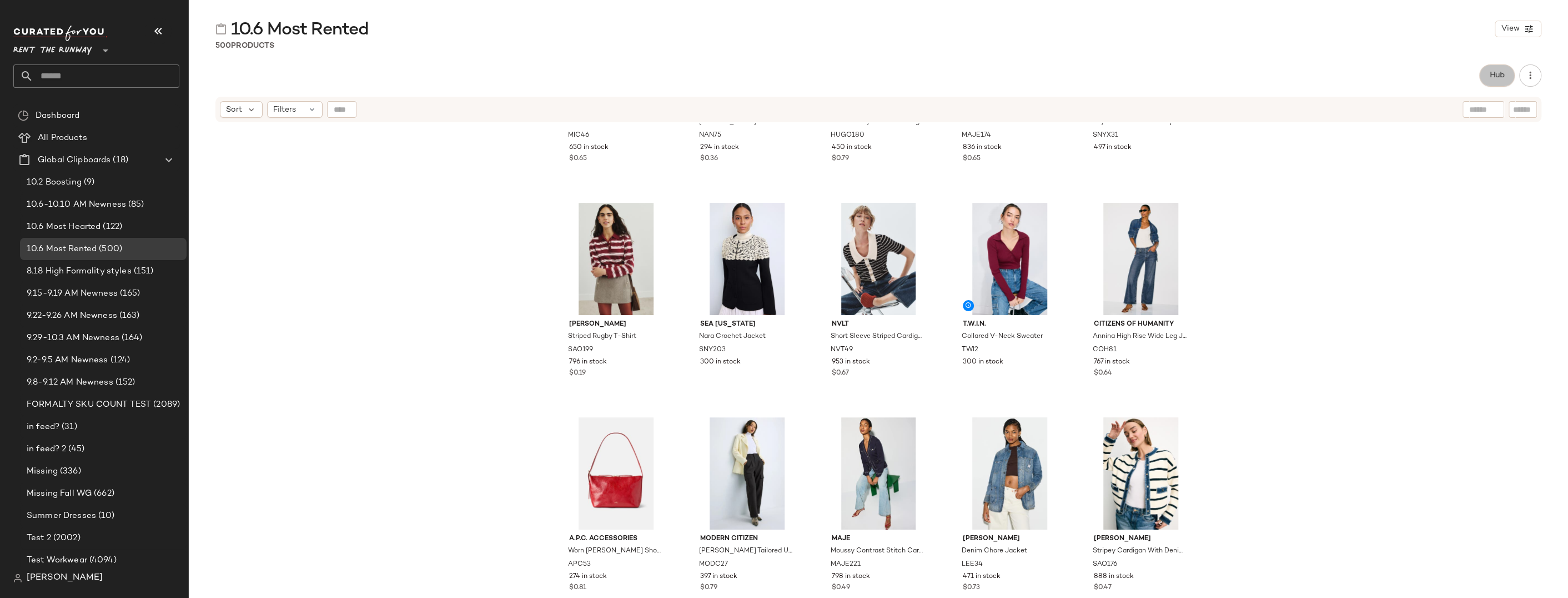
click at [1076, 79] on span "Hub" at bounding box center [1497, 75] width 16 height 9
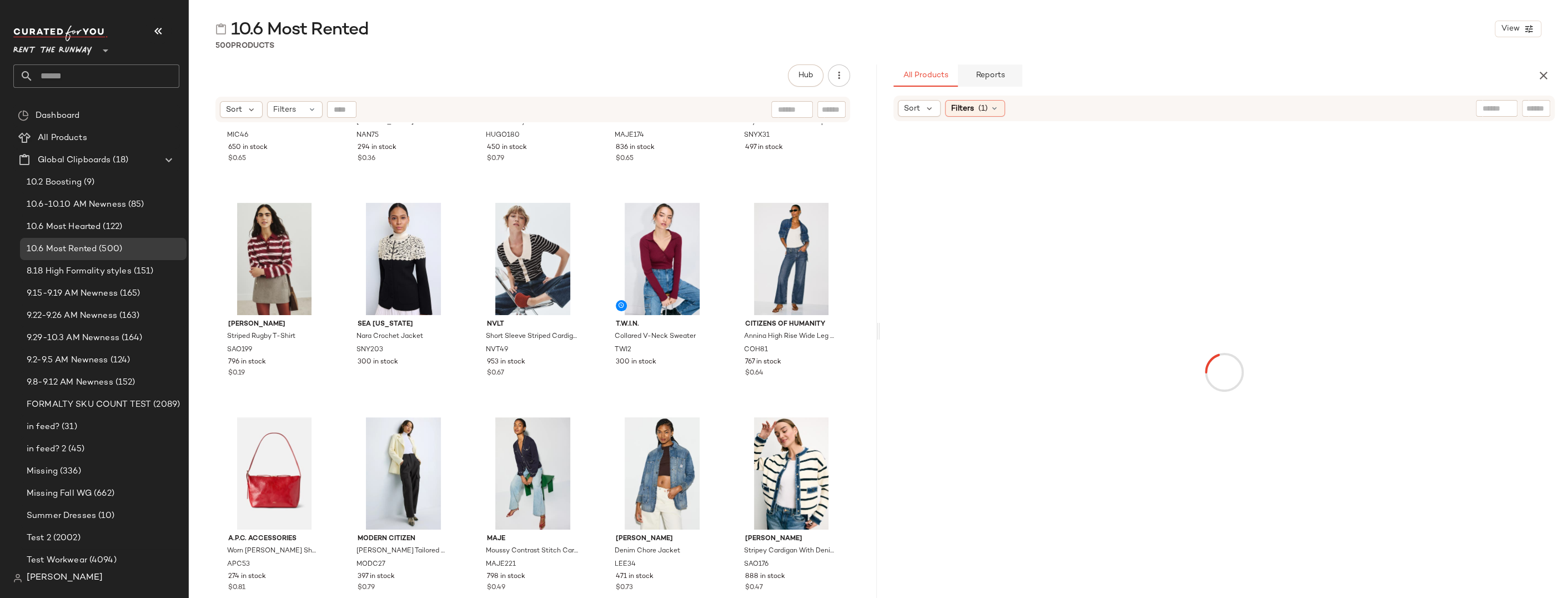
click at [1004, 73] on span "Reports" at bounding box center [989, 75] width 30 height 9
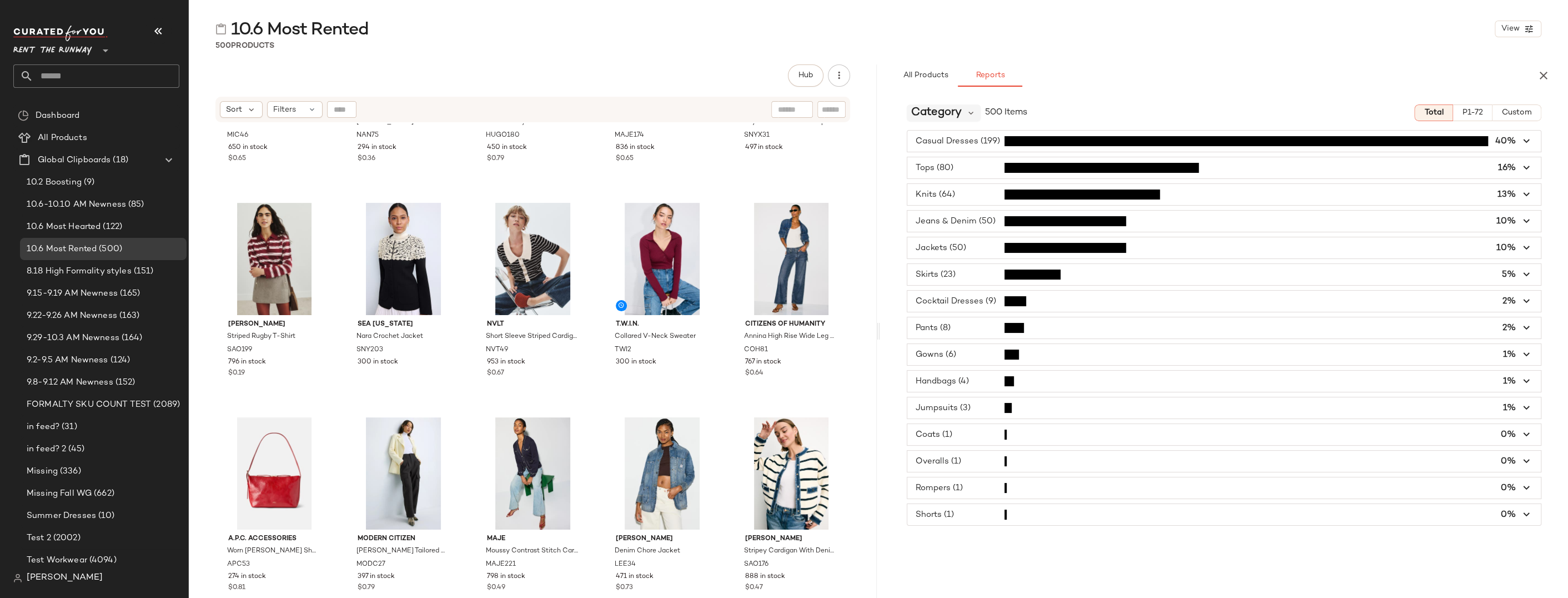
click at [954, 115] on span "Category" at bounding box center [936, 113] width 50 height 17
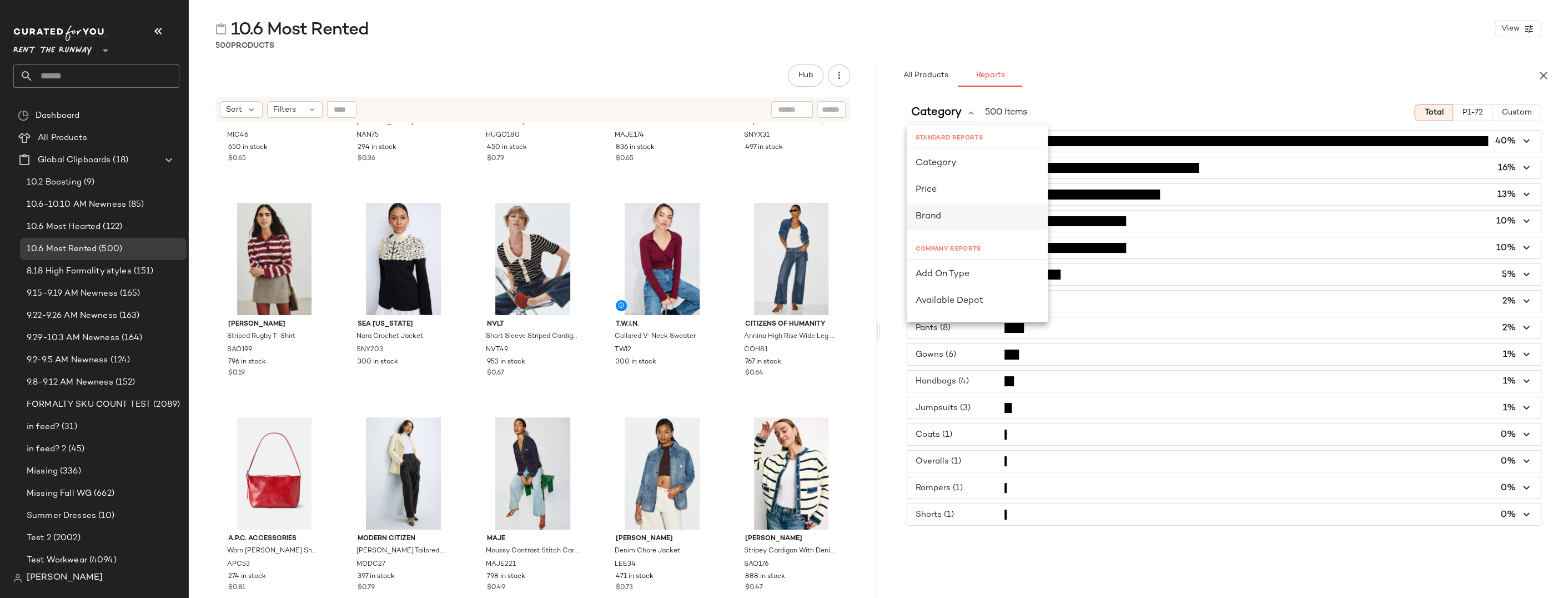
click at [942, 213] on div "Brand" at bounding box center [977, 217] width 123 height 13
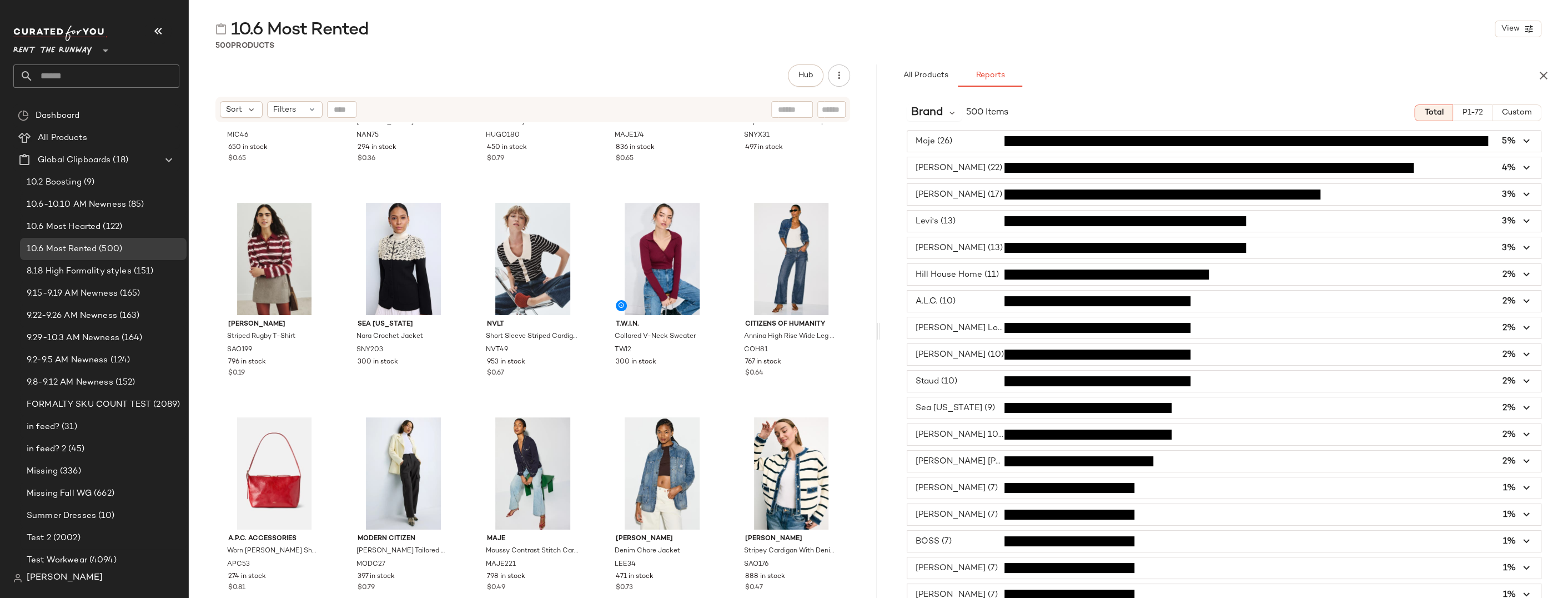
click at [981, 141] on span "button" at bounding box center [1224, 141] width 634 height 21
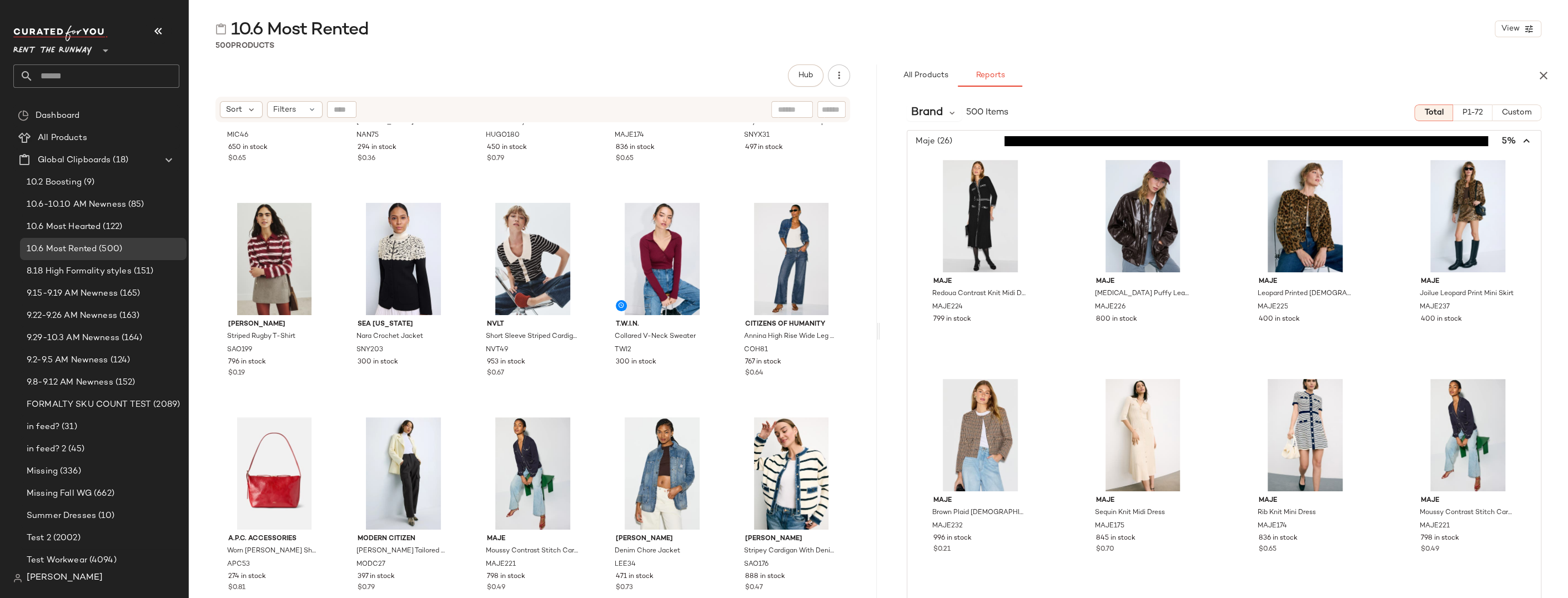
click at [981, 141] on span "button" at bounding box center [1224, 141] width 634 height 21
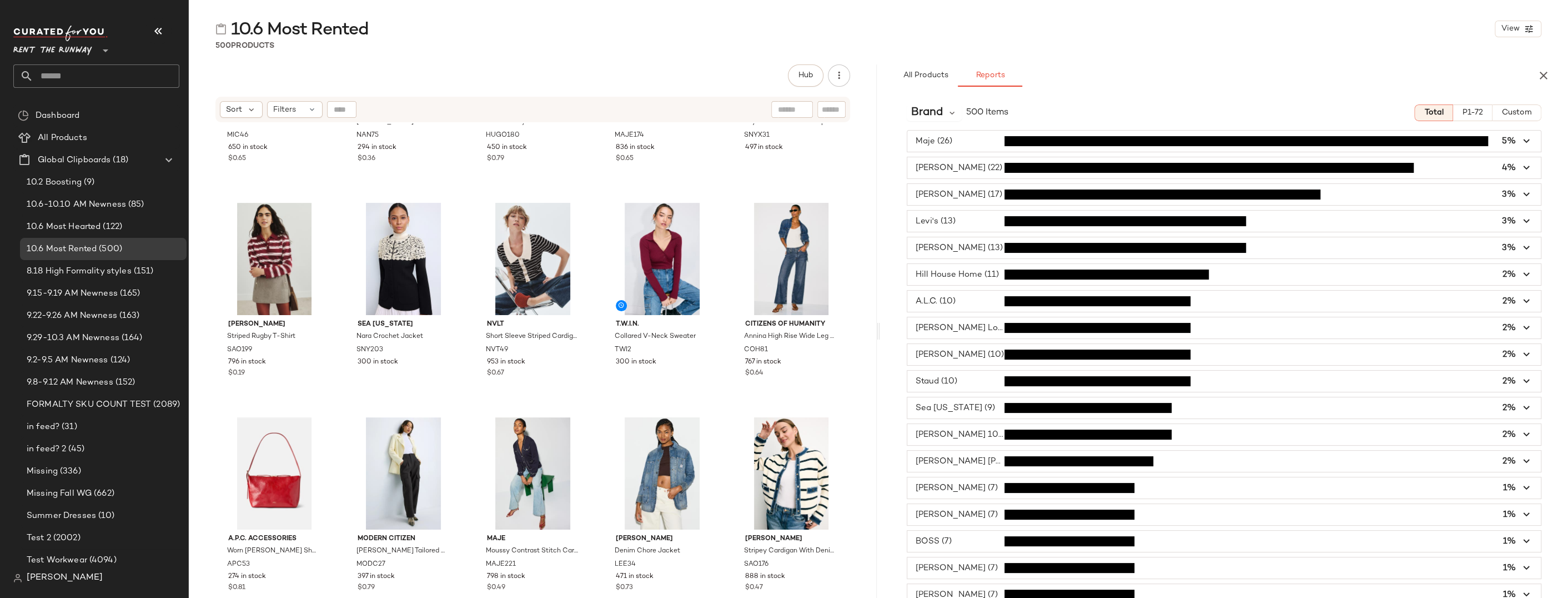
click at [975, 173] on span "button" at bounding box center [1224, 168] width 634 height 21
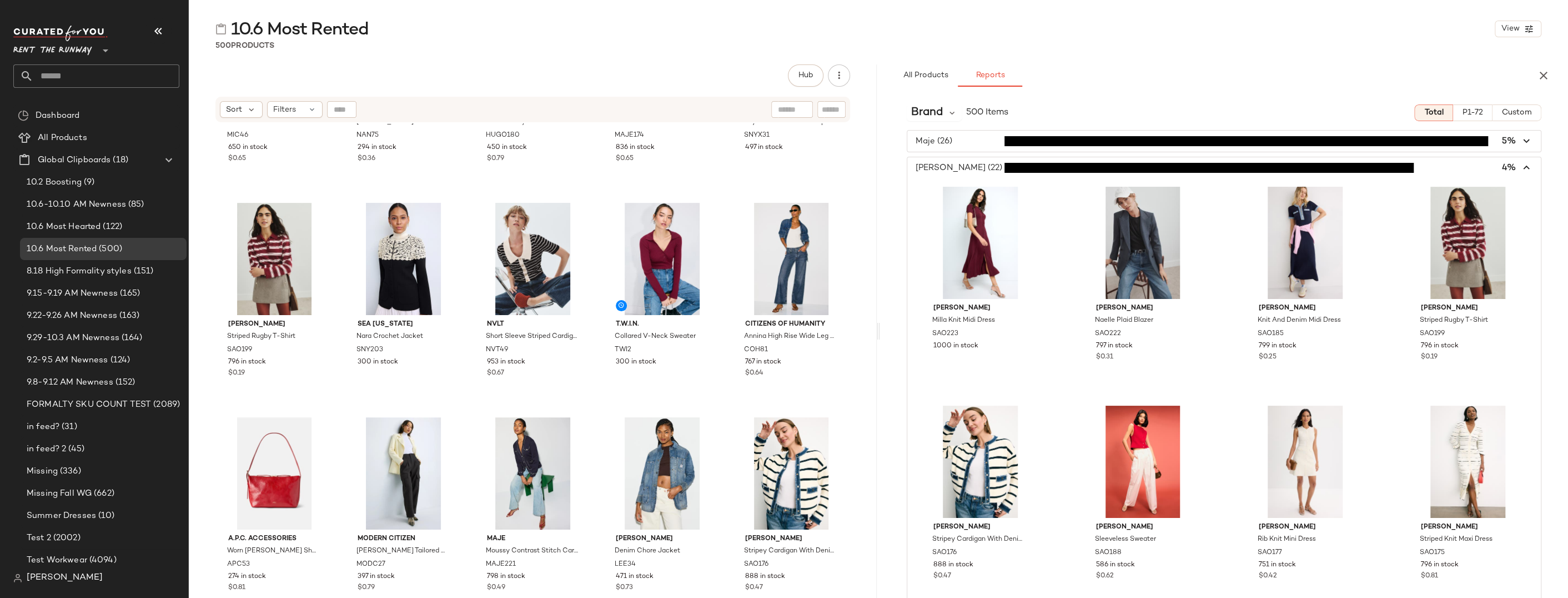
click at [975, 173] on span "button" at bounding box center [1224, 168] width 634 height 21
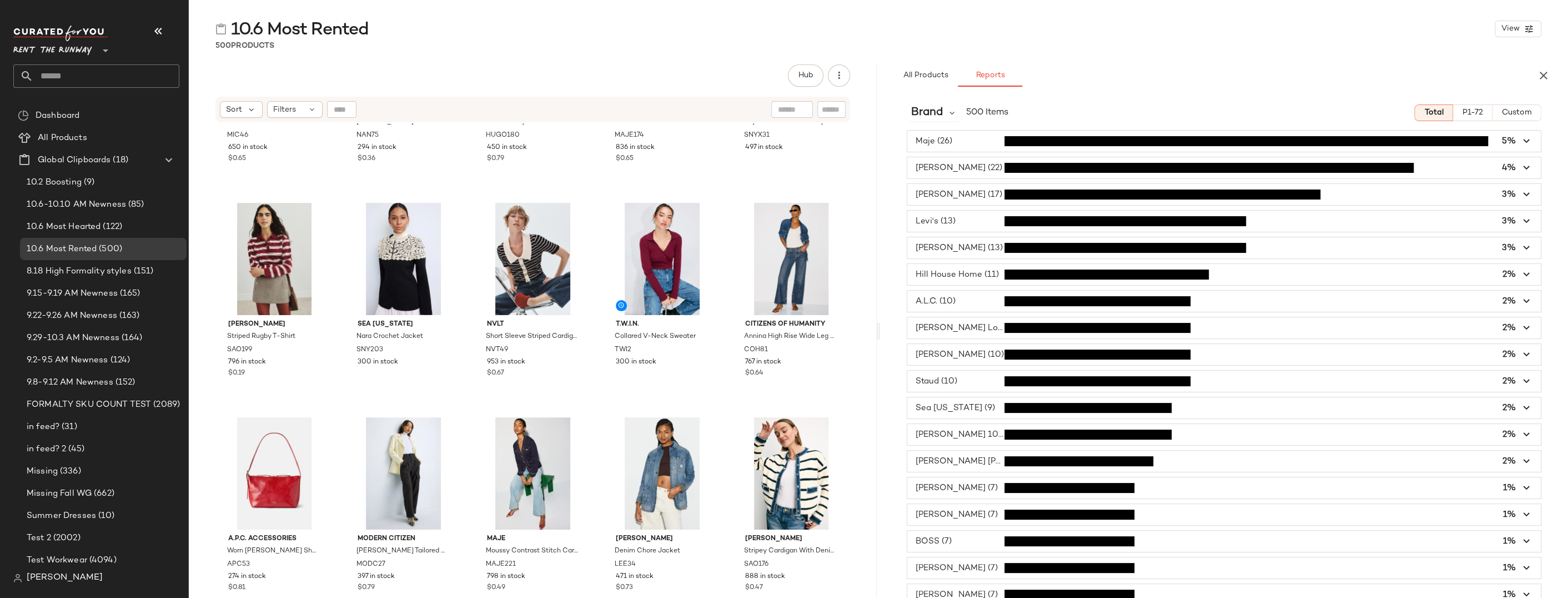
click at [974, 193] on span "button" at bounding box center [1224, 195] width 634 height 21
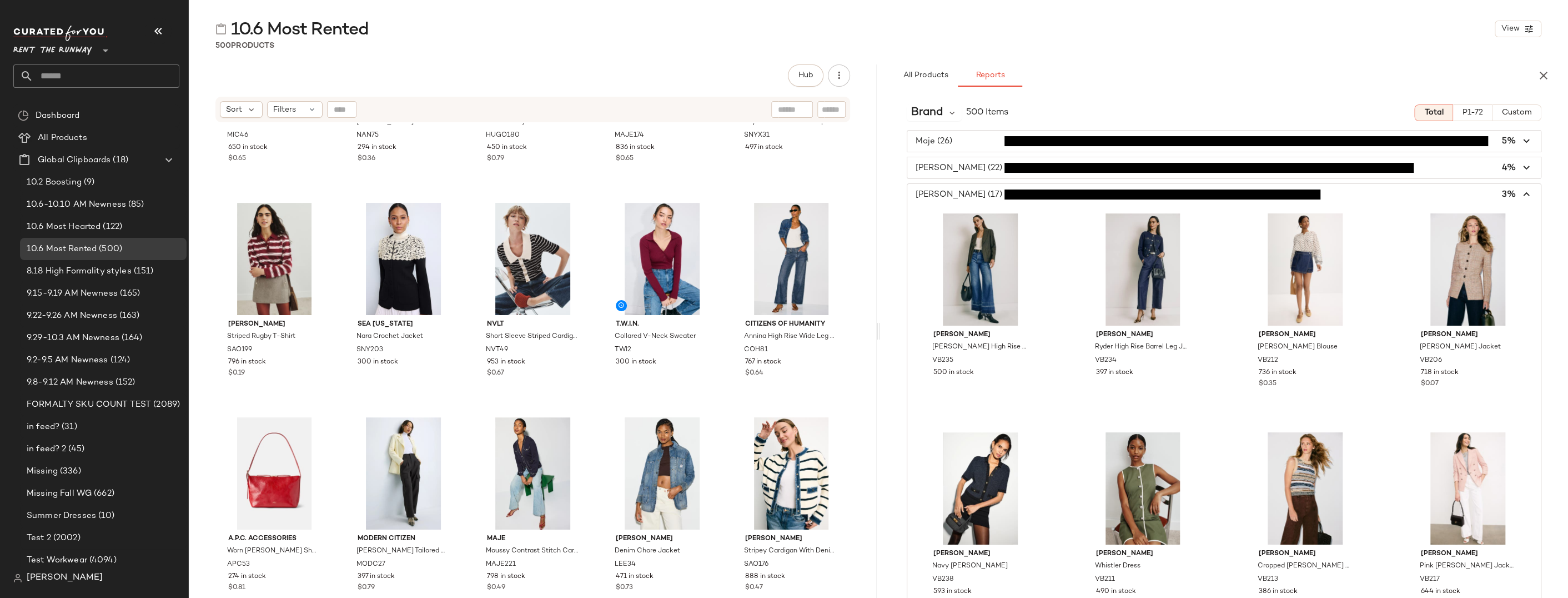
click at [974, 193] on span "button" at bounding box center [1224, 195] width 634 height 21
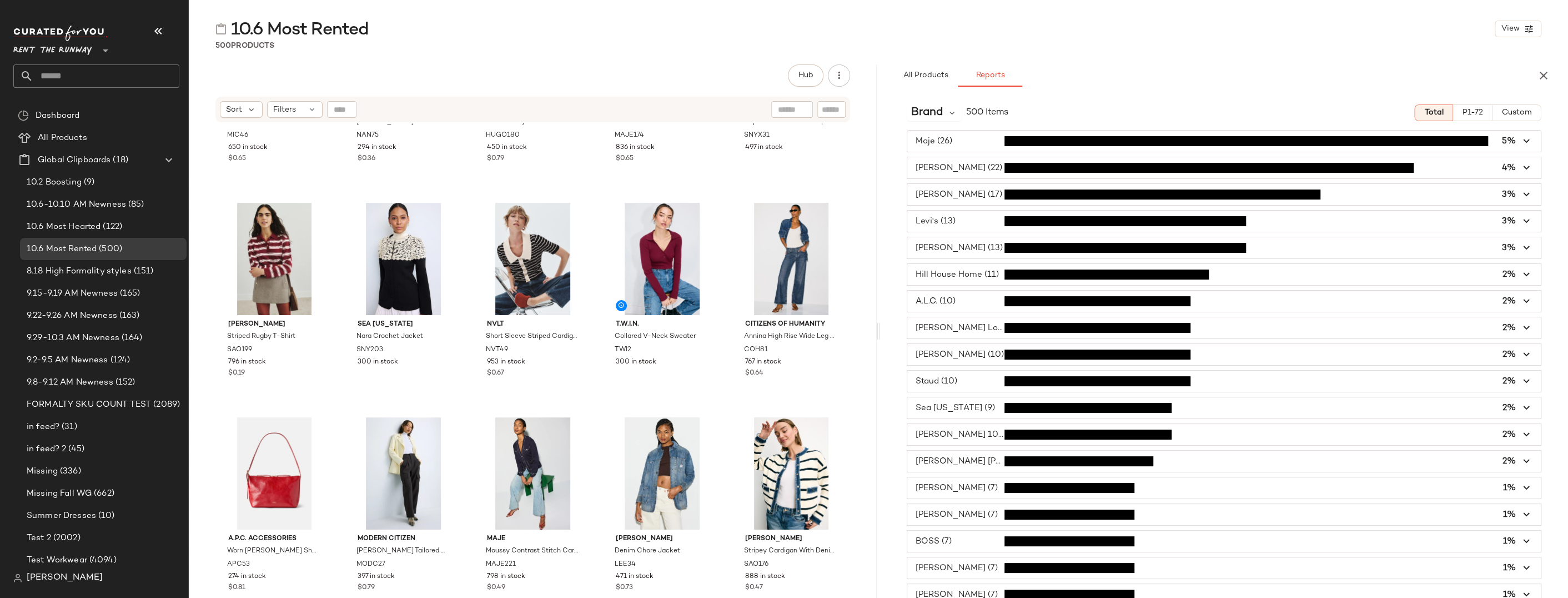
click at [967, 221] on span "button" at bounding box center [1224, 222] width 634 height 21
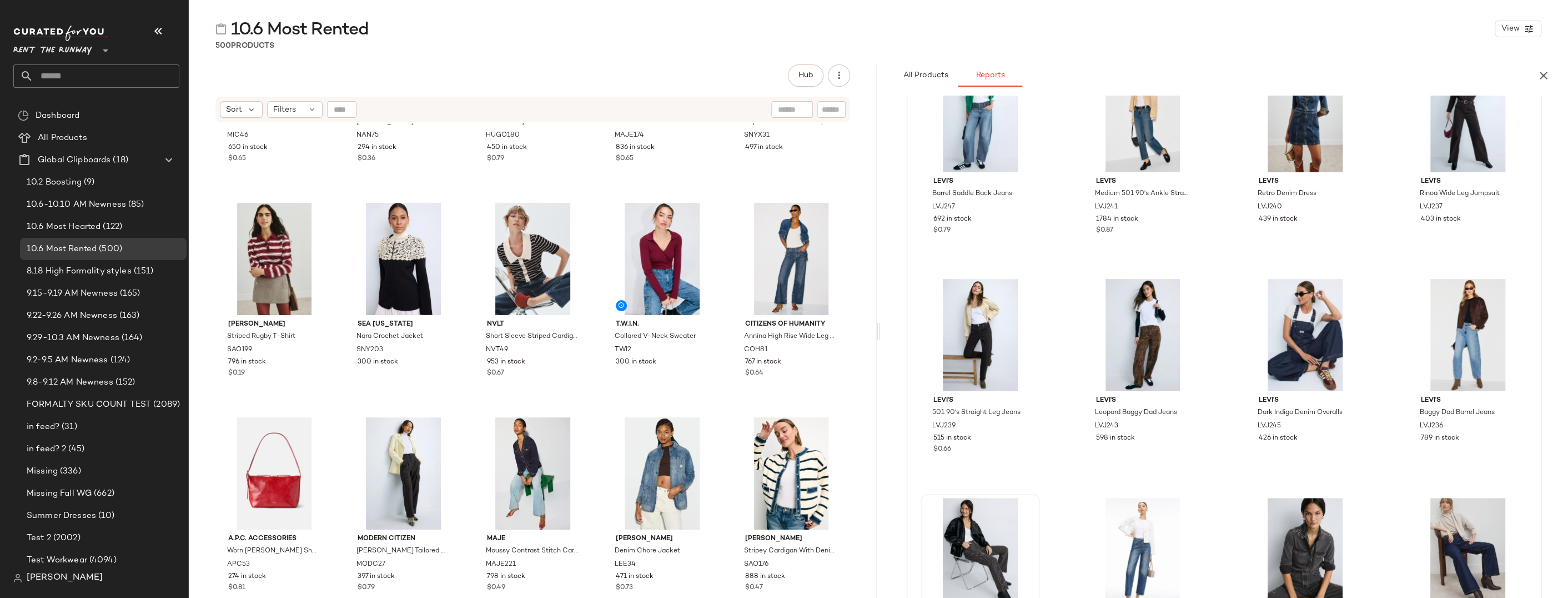
scroll to position [0, 0]
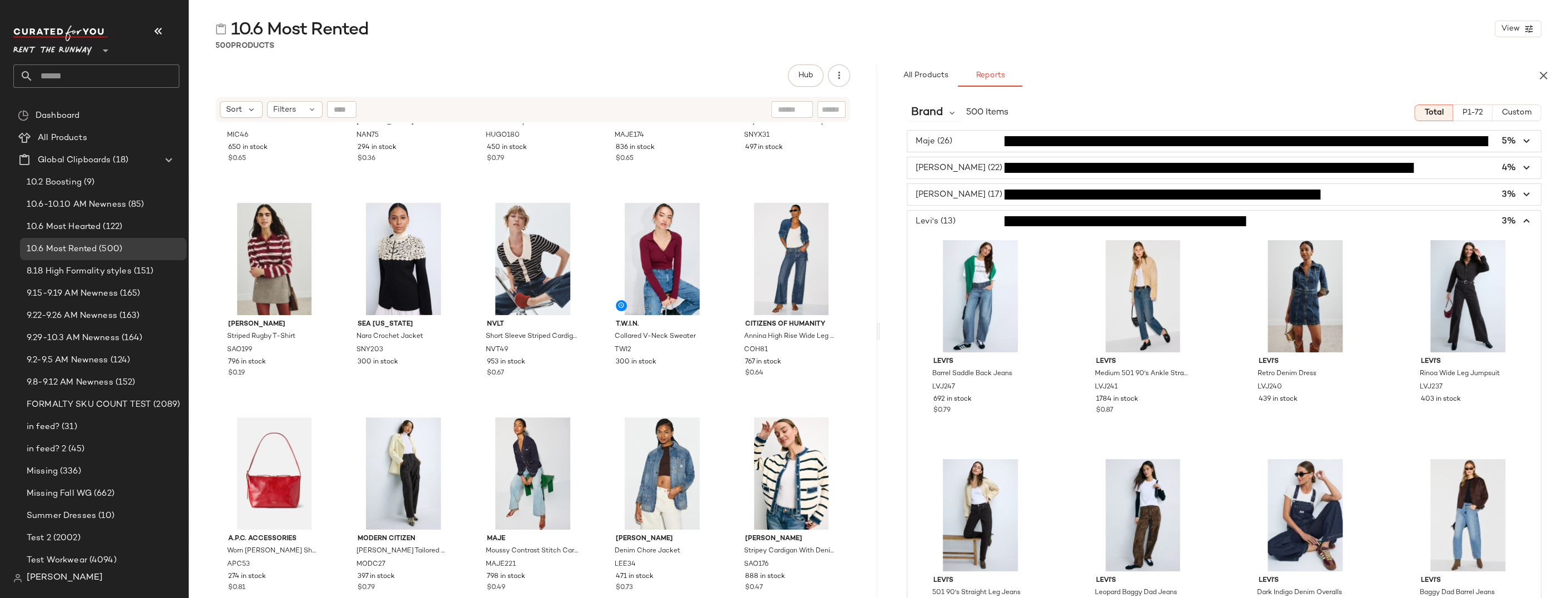
click at [1076, 224] on icon "button" at bounding box center [1526, 222] width 13 height 13
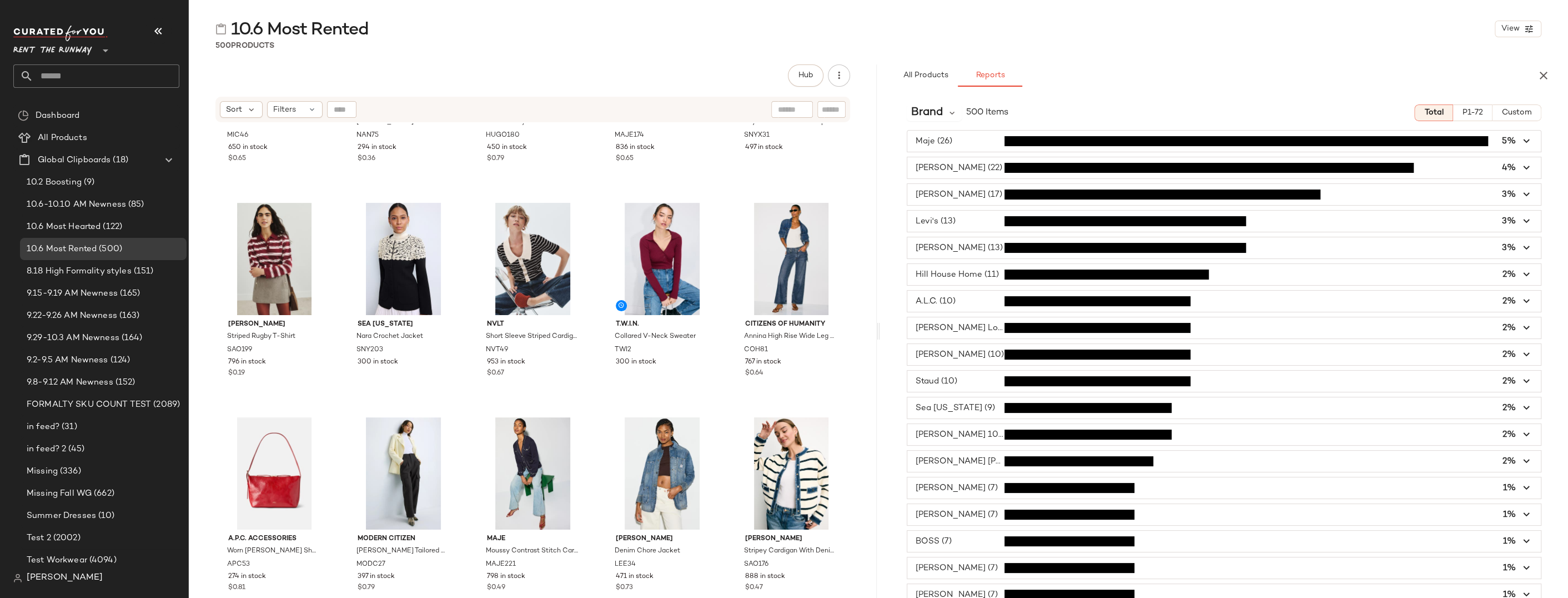
click at [961, 113] on div "Brand 500 Items" at bounding box center [958, 113] width 102 height 17
click at [941, 120] on span "Brand" at bounding box center [927, 113] width 32 height 17
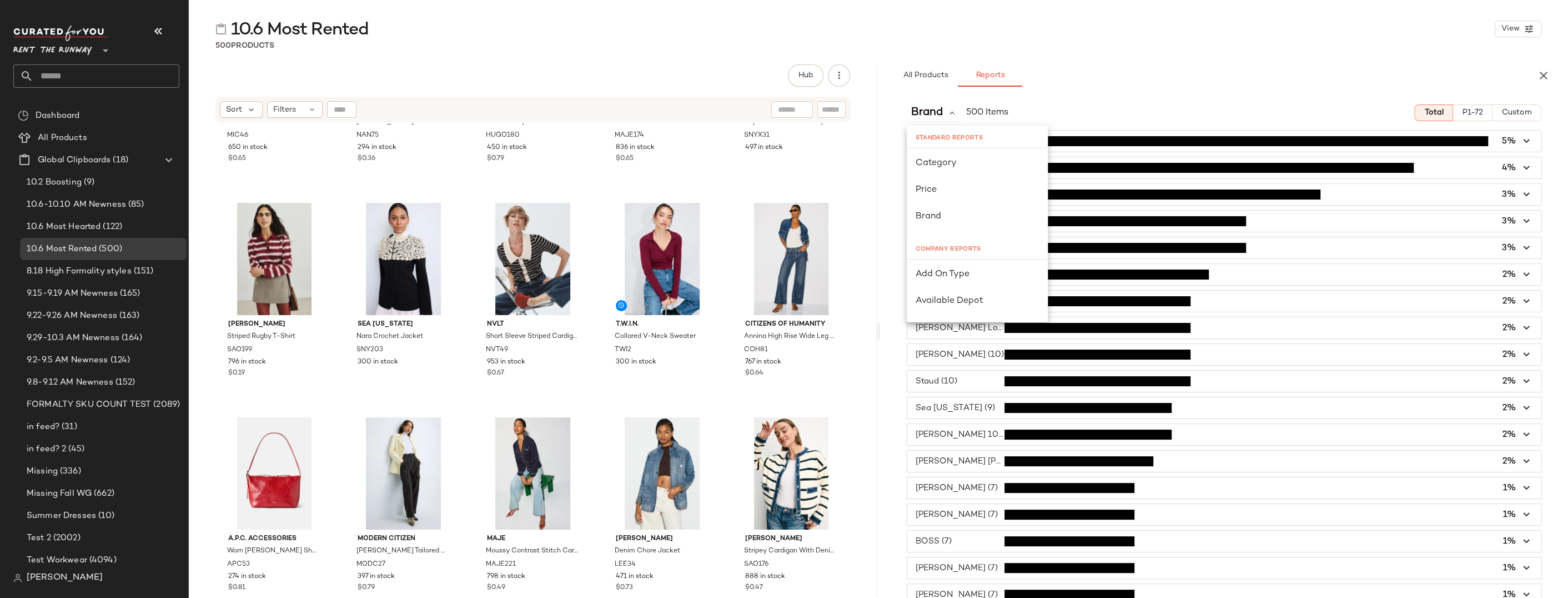
click at [1076, 107] on div "Brand 500 Items Total P1-72 Custom" at bounding box center [1224, 113] width 688 height 17
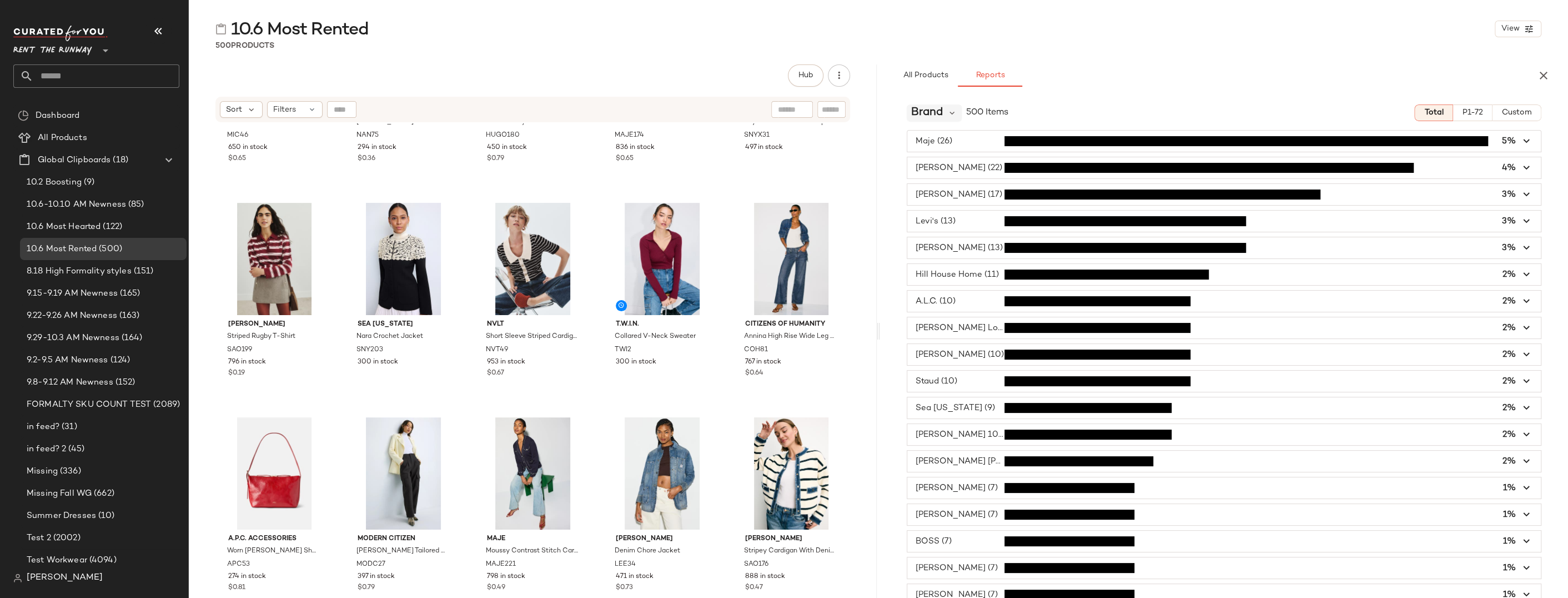
click at [944, 115] on div "Brand" at bounding box center [934, 113] width 55 height 17
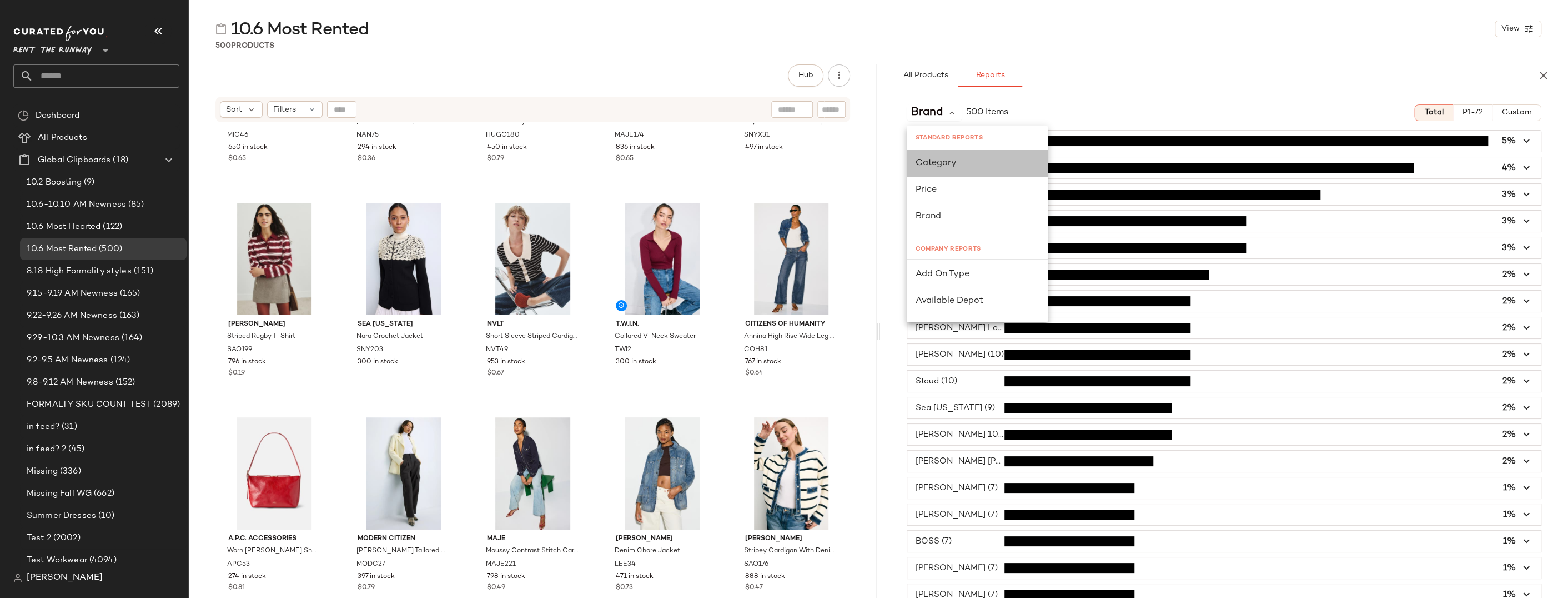
click at [949, 166] on span "Category" at bounding box center [936, 163] width 41 height 9
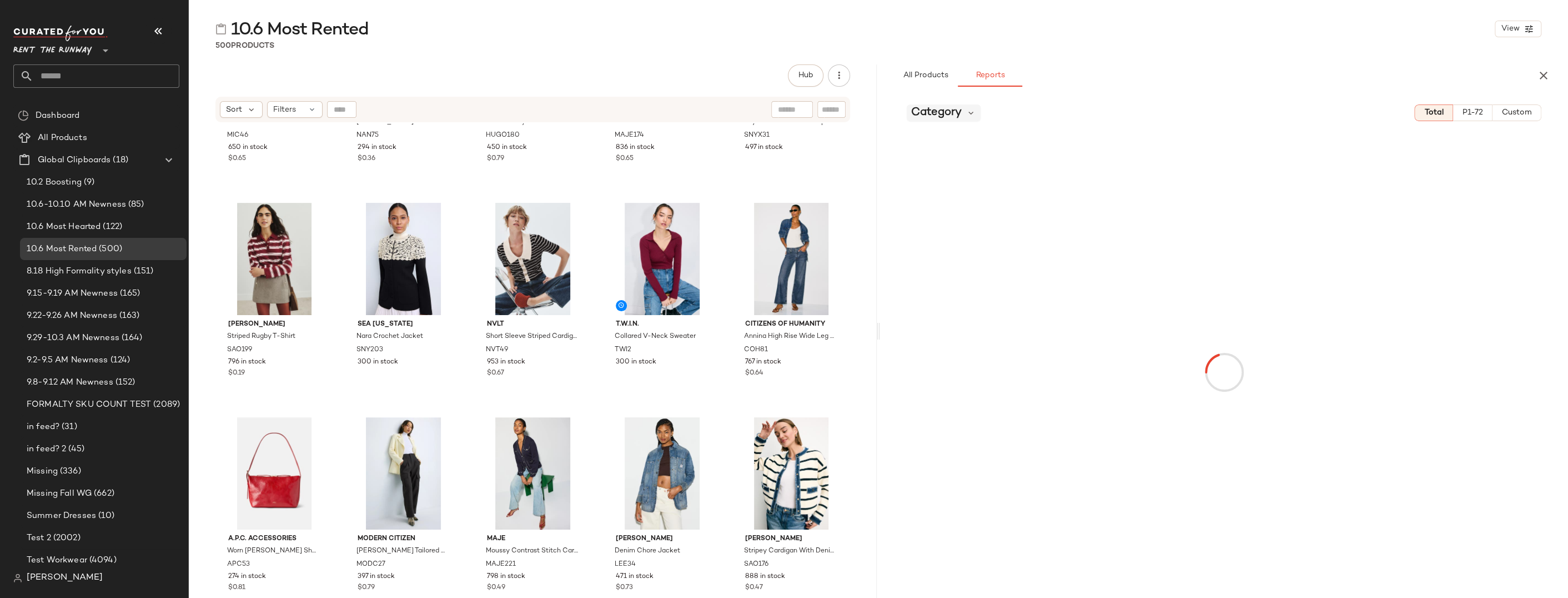
click at [957, 117] on span "Category" at bounding box center [936, 113] width 50 height 17
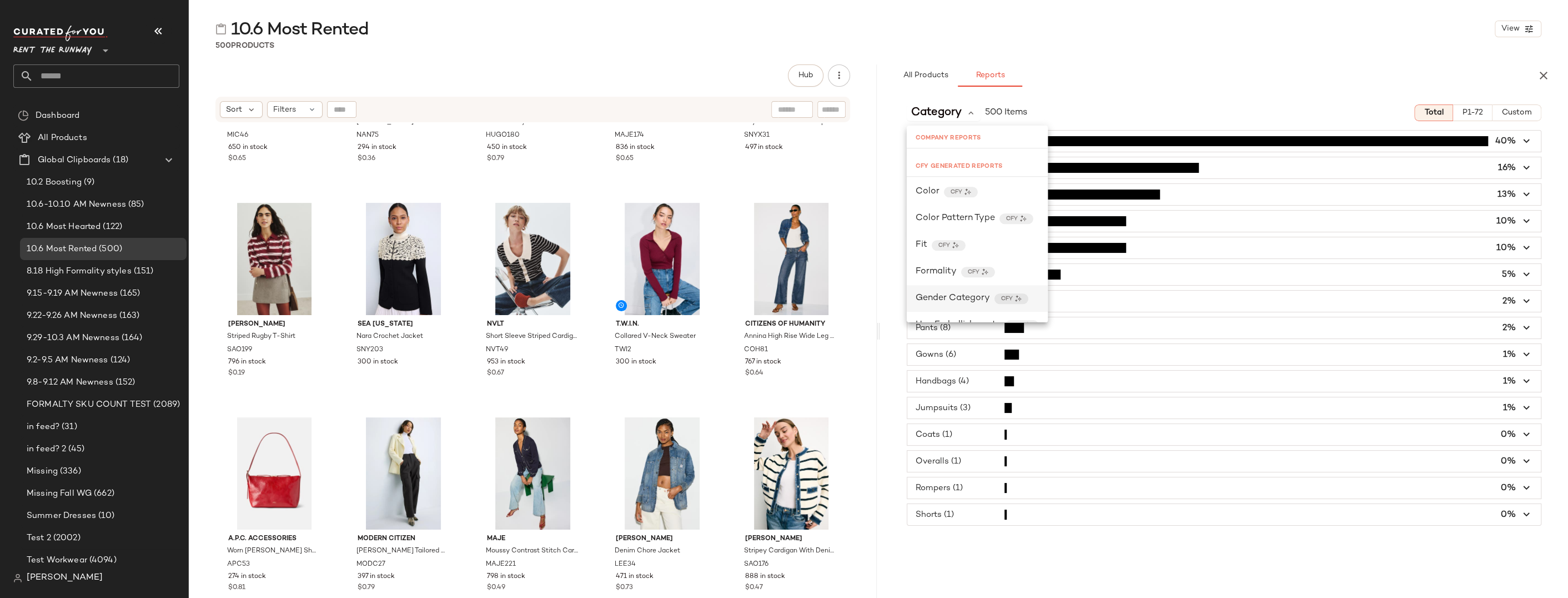
scroll to position [945, 0]
click at [940, 201] on div "Color CFY" at bounding box center [977, 205] width 123 height 13
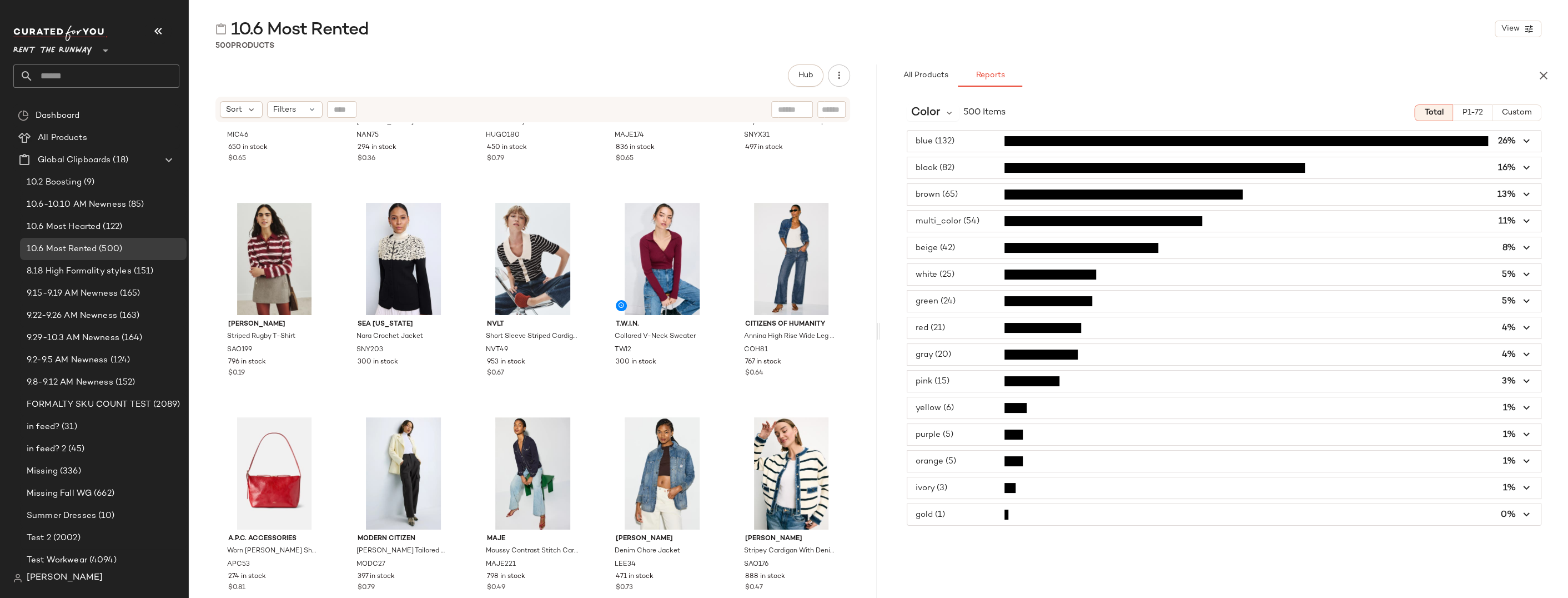
click at [1076, 141] on span "button" at bounding box center [1224, 141] width 634 height 21
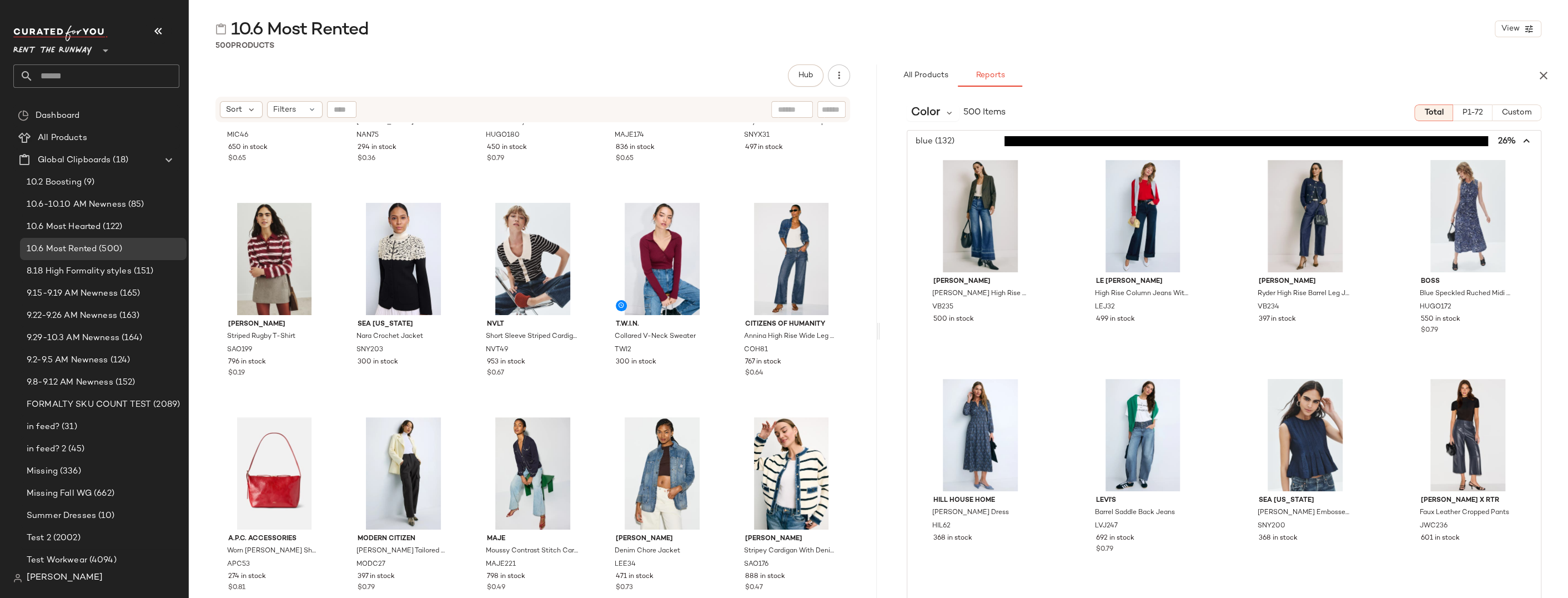
click at [1076, 141] on icon "button" at bounding box center [1526, 142] width 13 height 13
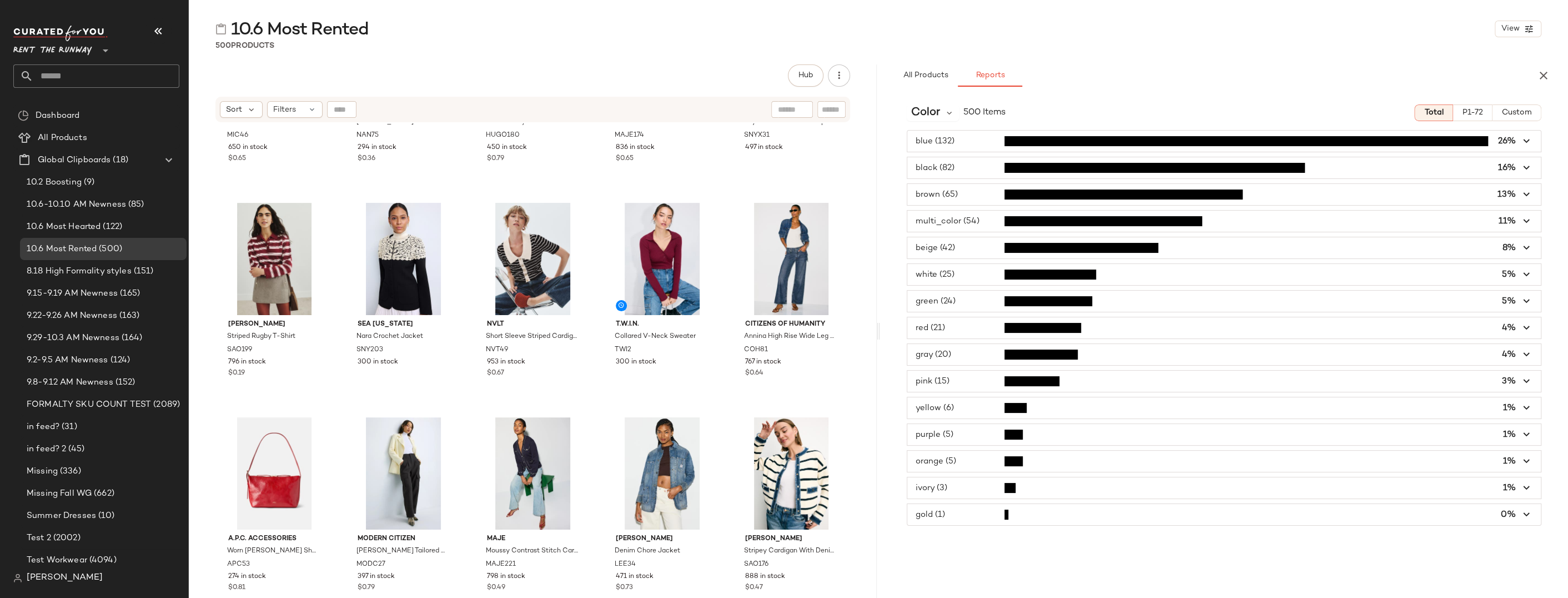
click at [953, 166] on span "button" at bounding box center [1224, 168] width 634 height 21
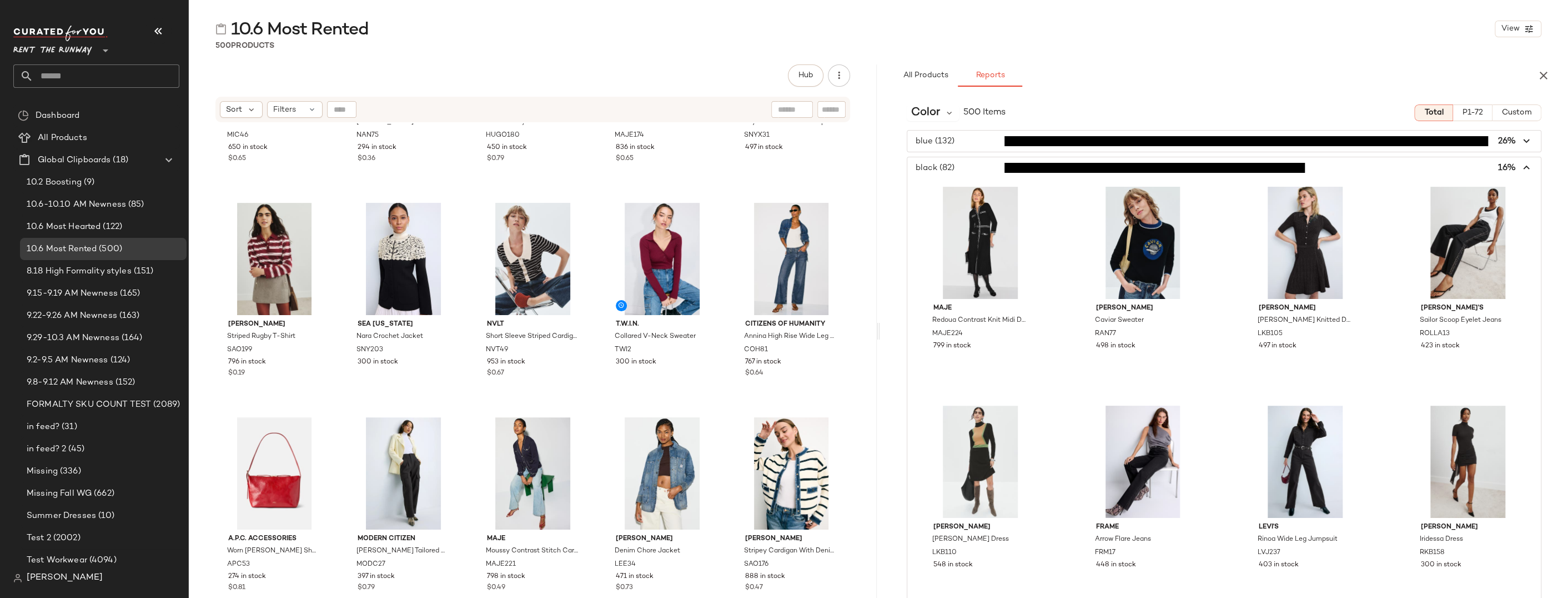
click at [953, 166] on span "button" at bounding box center [1224, 168] width 634 height 21
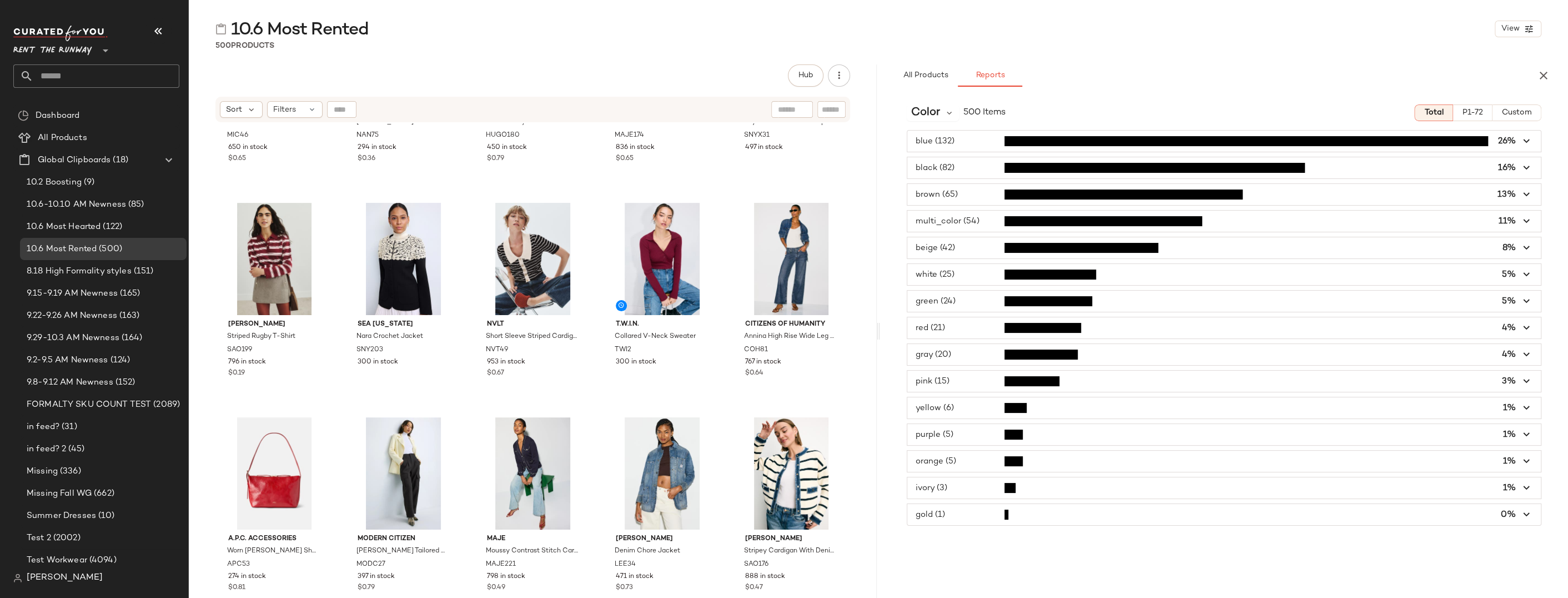
click at [974, 194] on span "button" at bounding box center [1224, 195] width 634 height 21
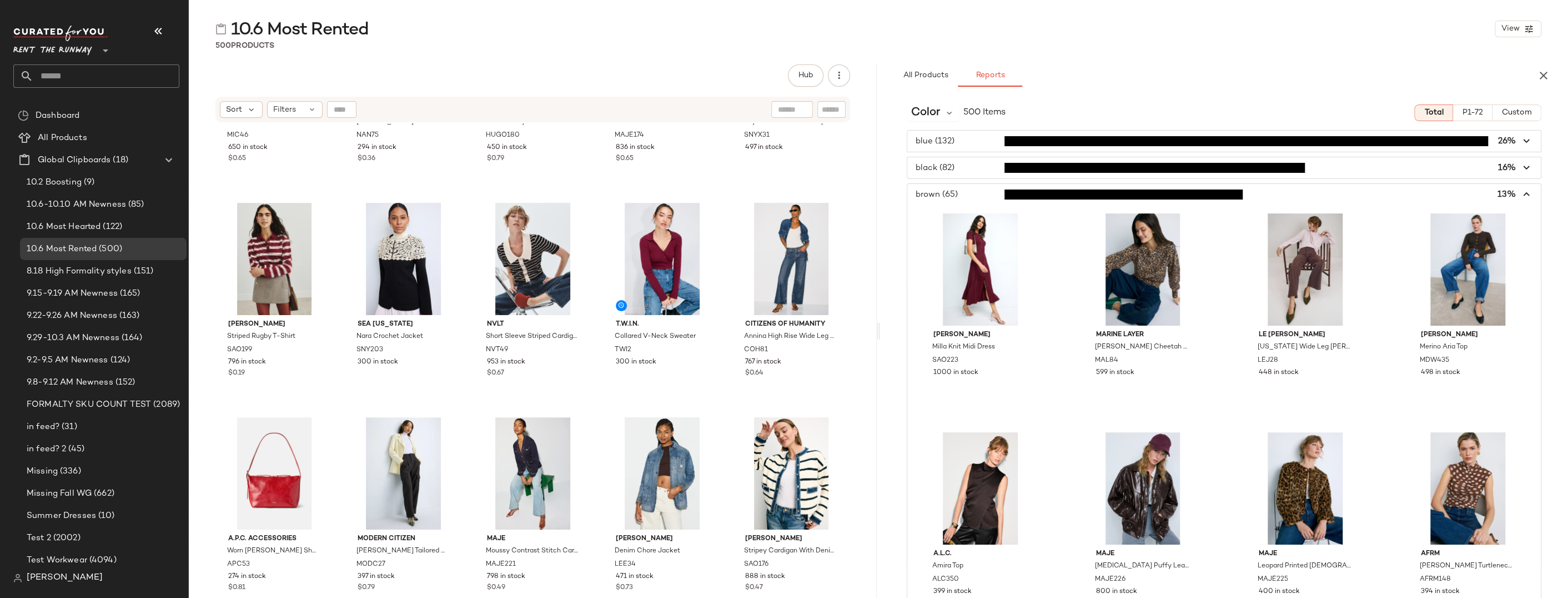
click at [974, 194] on span "button" at bounding box center [1224, 195] width 634 height 21
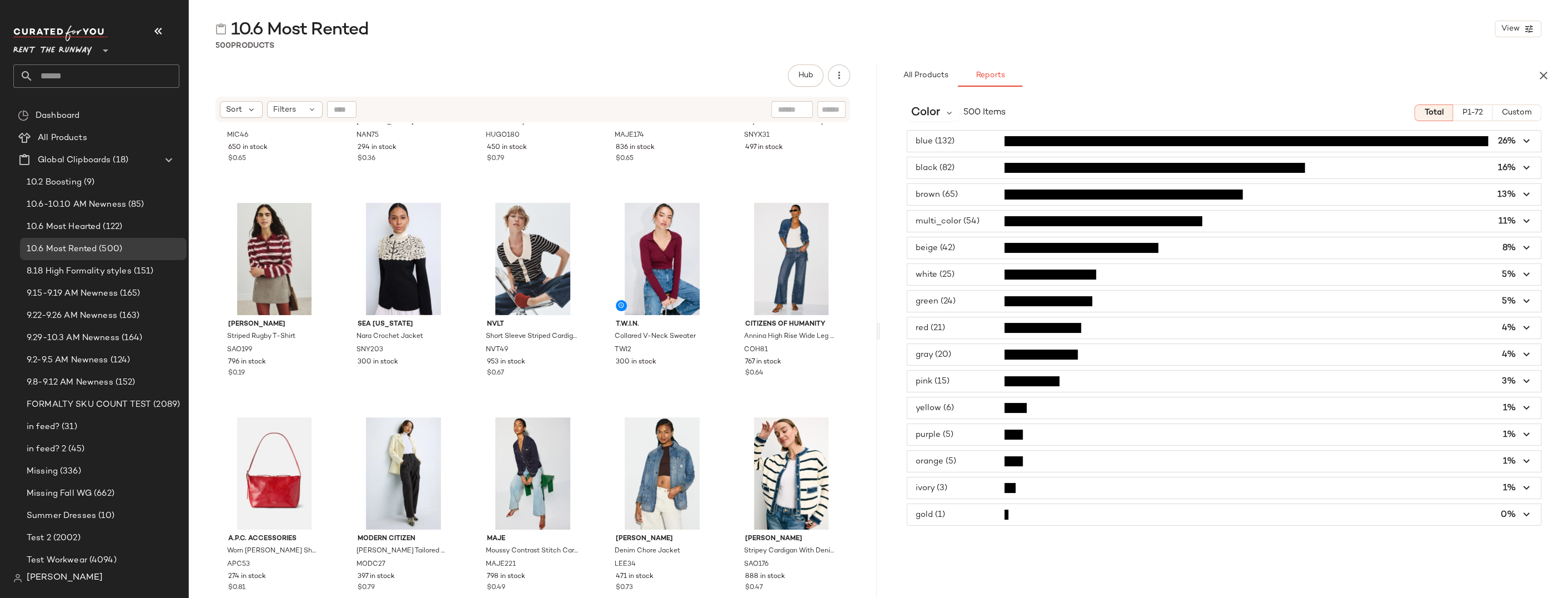
click at [213, 183] on div "MICHAEL KORS Smocked Button Down Shirt Dress MIC46 650 in stock $0.65 Nanushka …" at bounding box center [533, 374] width 688 height 502
click at [963, 219] on span "button" at bounding box center [1224, 222] width 634 height 21
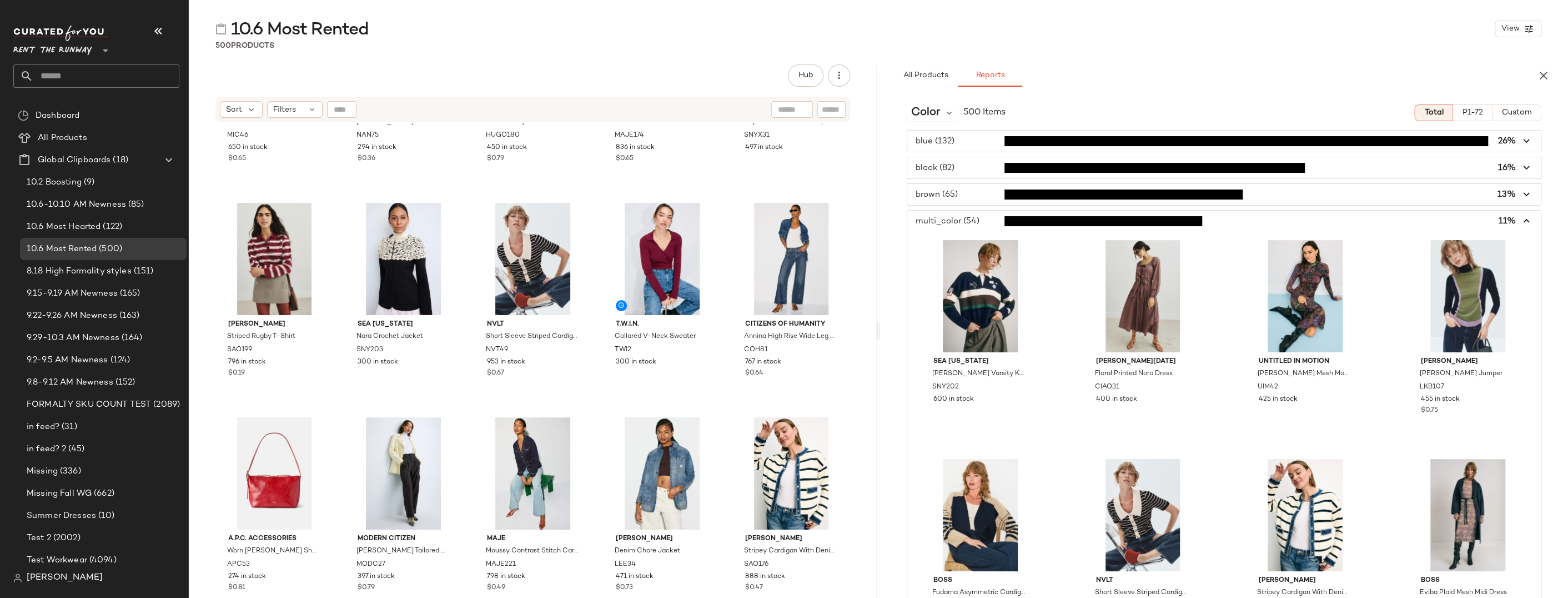
click at [979, 221] on span "button" at bounding box center [1224, 222] width 634 height 21
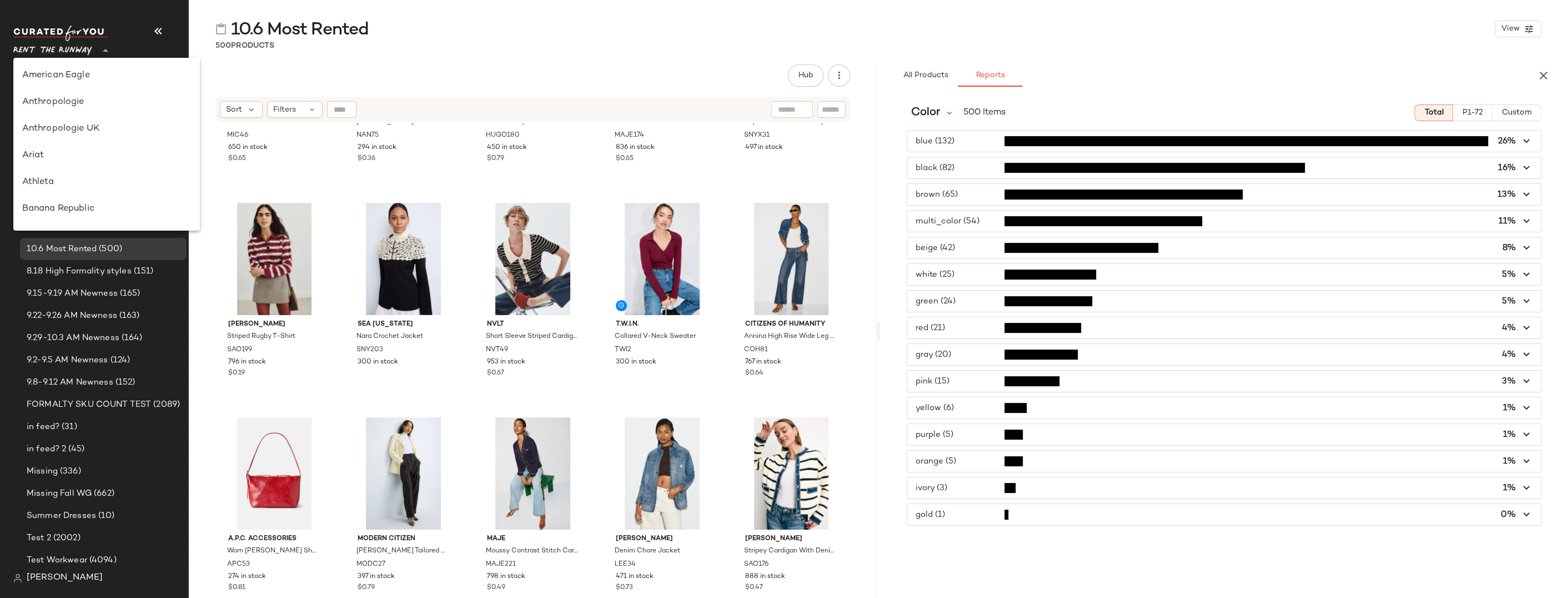
click at [63, 52] on span "Rent the Runway" at bounding box center [52, 47] width 79 height 20
click at [617, 69] on div "Hub Send for Review External Review Internal Review Cancel Send for Review Revi…" at bounding box center [533, 75] width 634 height 22
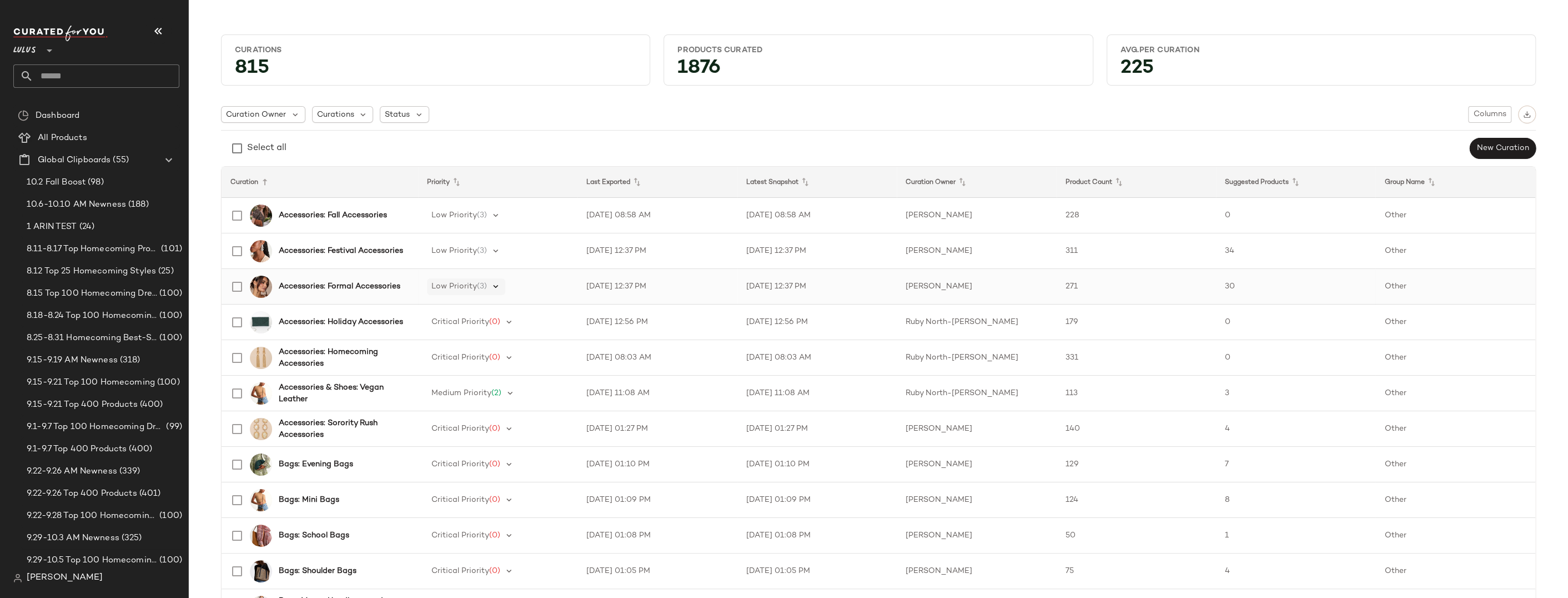
scroll to position [1, 0]
